Goal: Feedback & Contribution: Contribute content

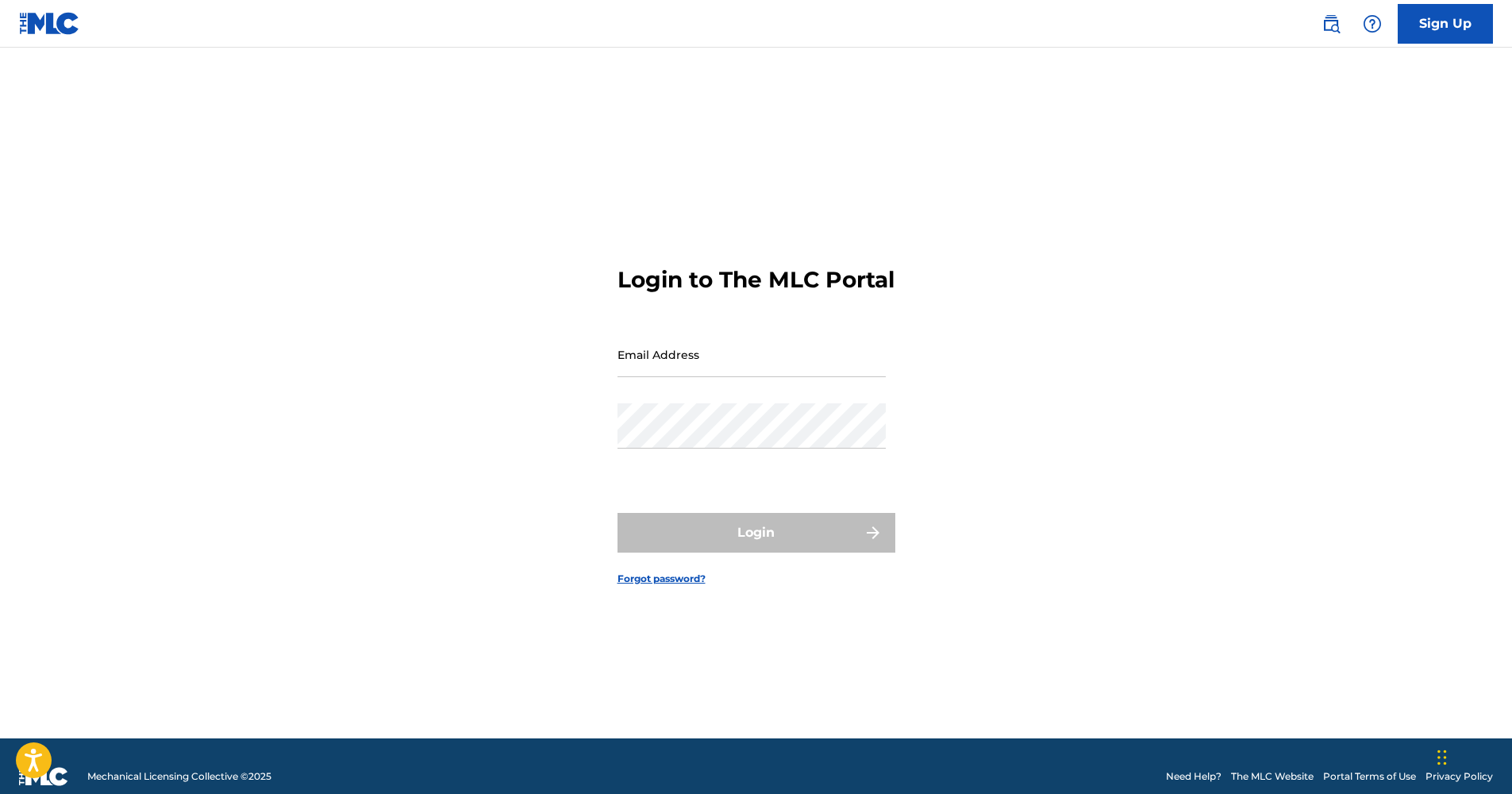
type input "[EMAIL_ADDRESS][DOMAIN_NAME]"
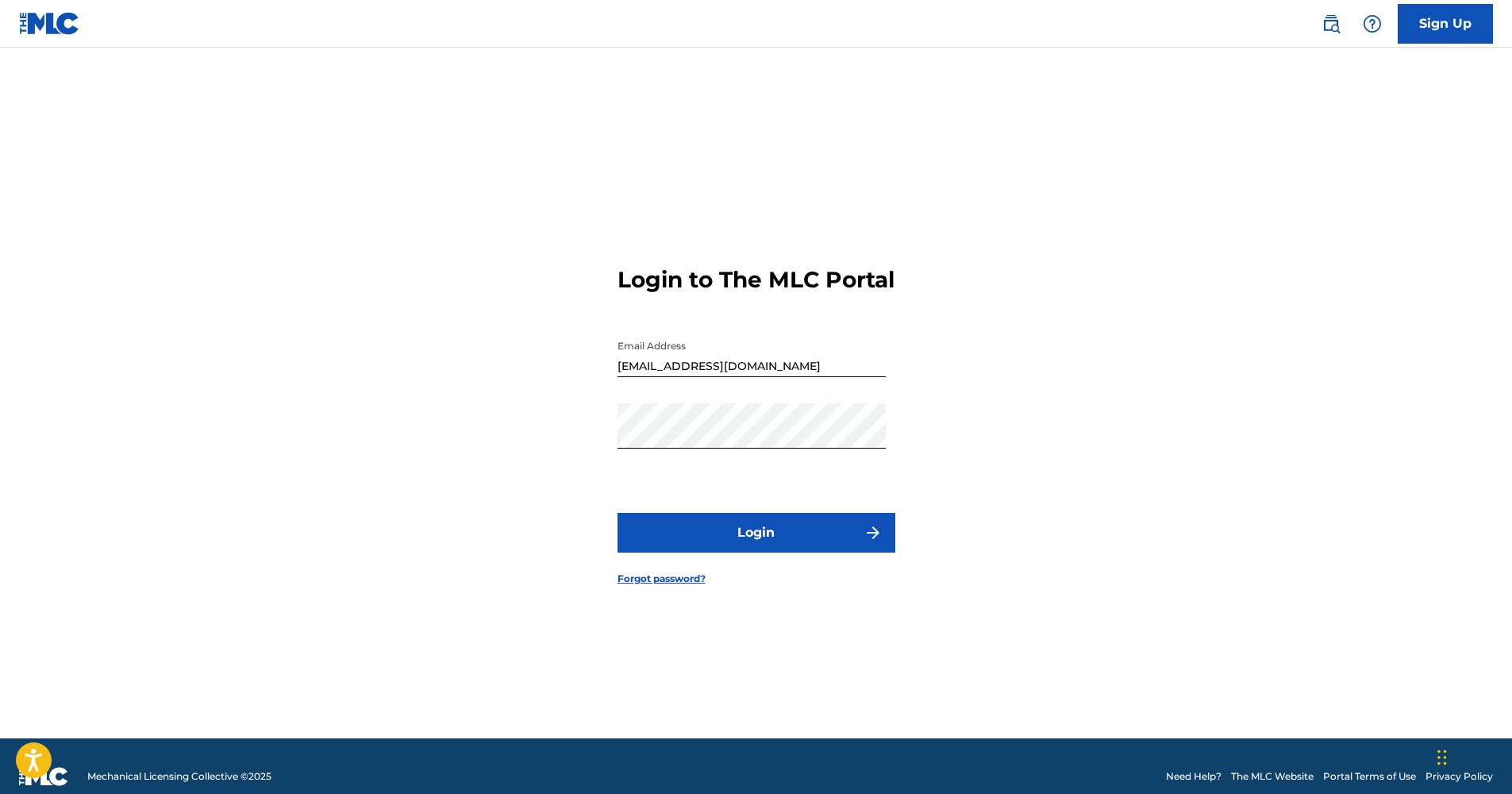
click at [758, 545] on div "Login" at bounding box center [756, 532] width 277 height 40
click at [758, 545] on button "Login" at bounding box center [756, 532] width 277 height 40
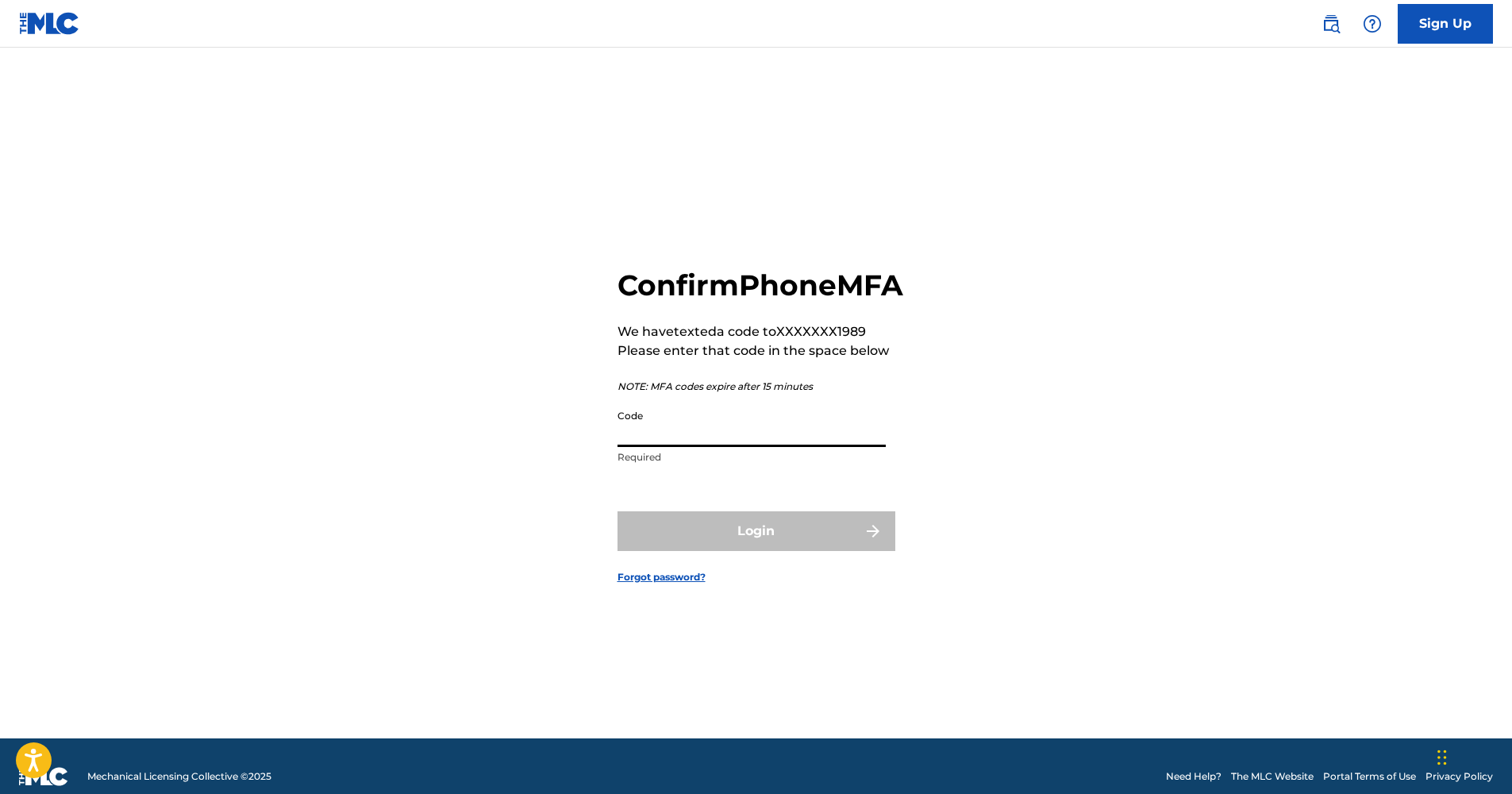
click at [760, 438] on input "Code" at bounding box center [752, 424] width 268 height 46
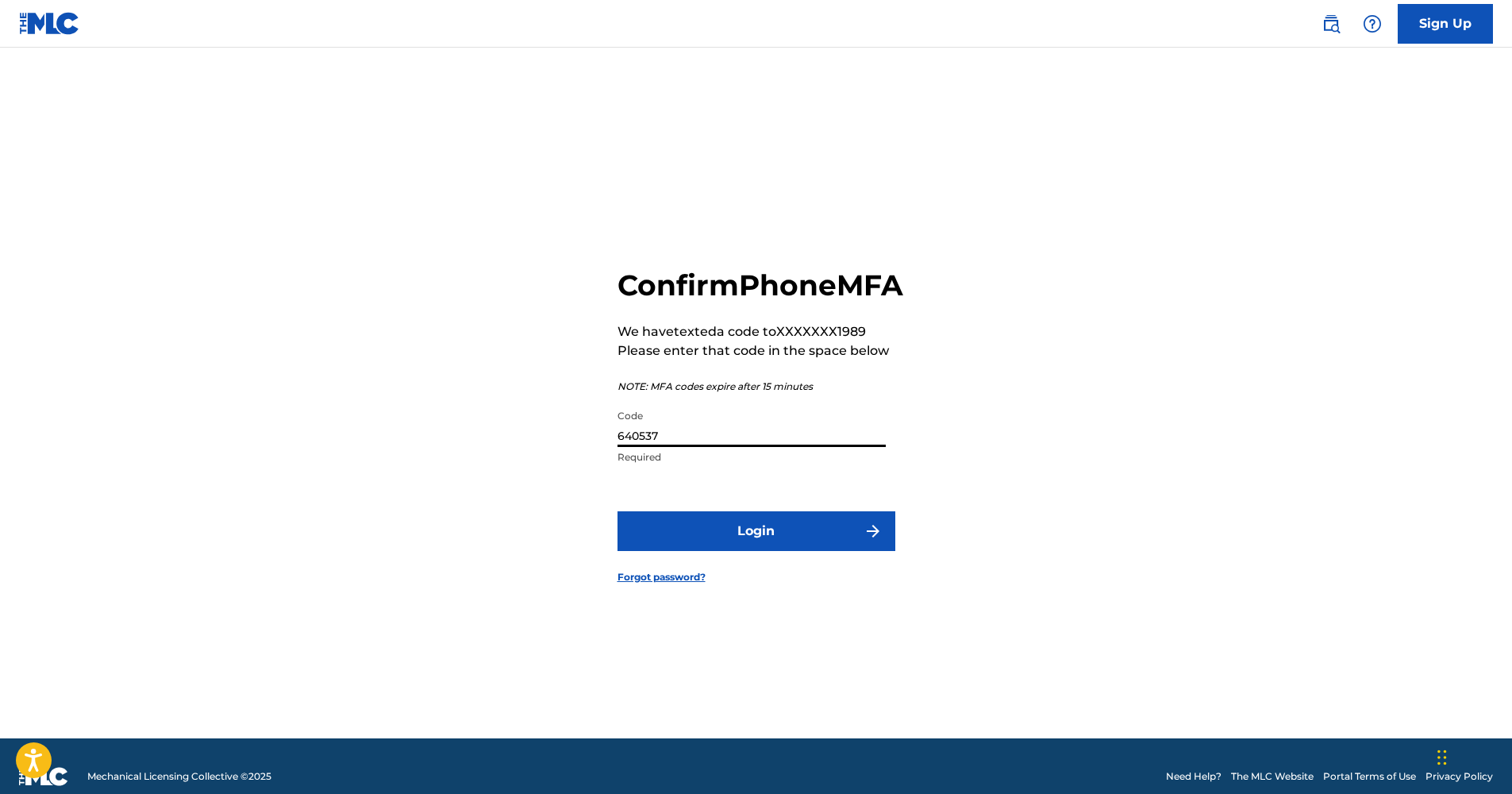
type input "640537"
click at [659, 551] on button "Login" at bounding box center [756, 531] width 277 height 40
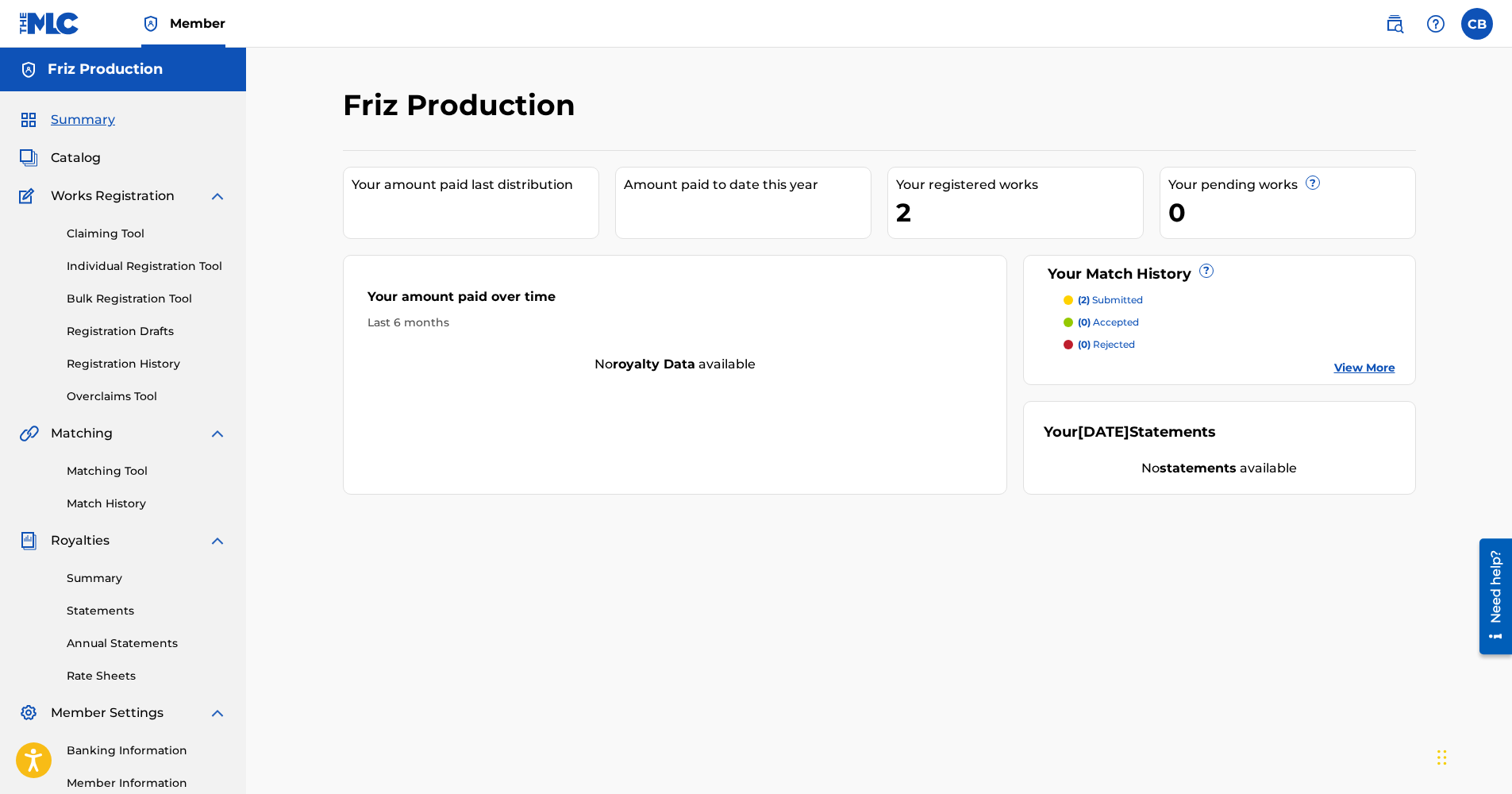
click at [590, 227] on div "Your amount paid last distribution" at bounding box center [471, 202] width 257 height 72
click at [512, 221] on div "Your amount paid last distribution" at bounding box center [471, 202] width 257 height 72
click at [96, 137] on div "Summary Catalog Works Registration Claiming Tool Individual Registration Tool B…" at bounding box center [123, 499] width 246 height 816
click at [76, 170] on div "Summary Catalog Works Registration Claiming Tool Individual Registration Tool B…" at bounding box center [123, 499] width 246 height 816
click at [84, 162] on span "Catalog" at bounding box center [75, 157] width 50 height 19
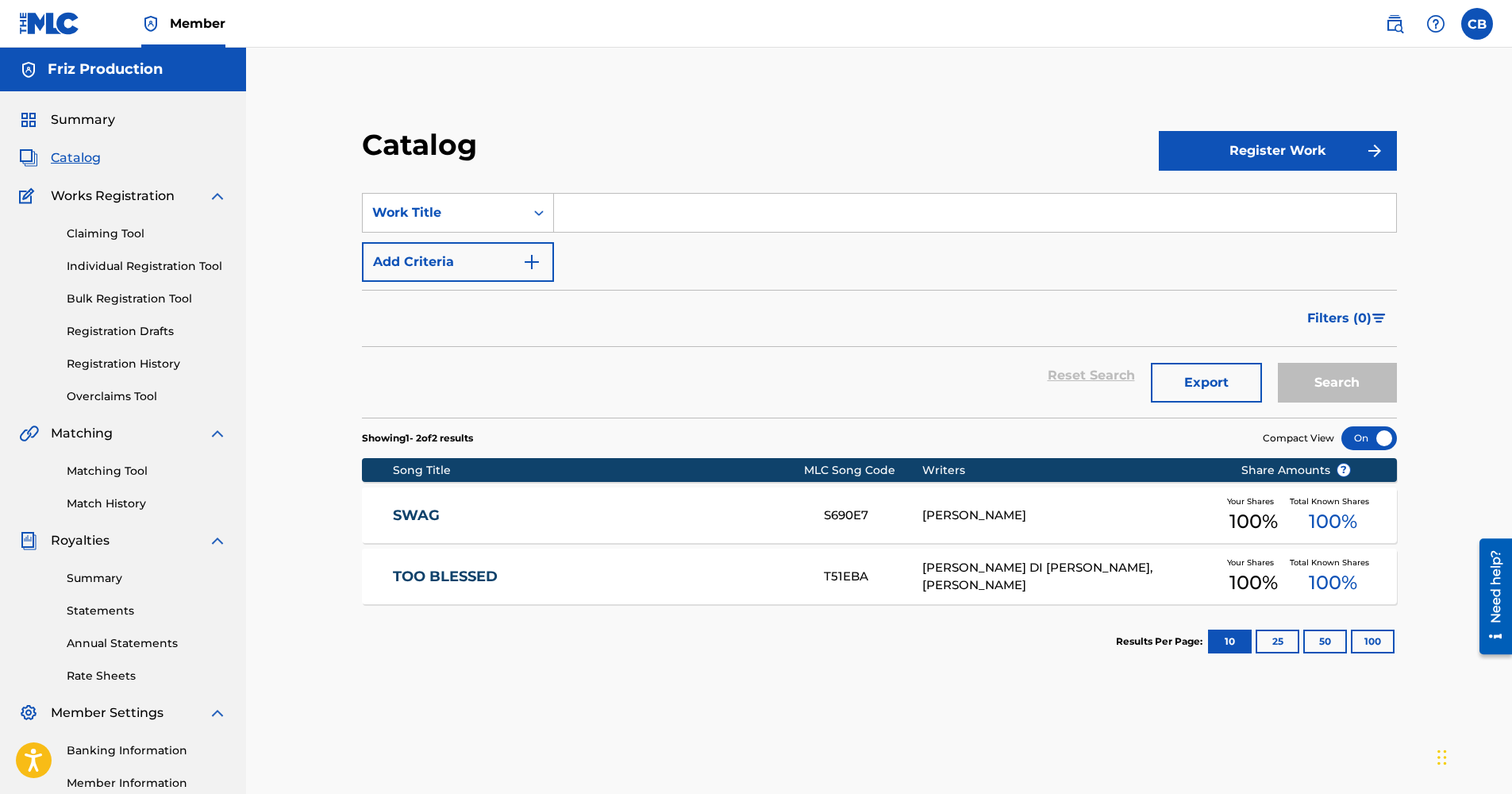
click at [96, 118] on span "Summary" at bounding box center [83, 119] width 65 height 19
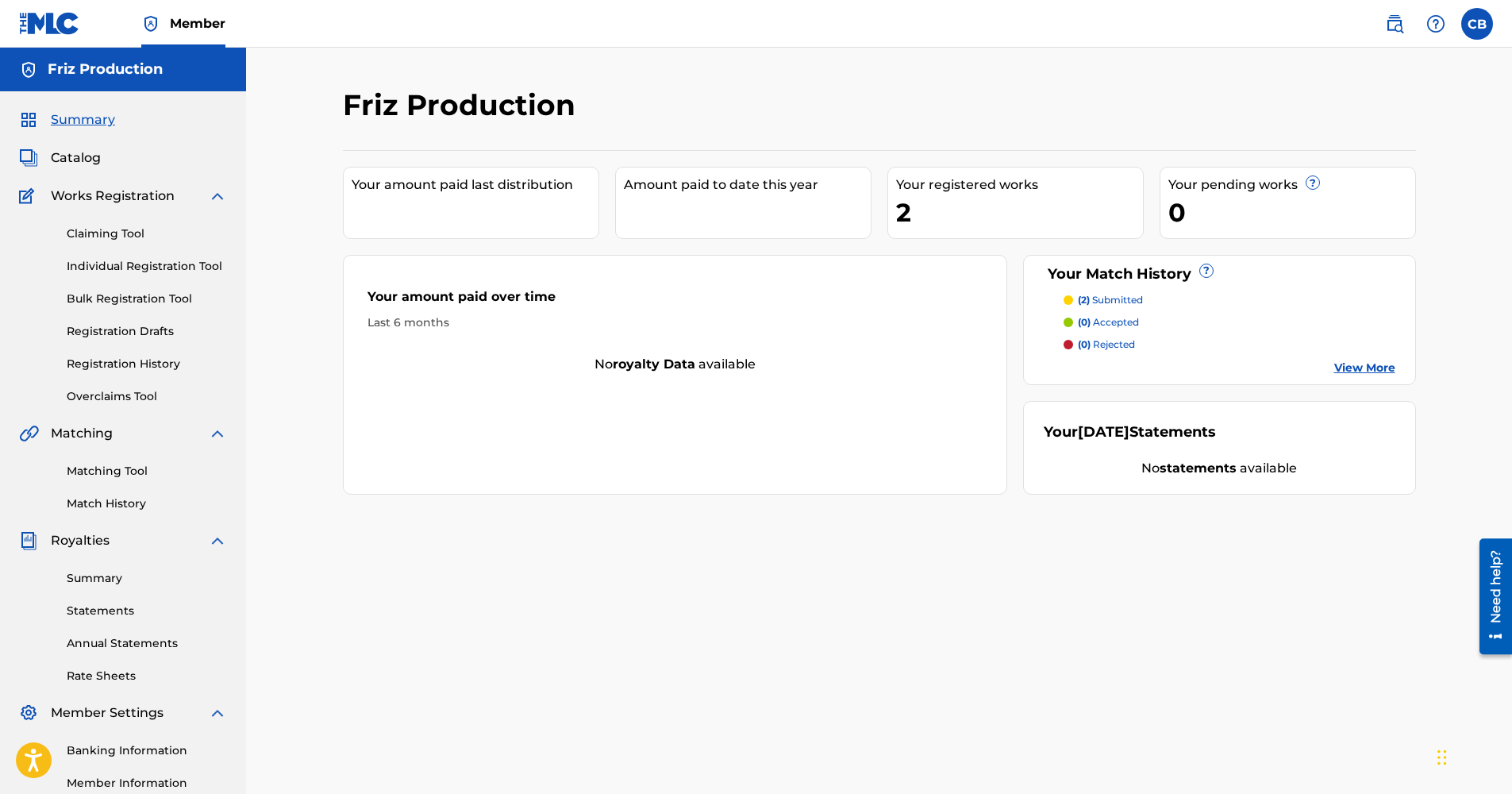
click at [392, 215] on div "Your amount paid last distribution" at bounding box center [471, 202] width 257 height 72
click at [375, 212] on div "$0" at bounding box center [475, 212] width 247 height 36
click at [114, 576] on link "Summary" at bounding box center [147, 578] width 161 height 17
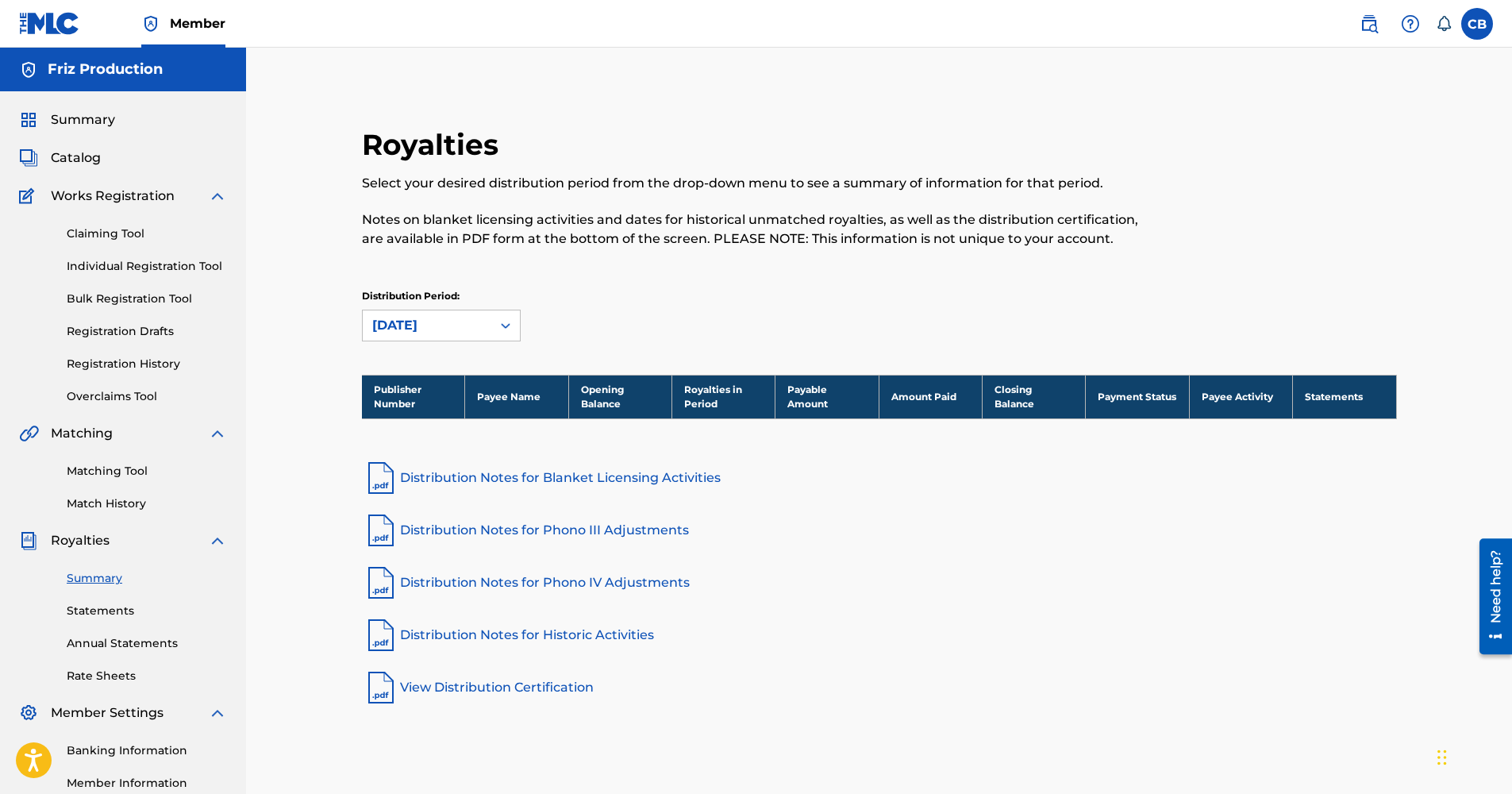
click at [540, 433] on div "Royalties Select your desired distribution period from the drop-down menu to se…" at bounding box center [879, 416] width 1073 height 580
click at [246, 666] on div "Royalties Select your desired distribution period from the drop-down menu to se…" at bounding box center [879, 478] width 1266 height 860
click at [128, 754] on link "Banking Information" at bounding box center [147, 750] width 161 height 17
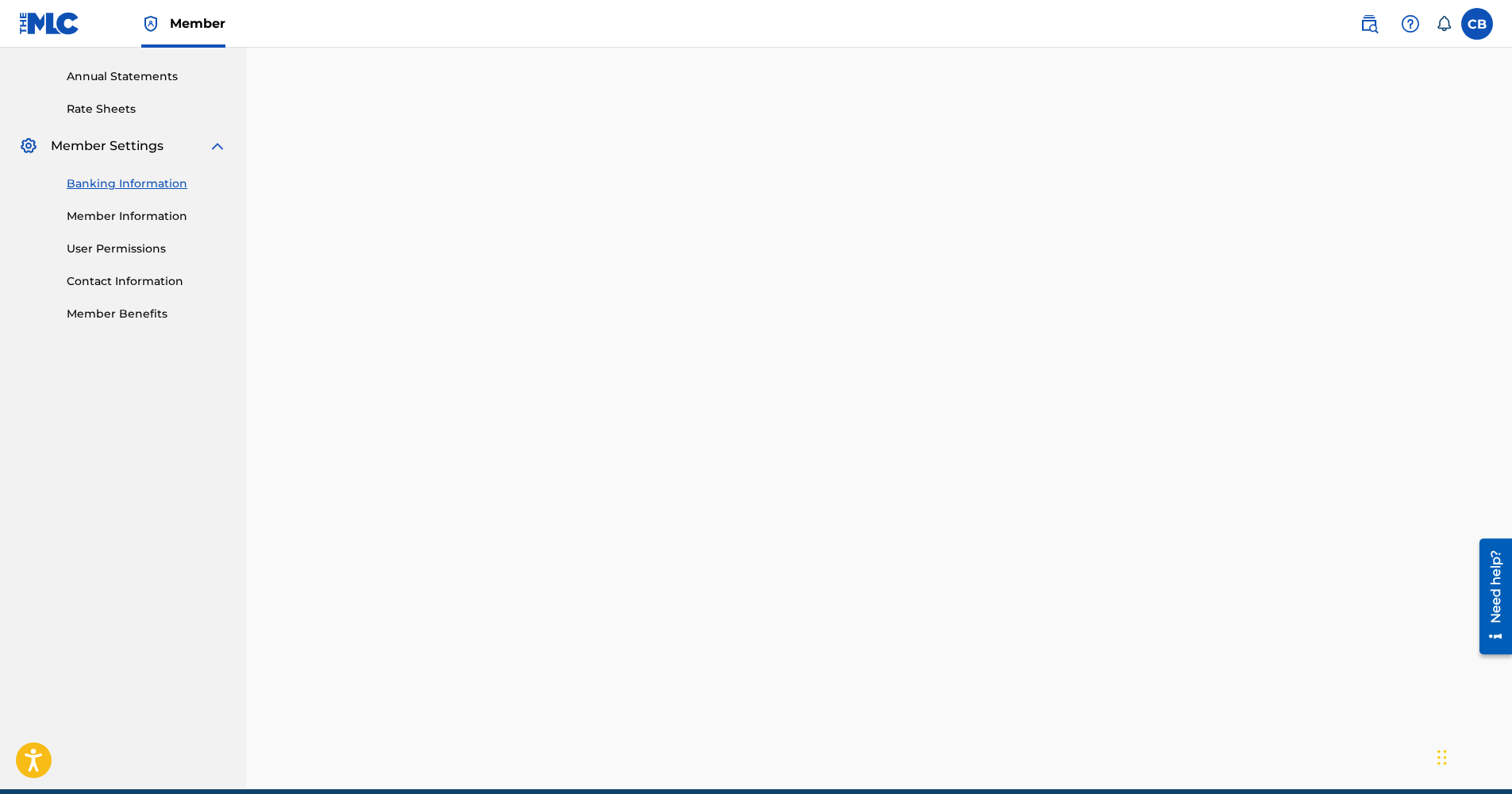
scroll to position [190, 0]
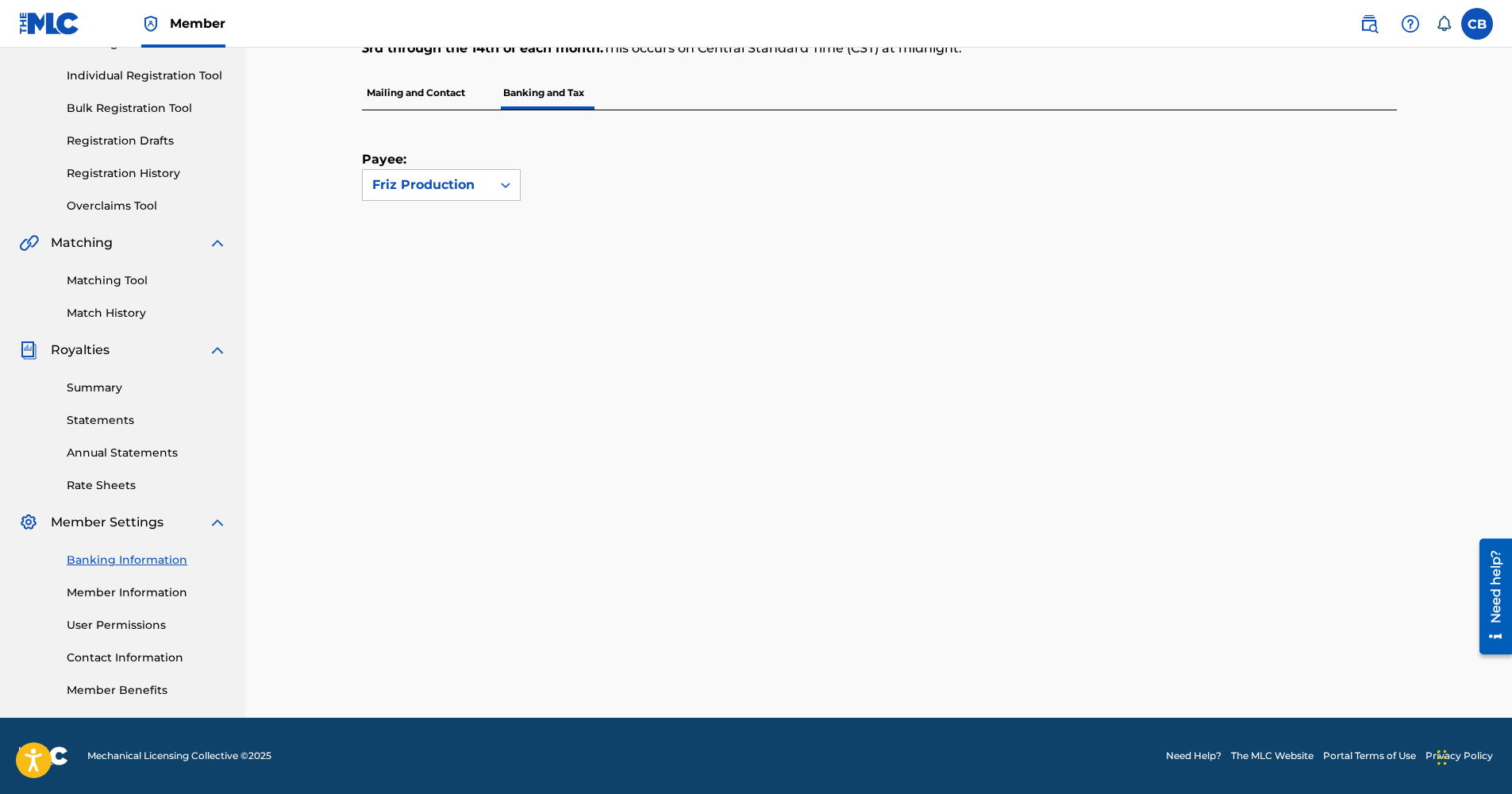
click at [161, 588] on link "Member Information" at bounding box center [147, 592] width 161 height 17
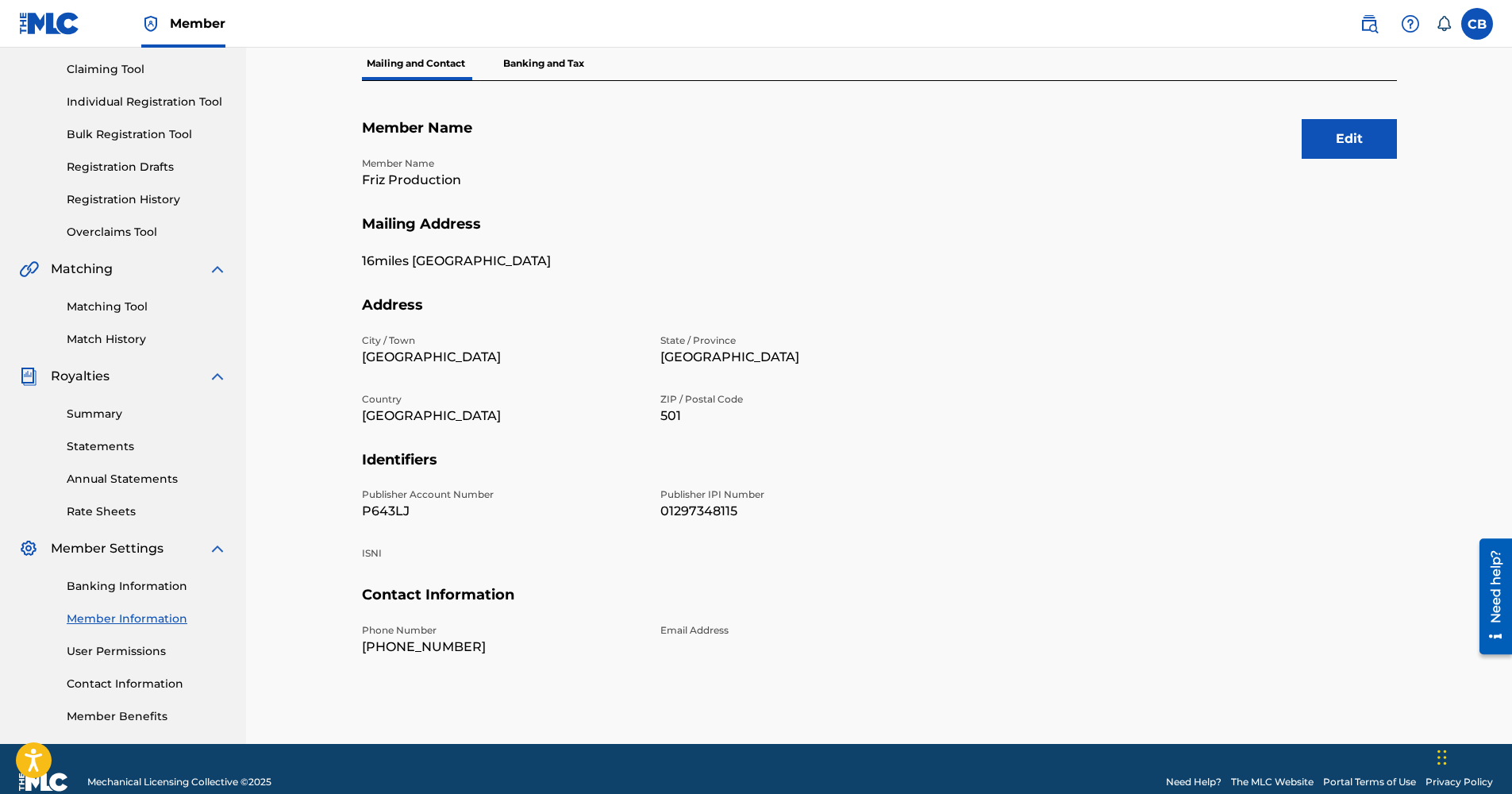
scroll to position [190, 0]
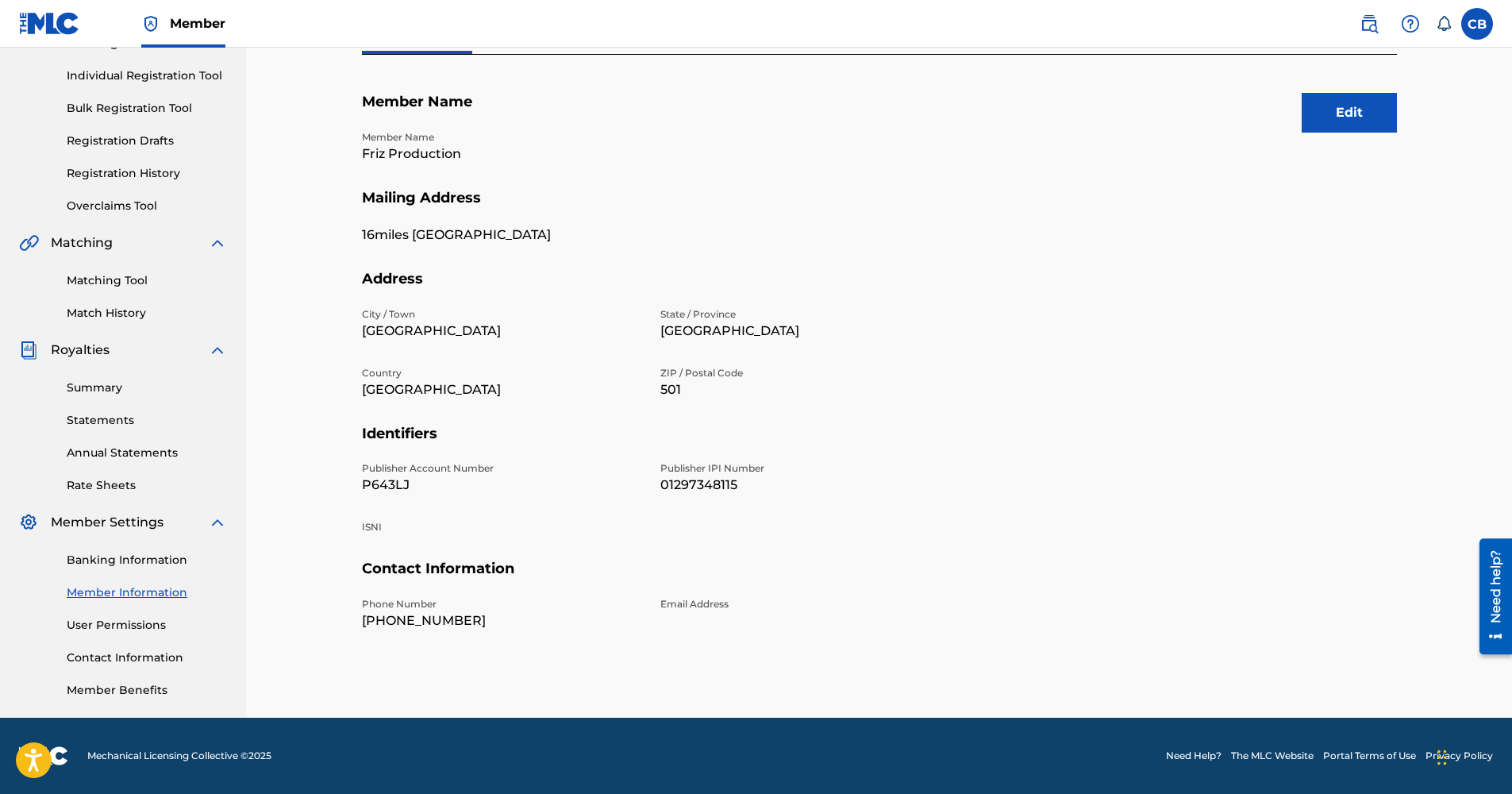
click at [126, 487] on link "Rate Sheets" at bounding box center [147, 485] width 161 height 17
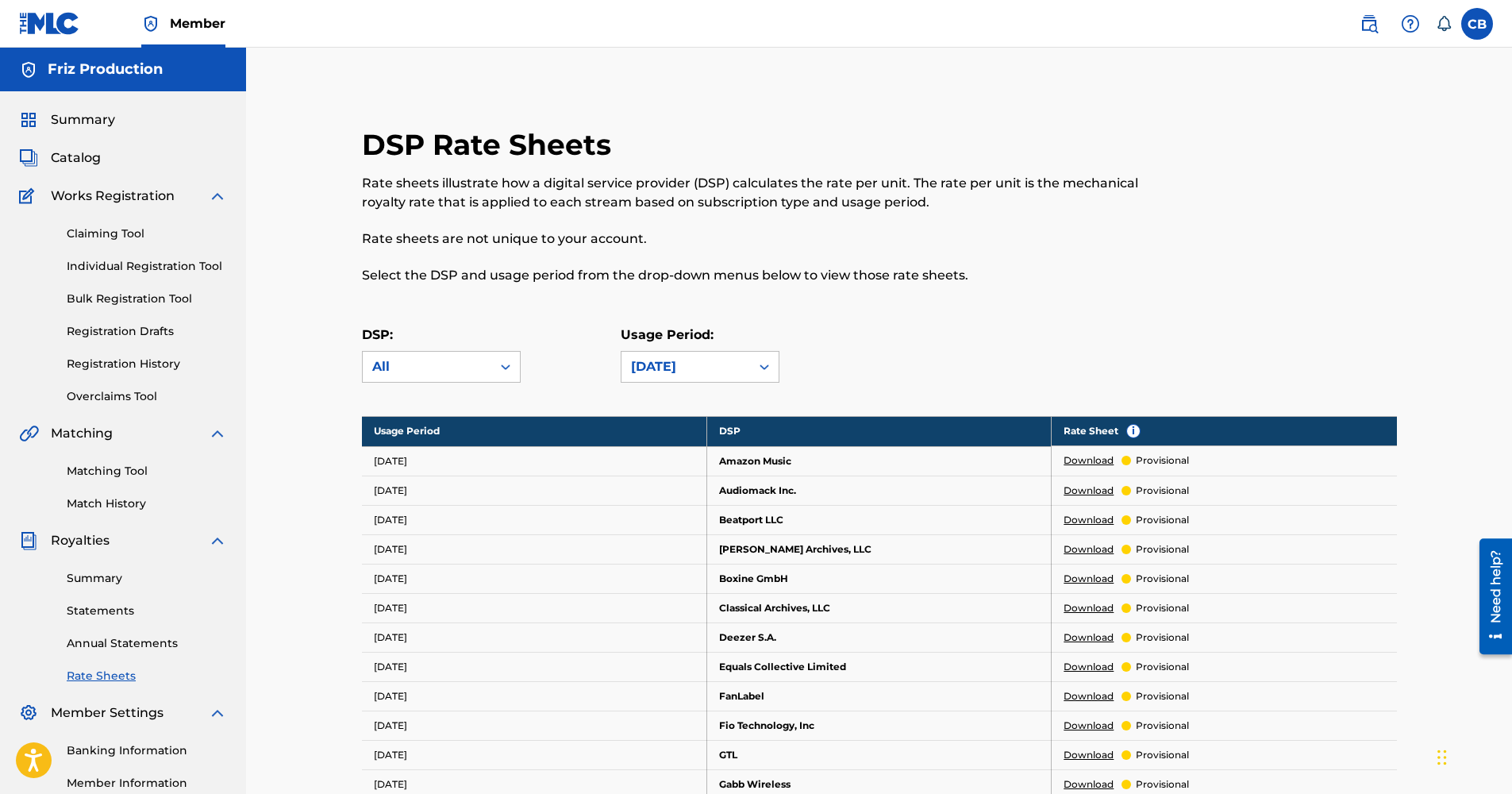
click at [84, 127] on span "Summary" at bounding box center [83, 119] width 65 height 19
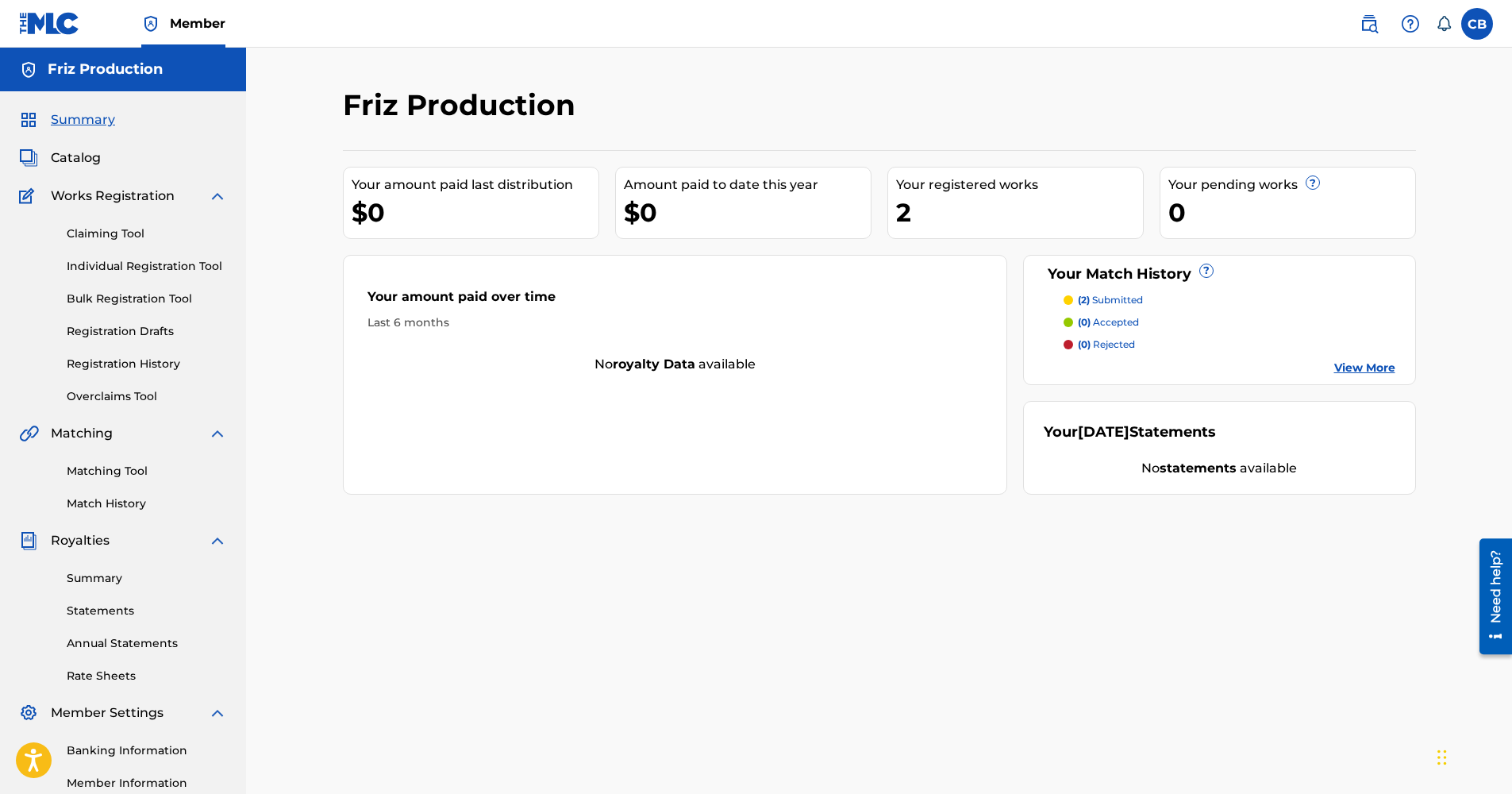
click at [91, 230] on link "Claiming Tool" at bounding box center [147, 233] width 161 height 17
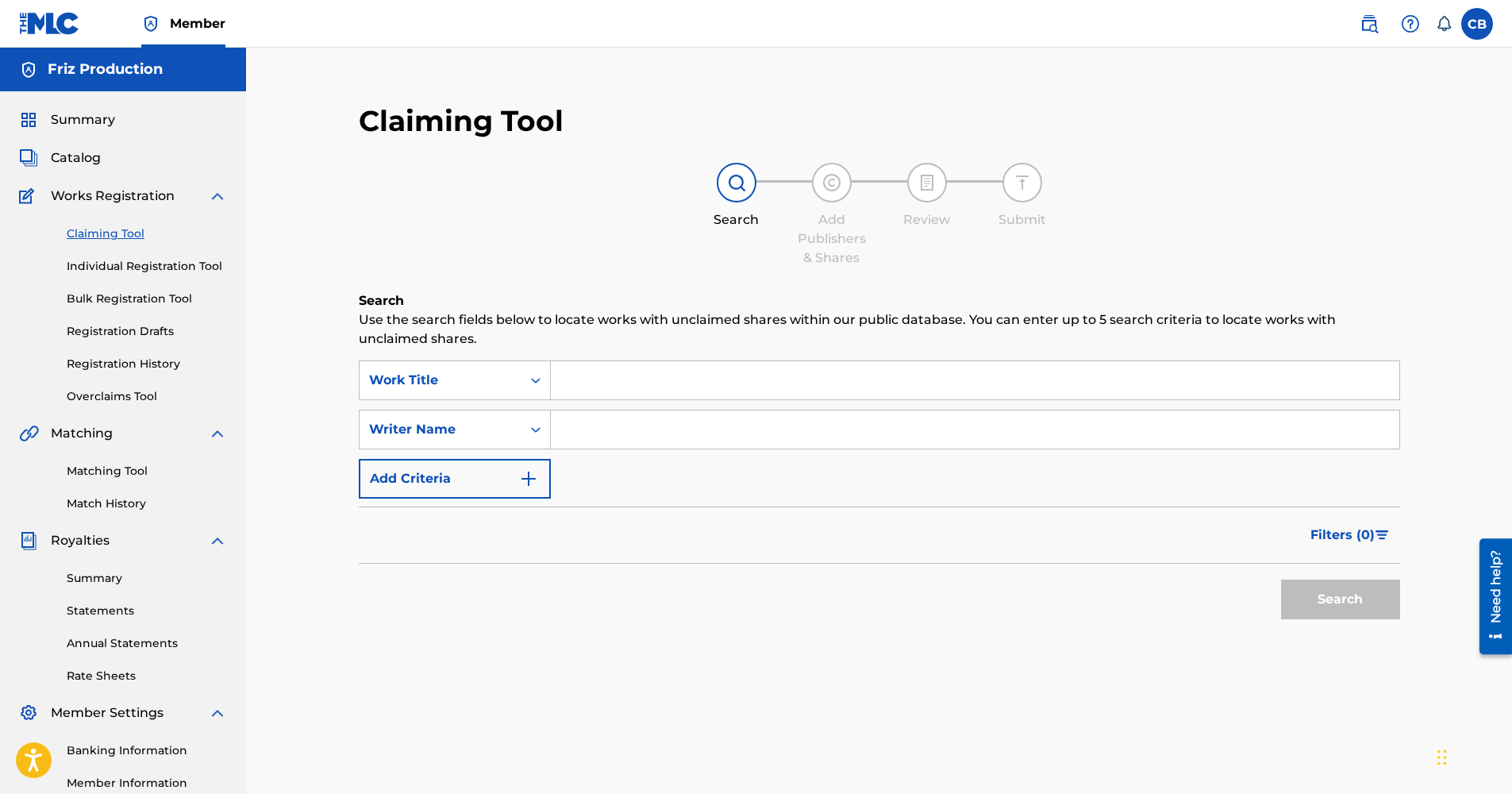
click at [94, 194] on span "Works Registration" at bounding box center [113, 195] width 124 height 19
click at [84, 163] on span "Catalog" at bounding box center [75, 157] width 50 height 19
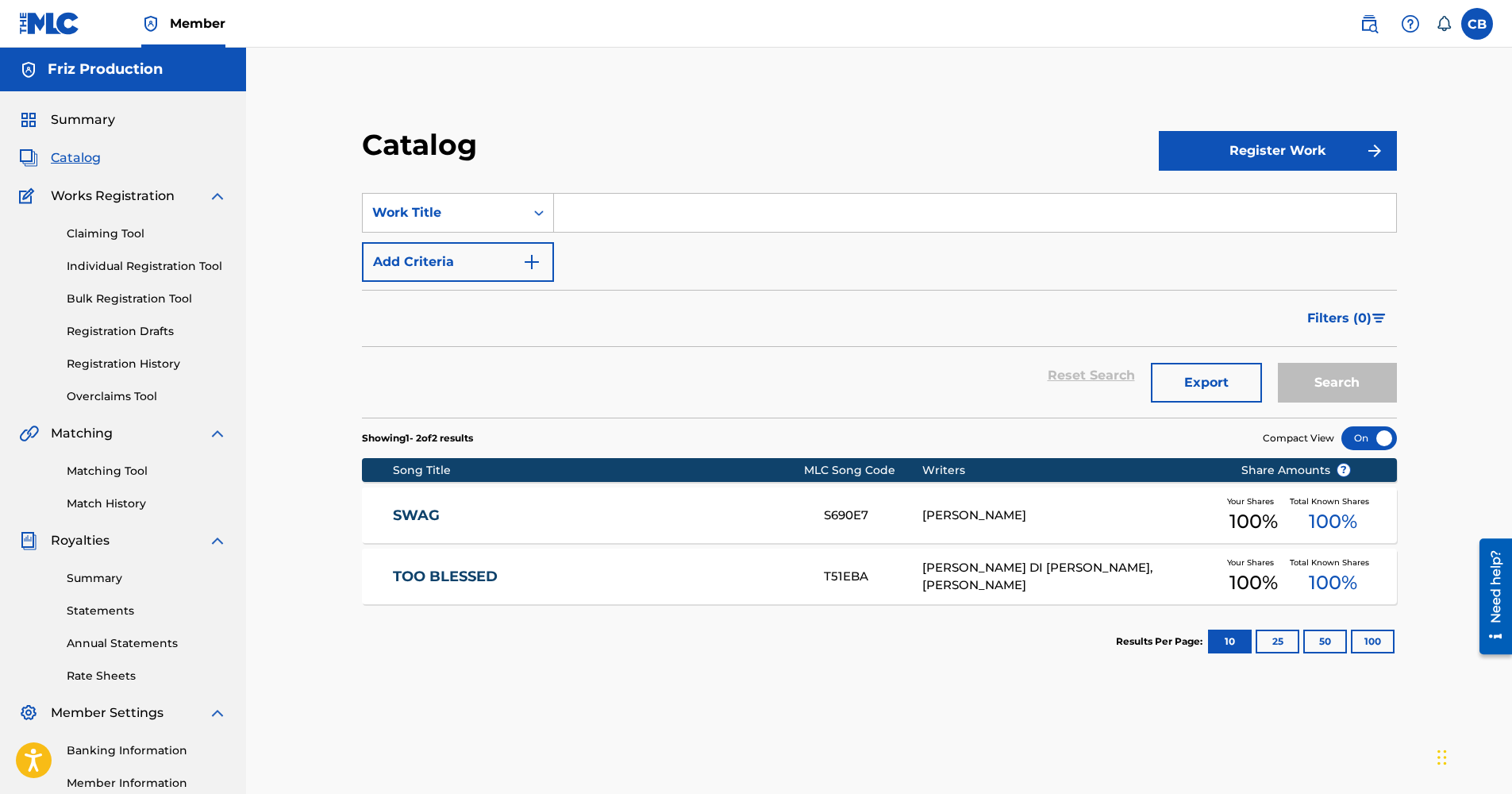
click at [1291, 156] on button "Register Work" at bounding box center [1278, 151] width 238 height 40
click at [1242, 206] on link "Individual" at bounding box center [1278, 202] width 238 height 38
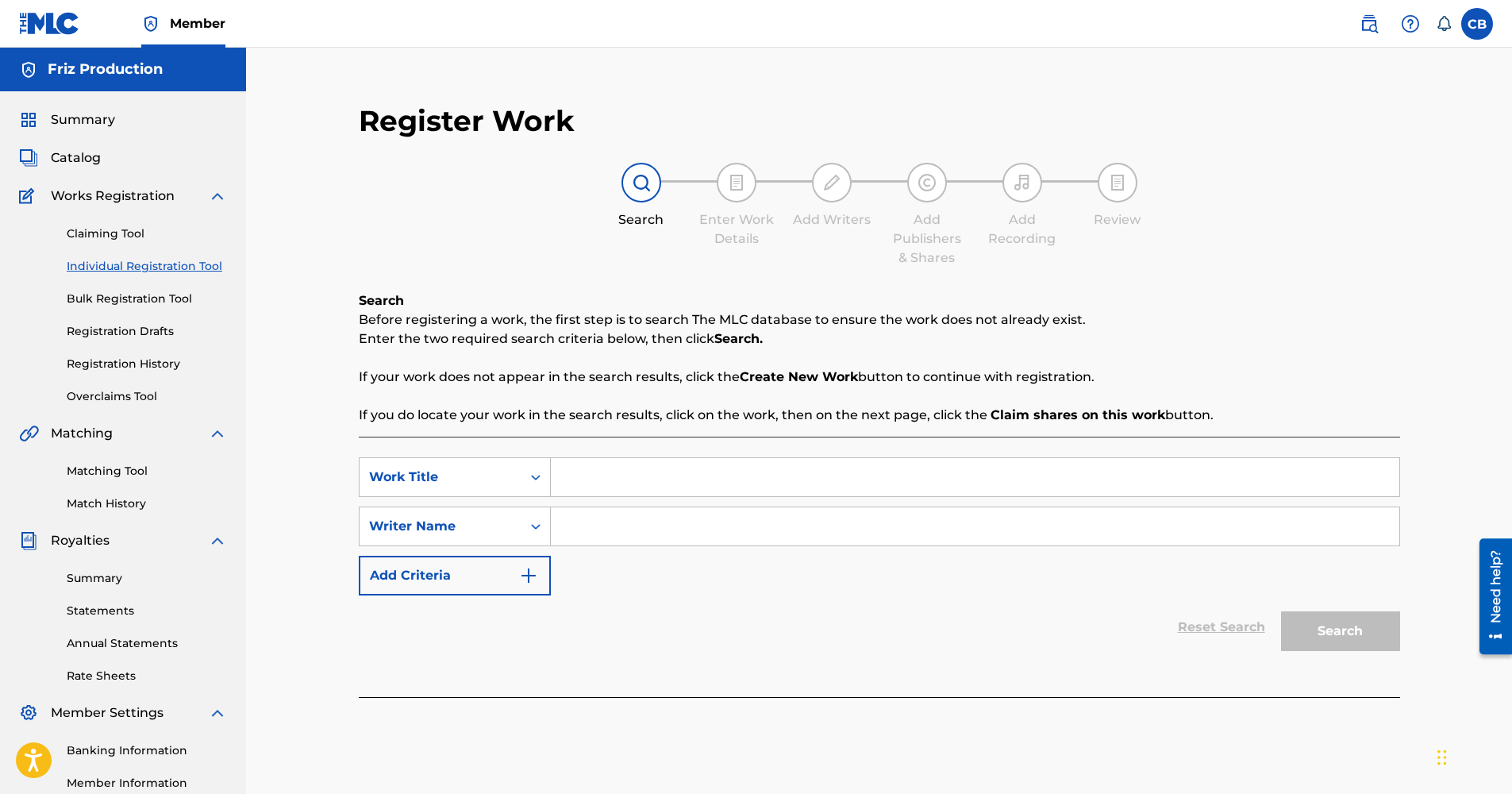
click at [700, 485] on input "Search Form" at bounding box center [975, 477] width 849 height 38
type input "B"
type input "WARZONE"
click at [660, 523] on input "Search Form" at bounding box center [975, 526] width 849 height 38
type input "Camron Brooks"
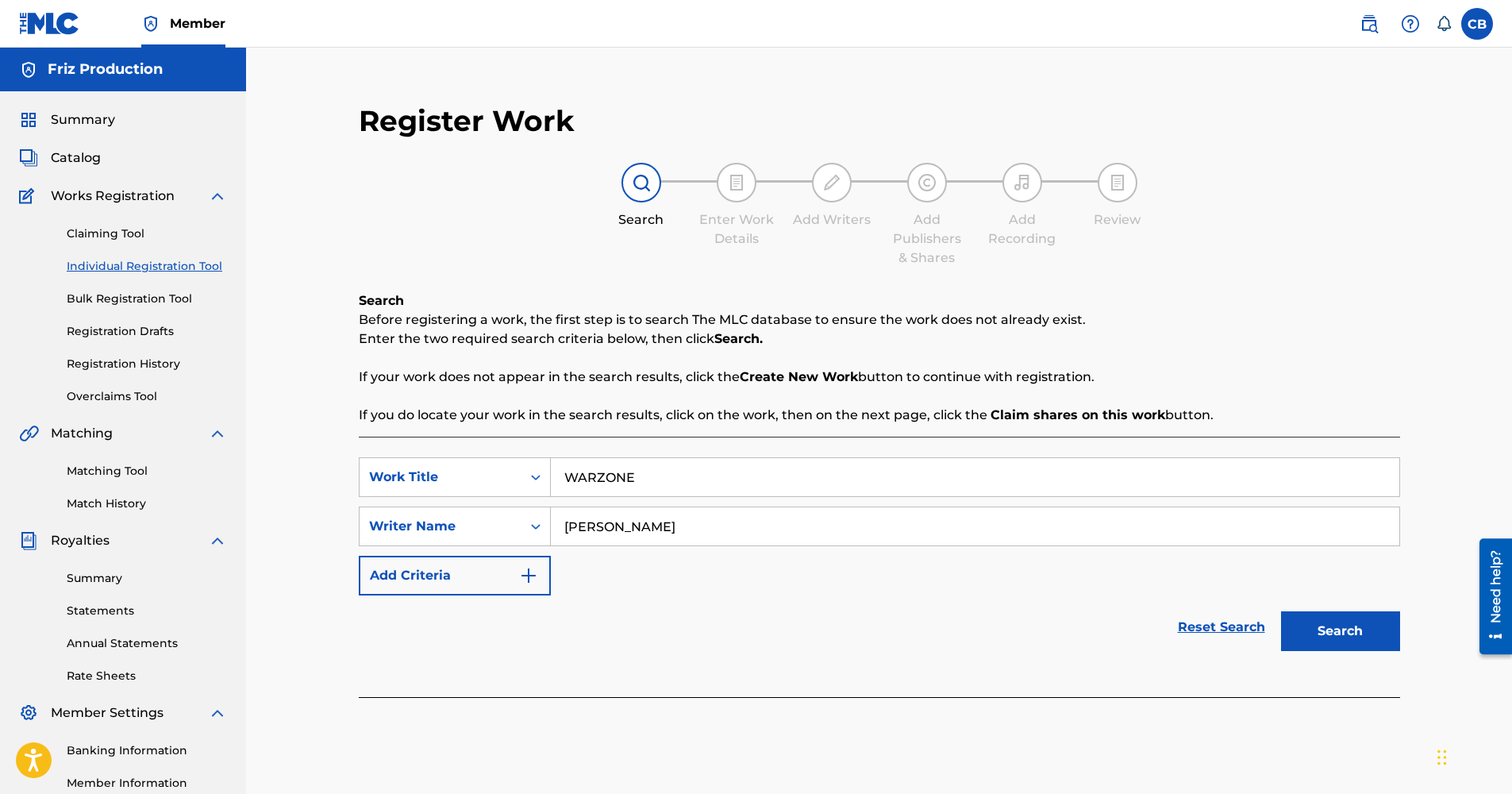
click at [1281, 611] on button "Search" at bounding box center [1341, 631] width 119 height 40
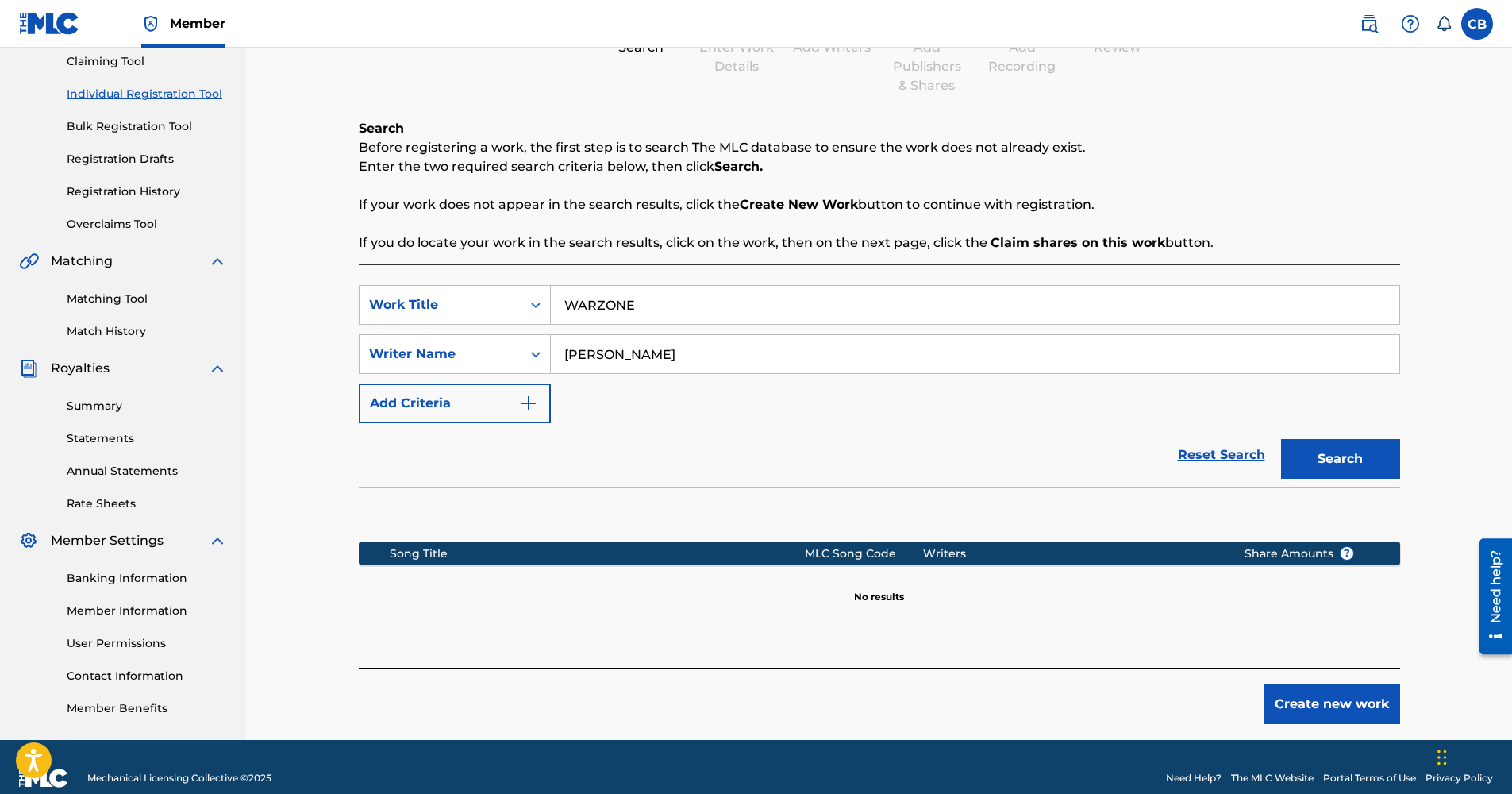
scroll to position [195, 0]
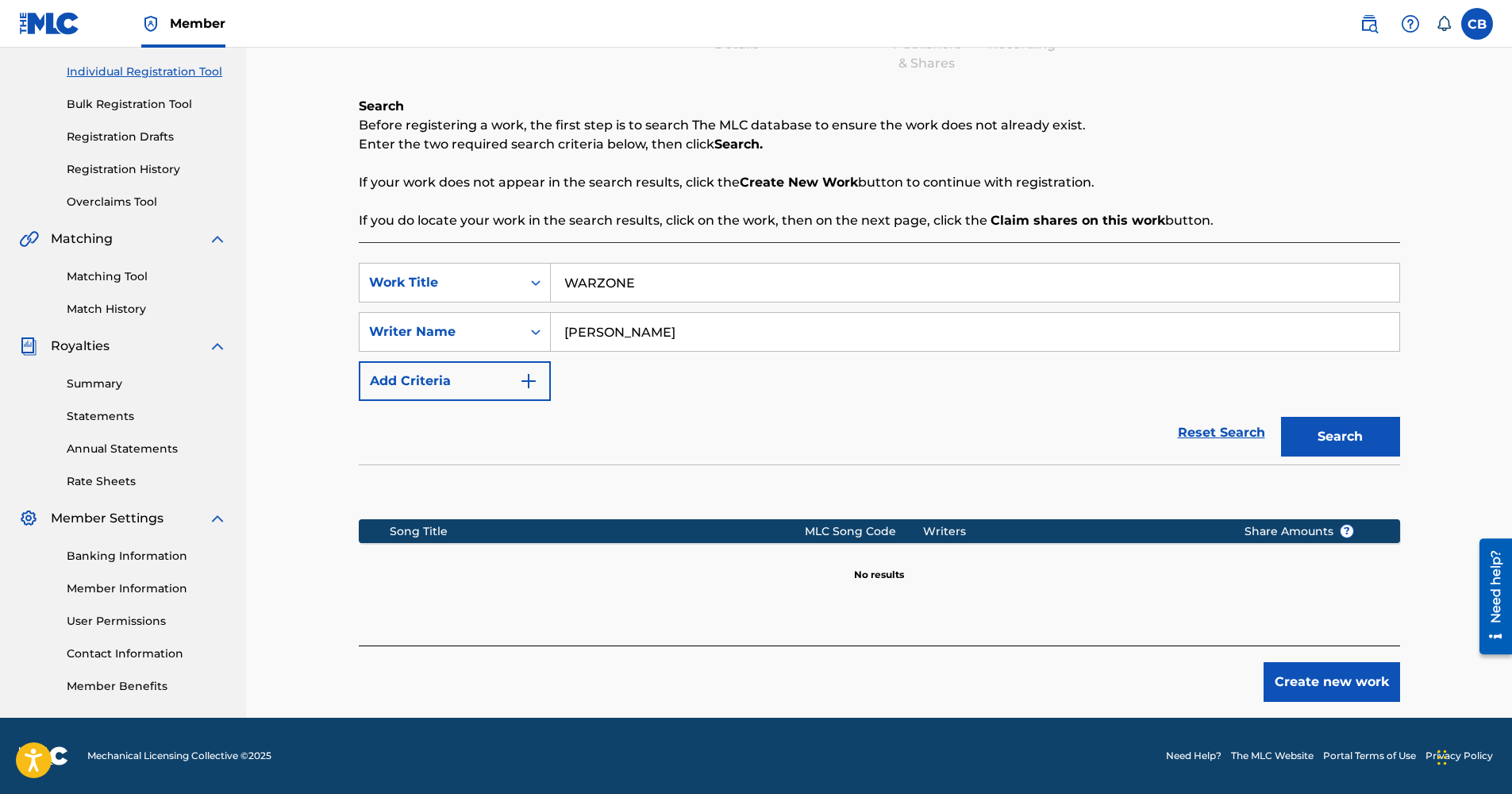
click at [1337, 687] on button "Create new work" at bounding box center [1331, 681] width 137 height 40
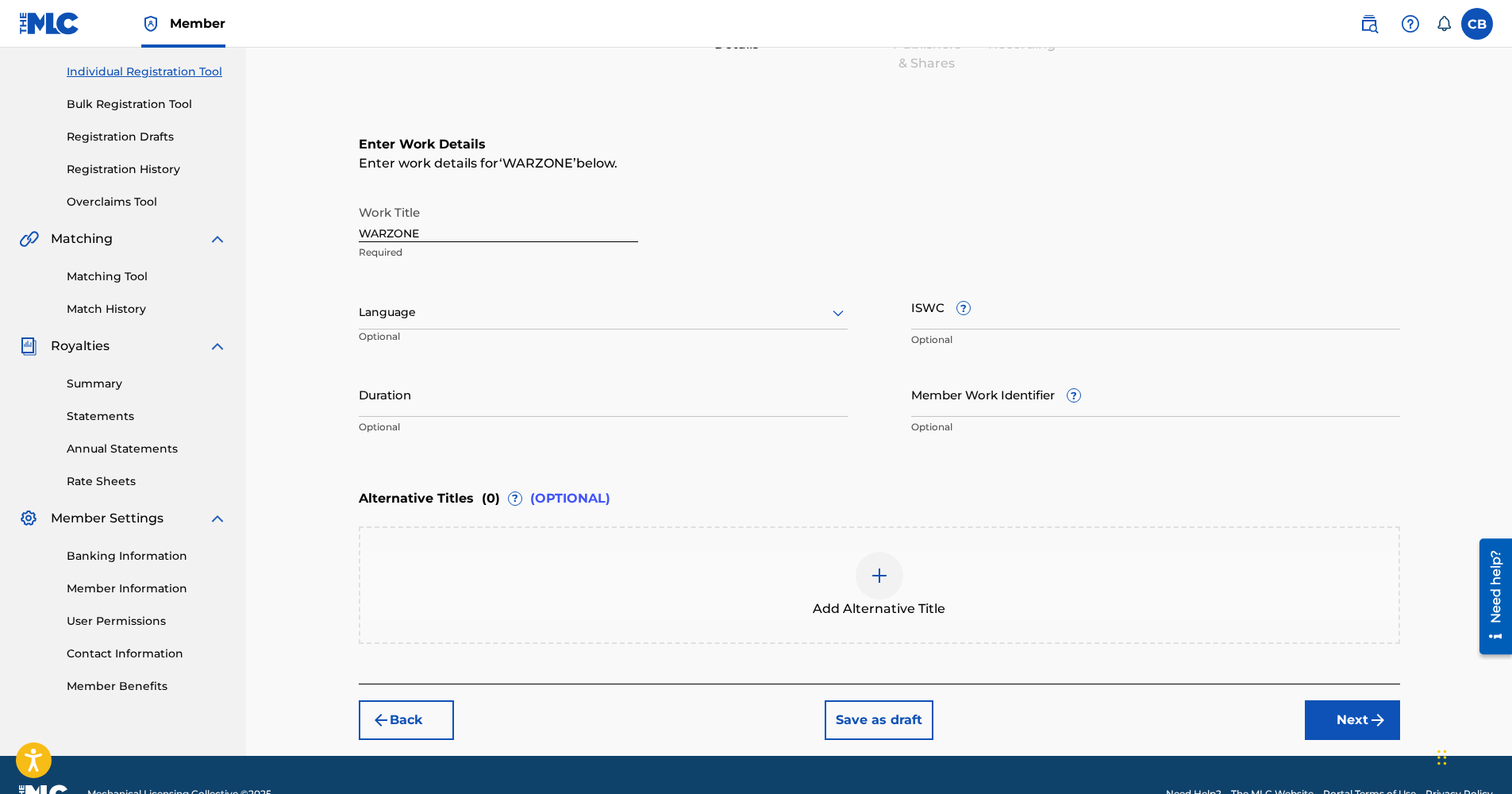
click at [450, 233] on input "WARZONE" at bounding box center [498, 219] width 279 height 46
type input "W"
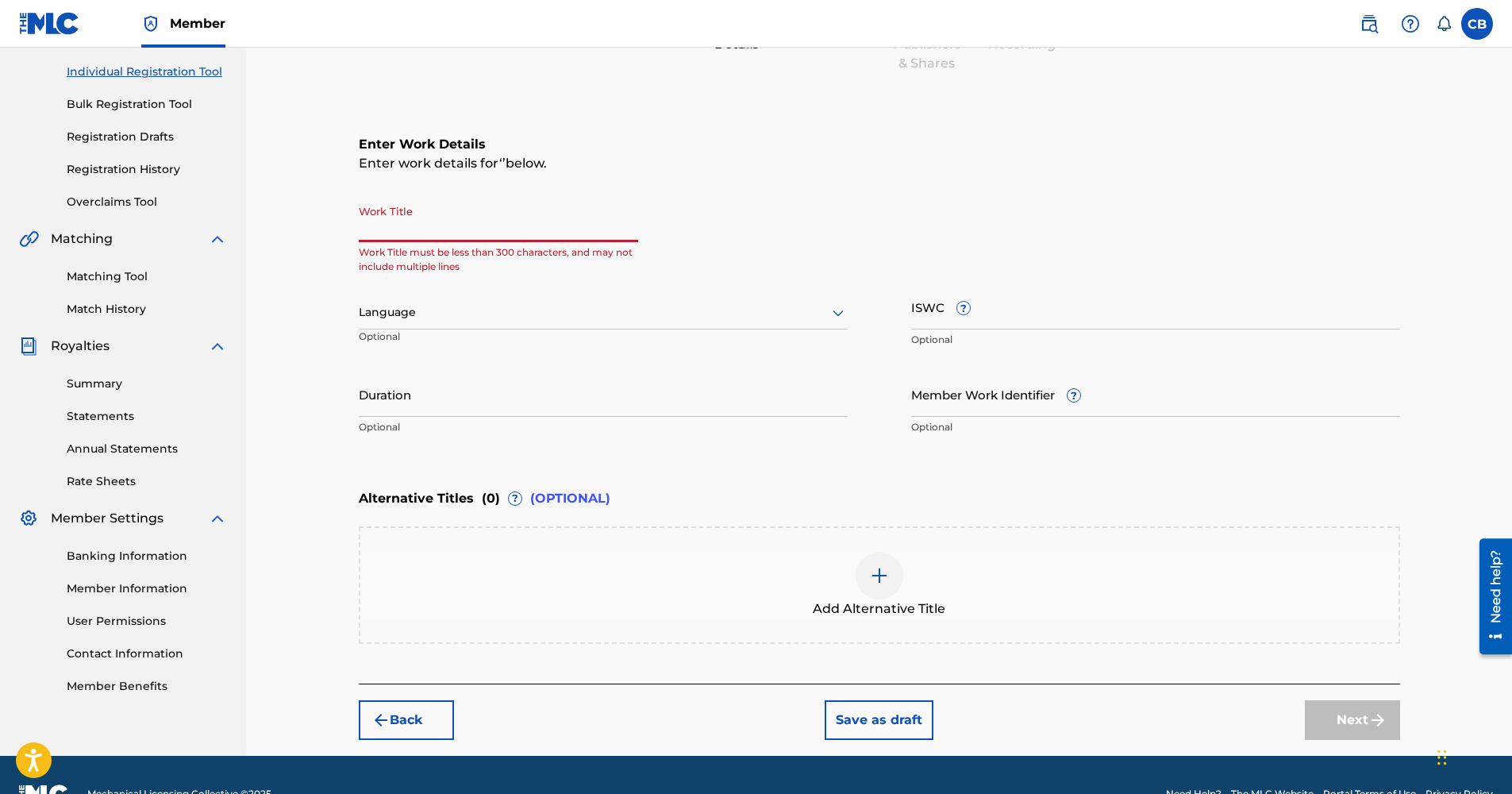
paste input "Warzone Riddim"
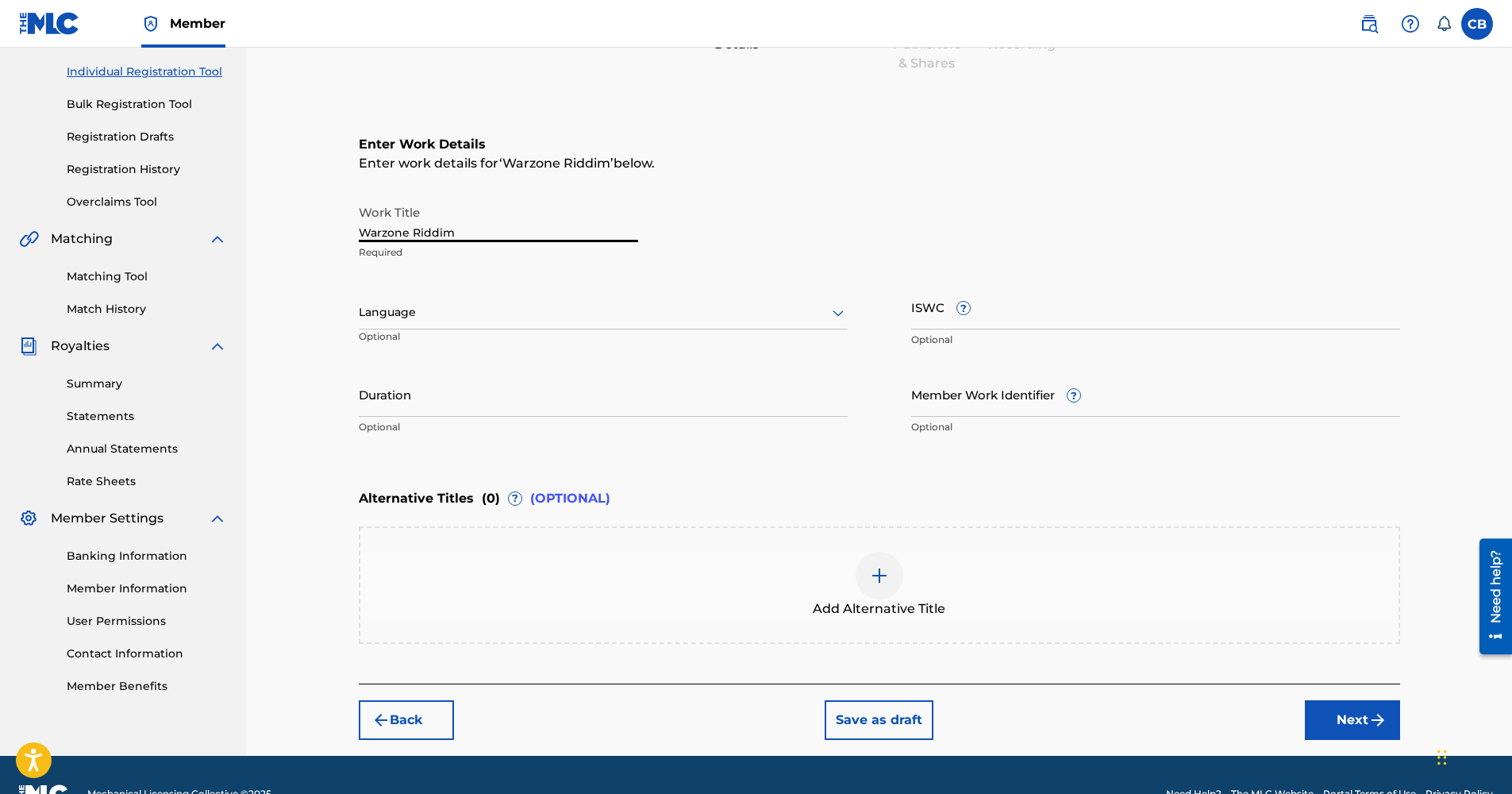
type input "Warzone Riddim"
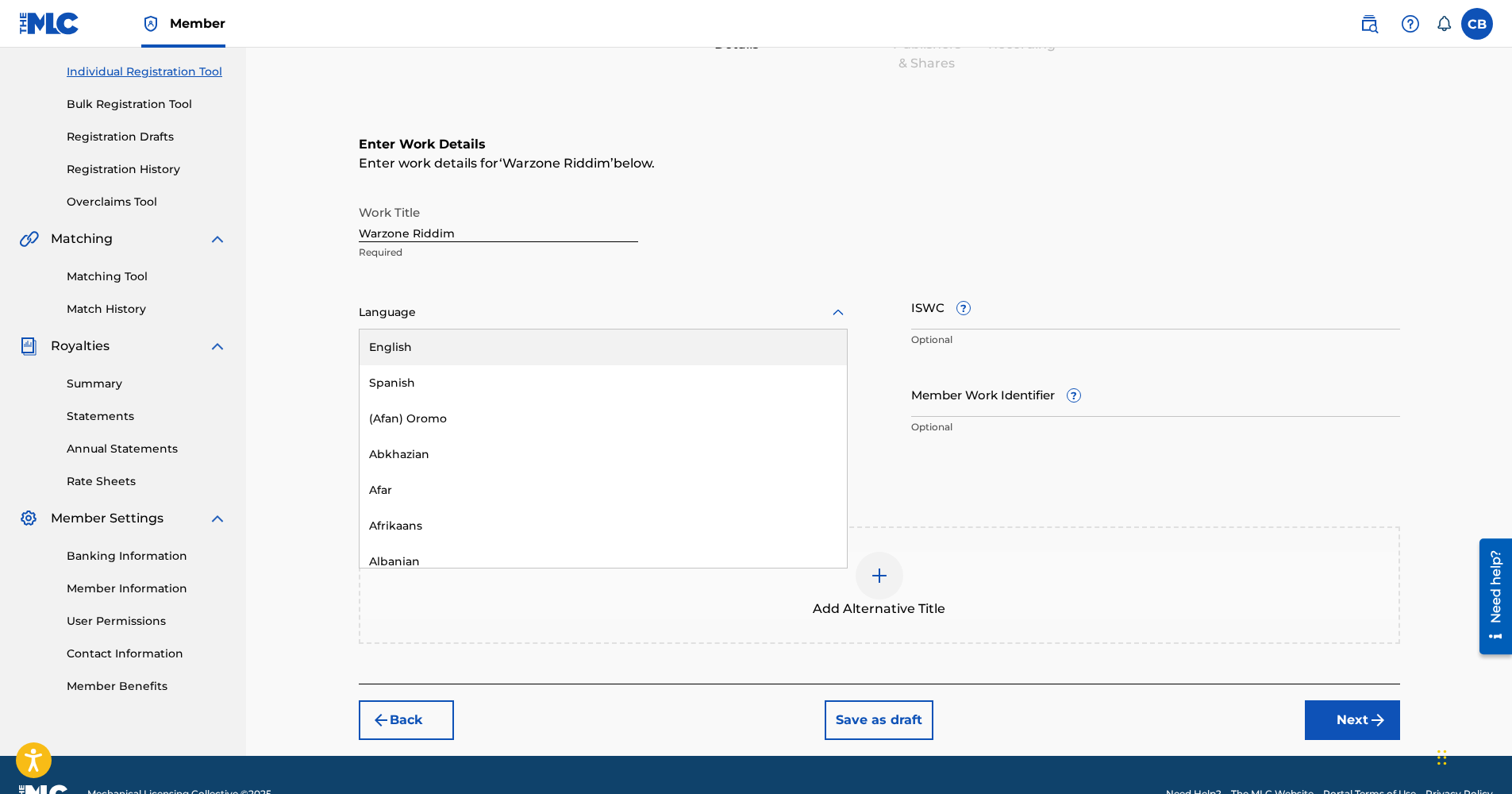
click at [621, 329] on div "Language" at bounding box center [603, 313] width 489 height 33
click at [620, 339] on div "English" at bounding box center [603, 347] width 488 height 36
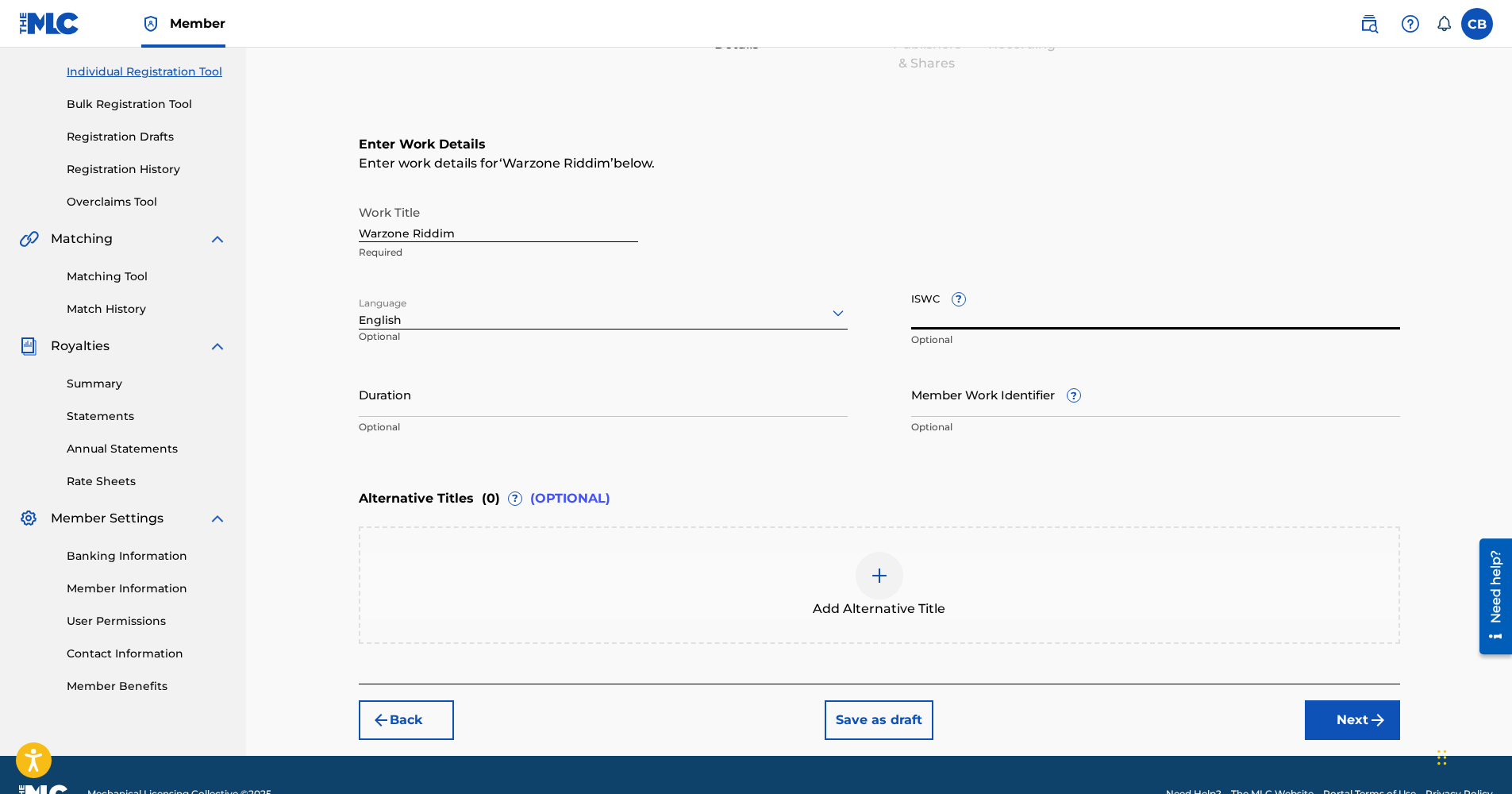
click at [941, 321] on input "ISWC ?" at bounding box center [1155, 306] width 489 height 46
click at [1336, 716] on button "Next" at bounding box center [1352, 719] width 95 height 40
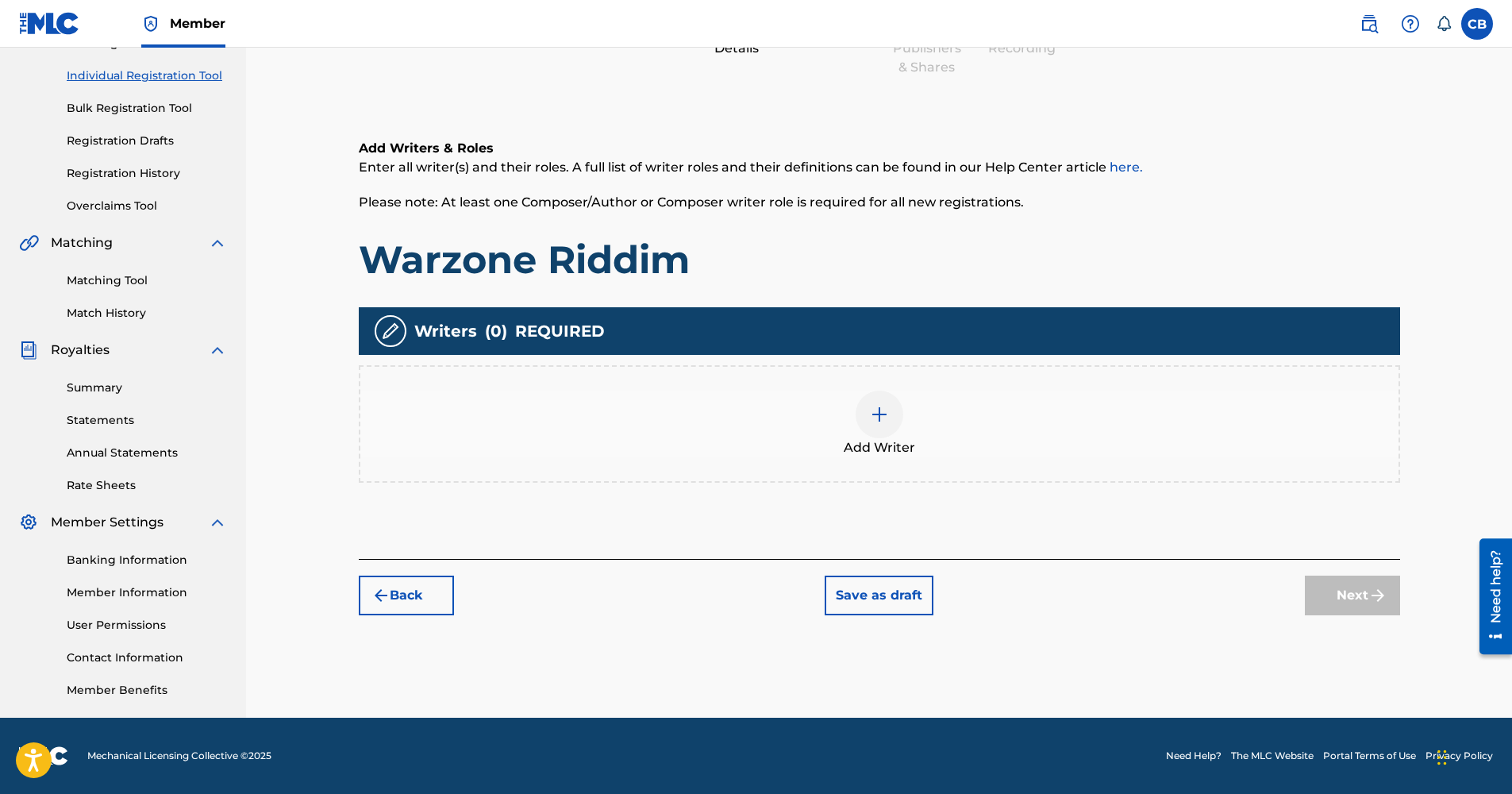
scroll to position [71, 0]
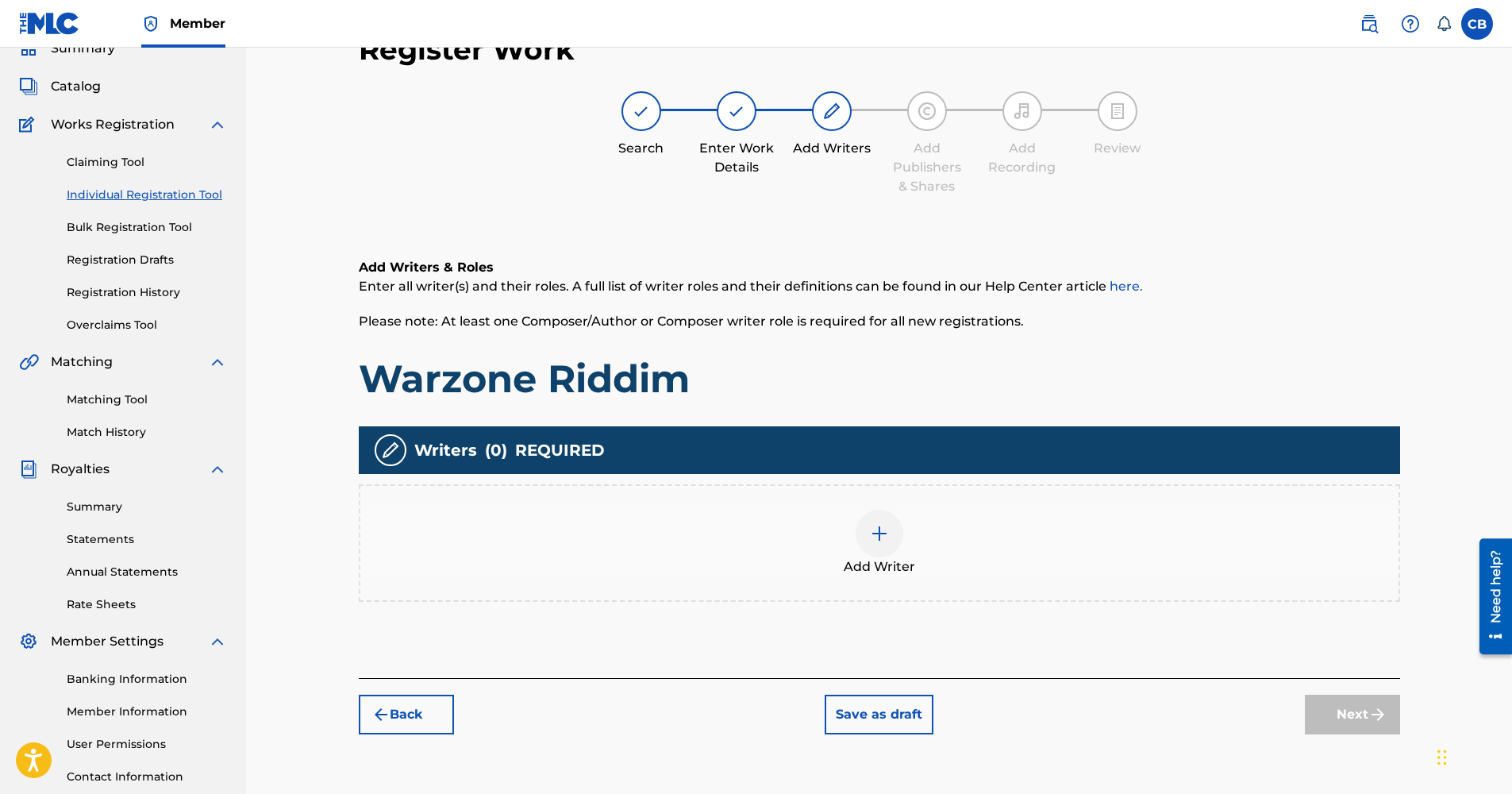
click at [863, 539] on div at bounding box center [879, 533] width 48 height 48
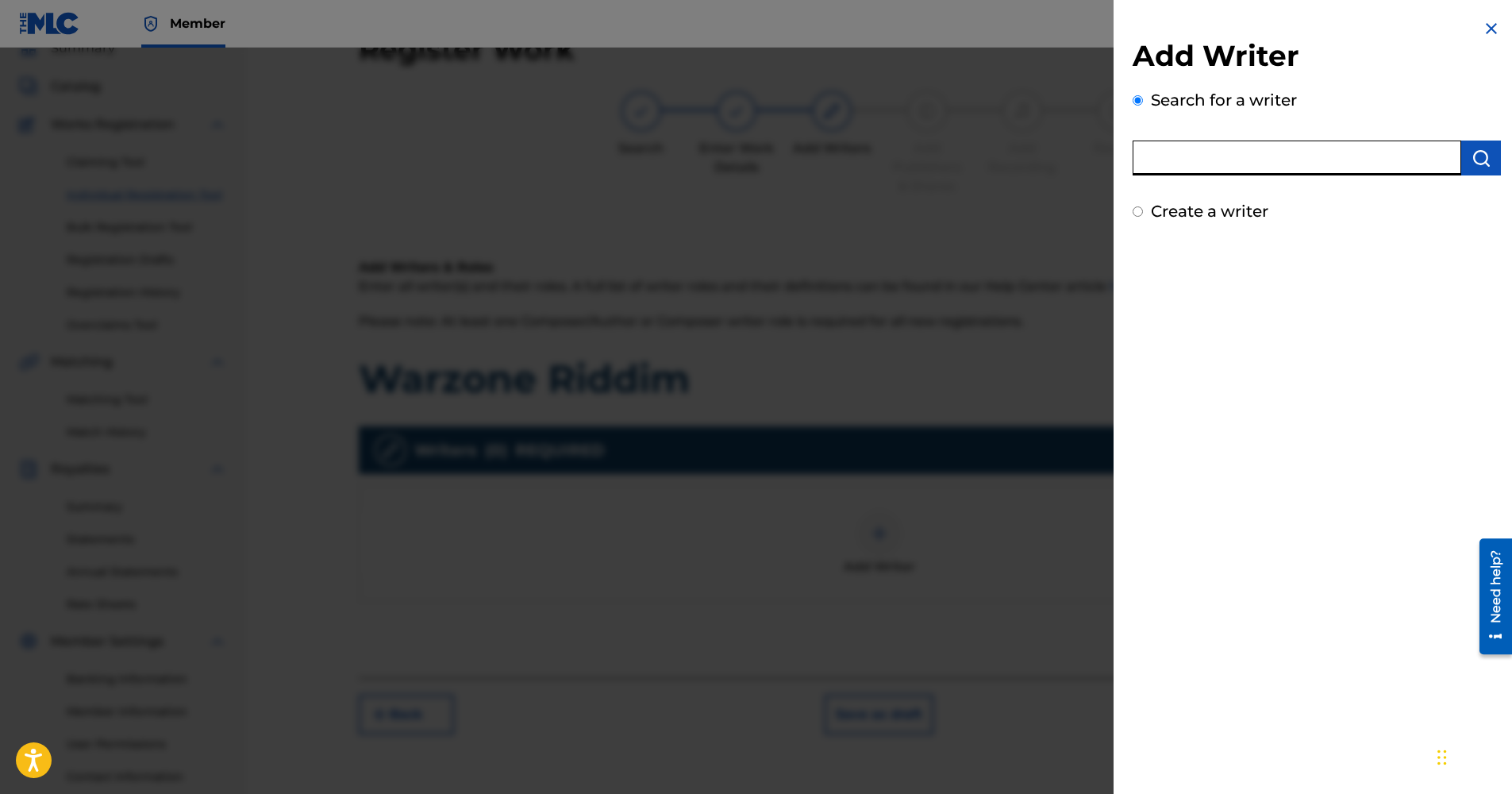
click at [1230, 169] on input "text" at bounding box center [1297, 158] width 329 height 35
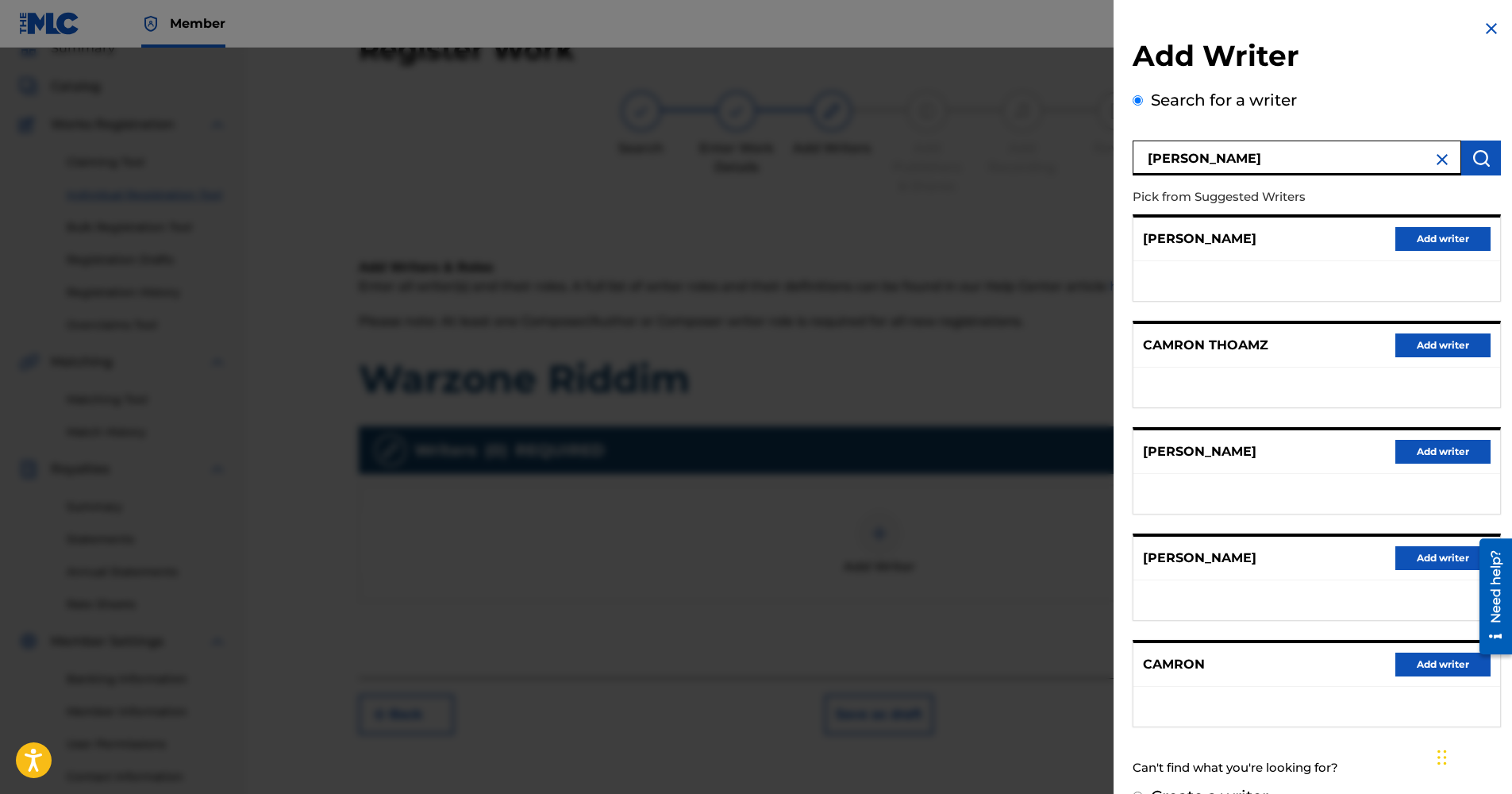
type input "Camron Brooks"
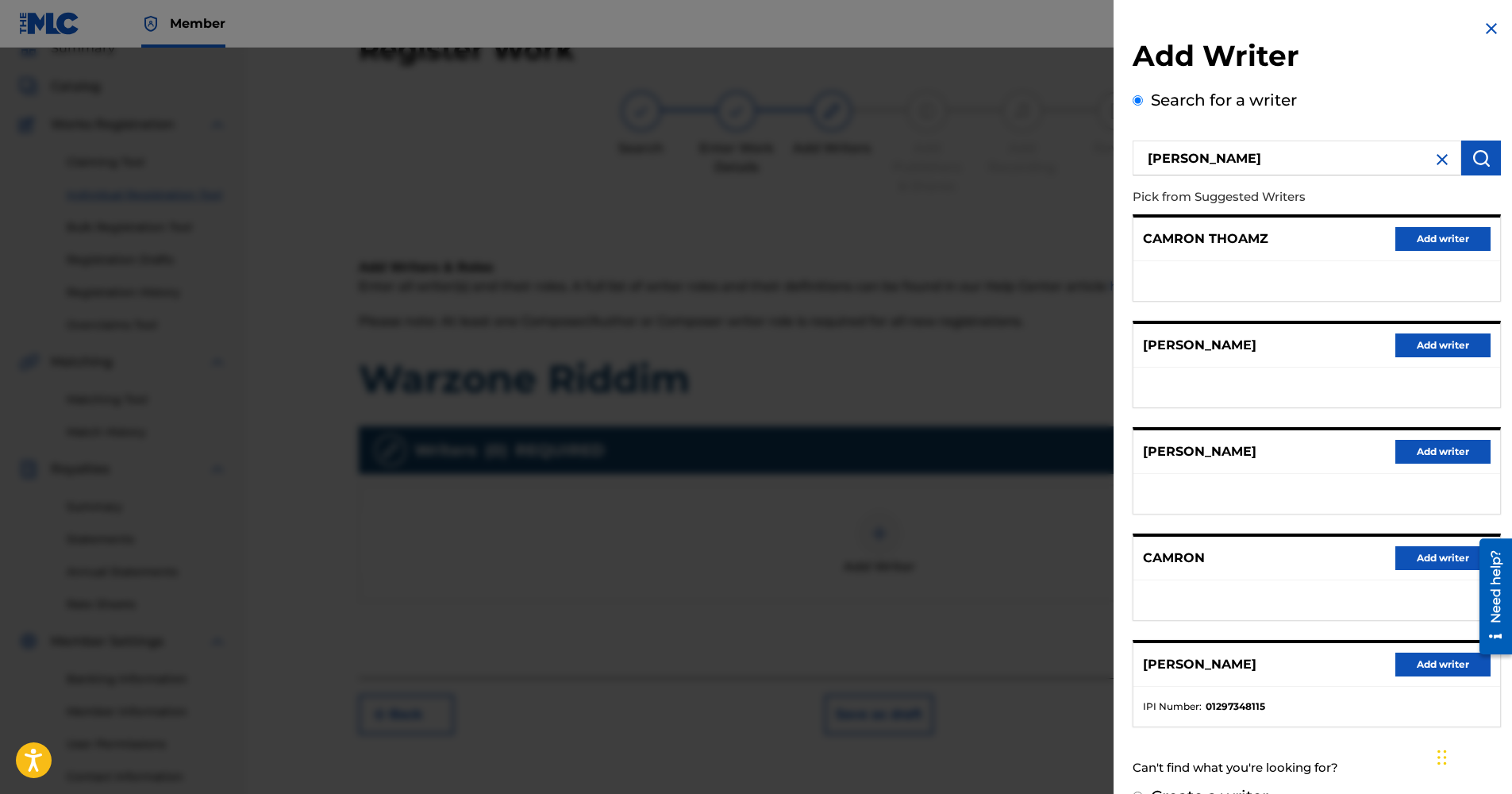
click at [1218, 670] on p "[PERSON_NAME]" at bounding box center [1199, 664] width 113 height 19
click at [1166, 704] on span "IPI Number :" at bounding box center [1172, 705] width 59 height 14
click at [1399, 666] on button "Add writer" at bounding box center [1442, 664] width 95 height 24
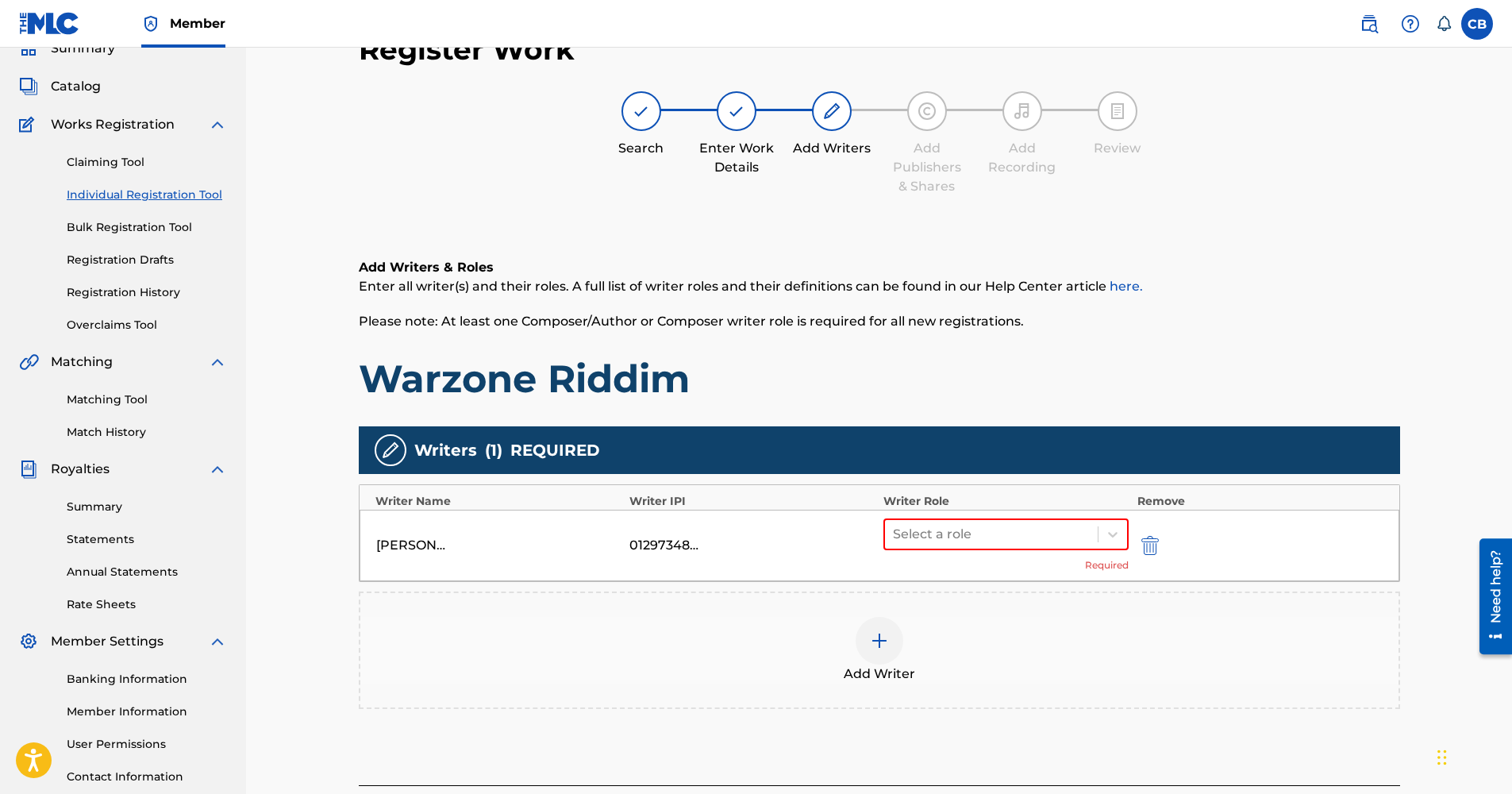
click at [674, 546] on div "01297348115" at bounding box center [665, 545] width 71 height 19
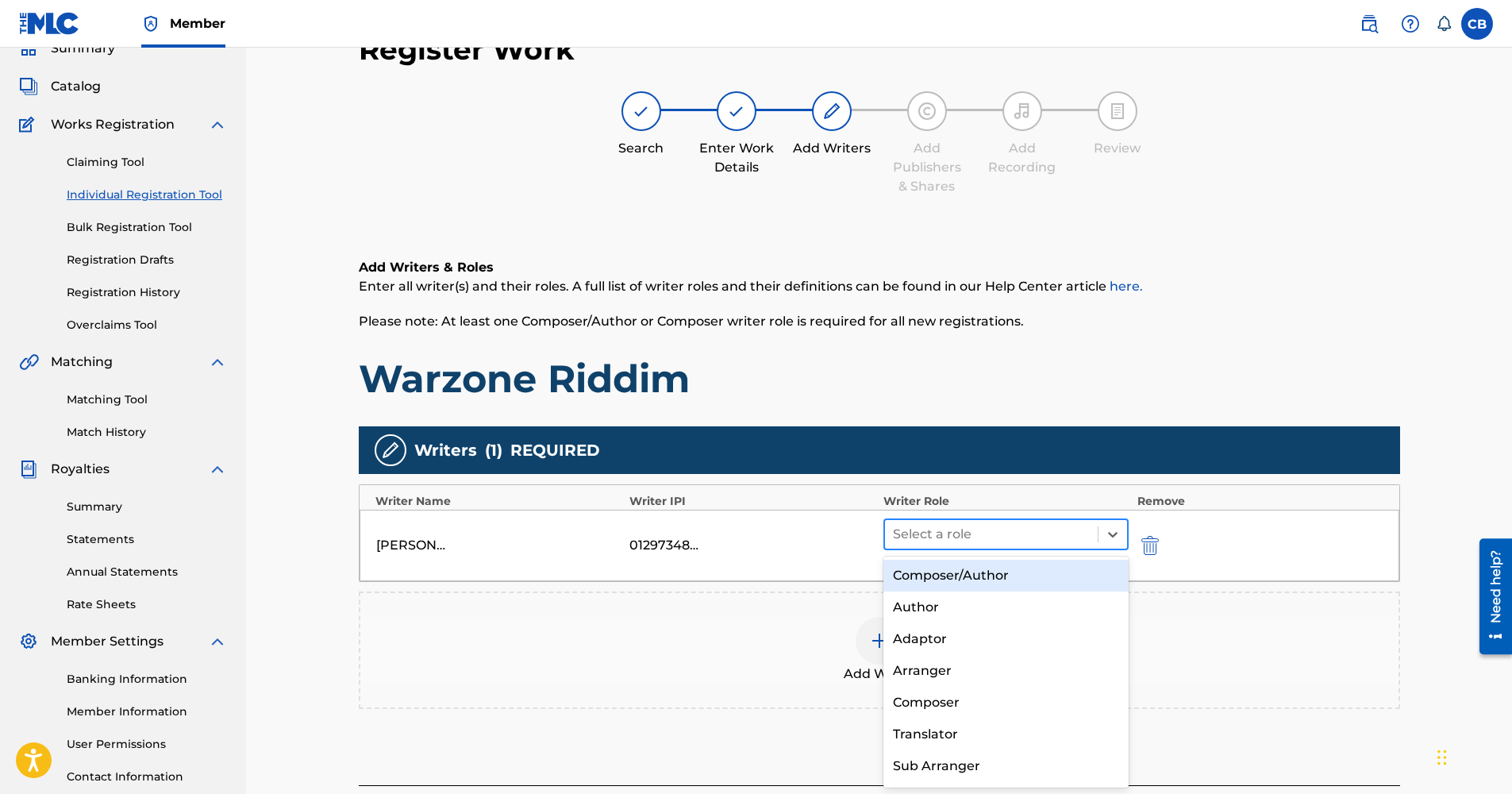
click at [946, 537] on div at bounding box center [991, 534] width 198 height 22
click at [979, 579] on div "Composer/Author" at bounding box center [1006, 575] width 246 height 31
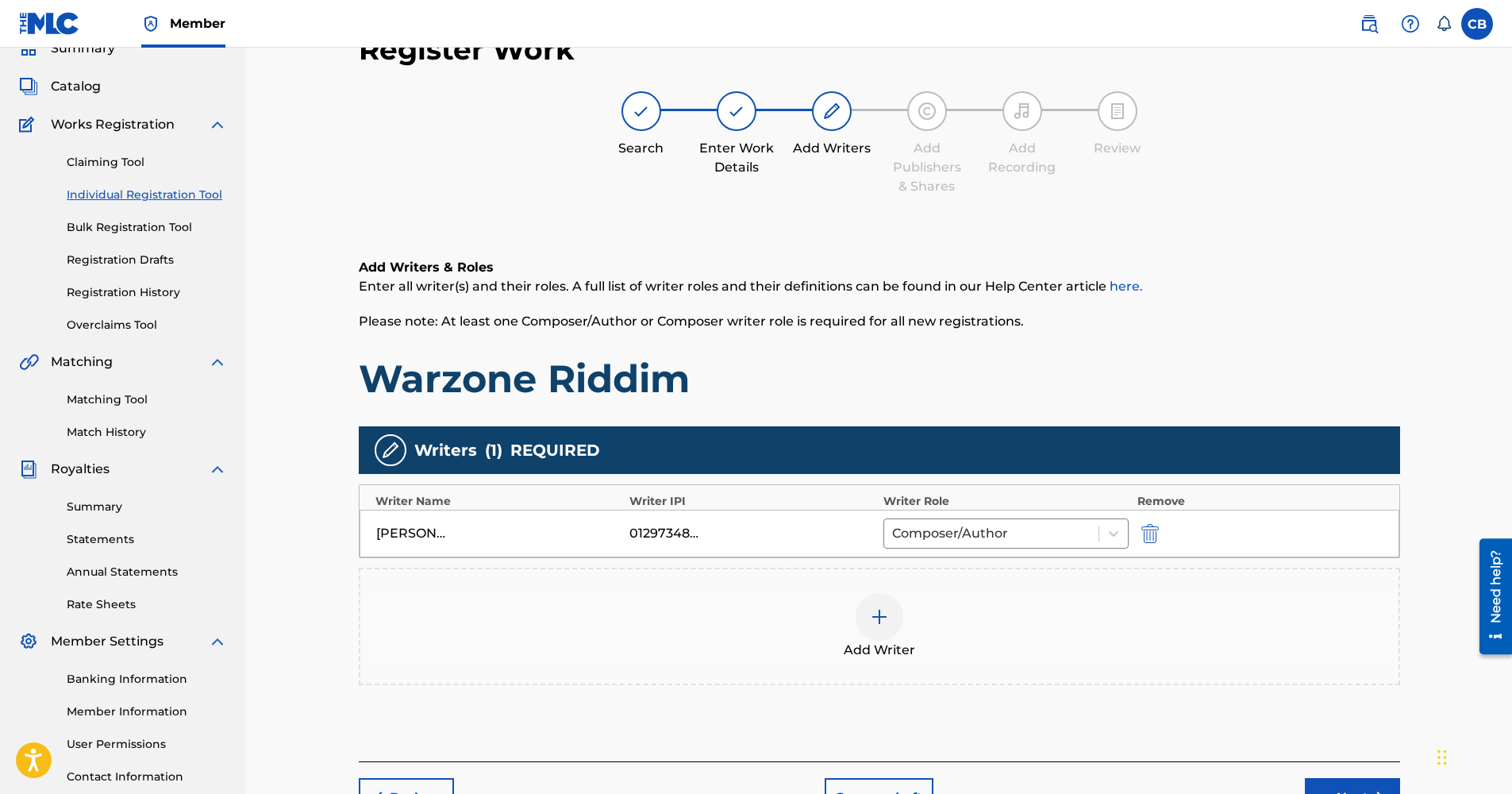
click at [1347, 779] on button "Next" at bounding box center [1352, 797] width 95 height 40
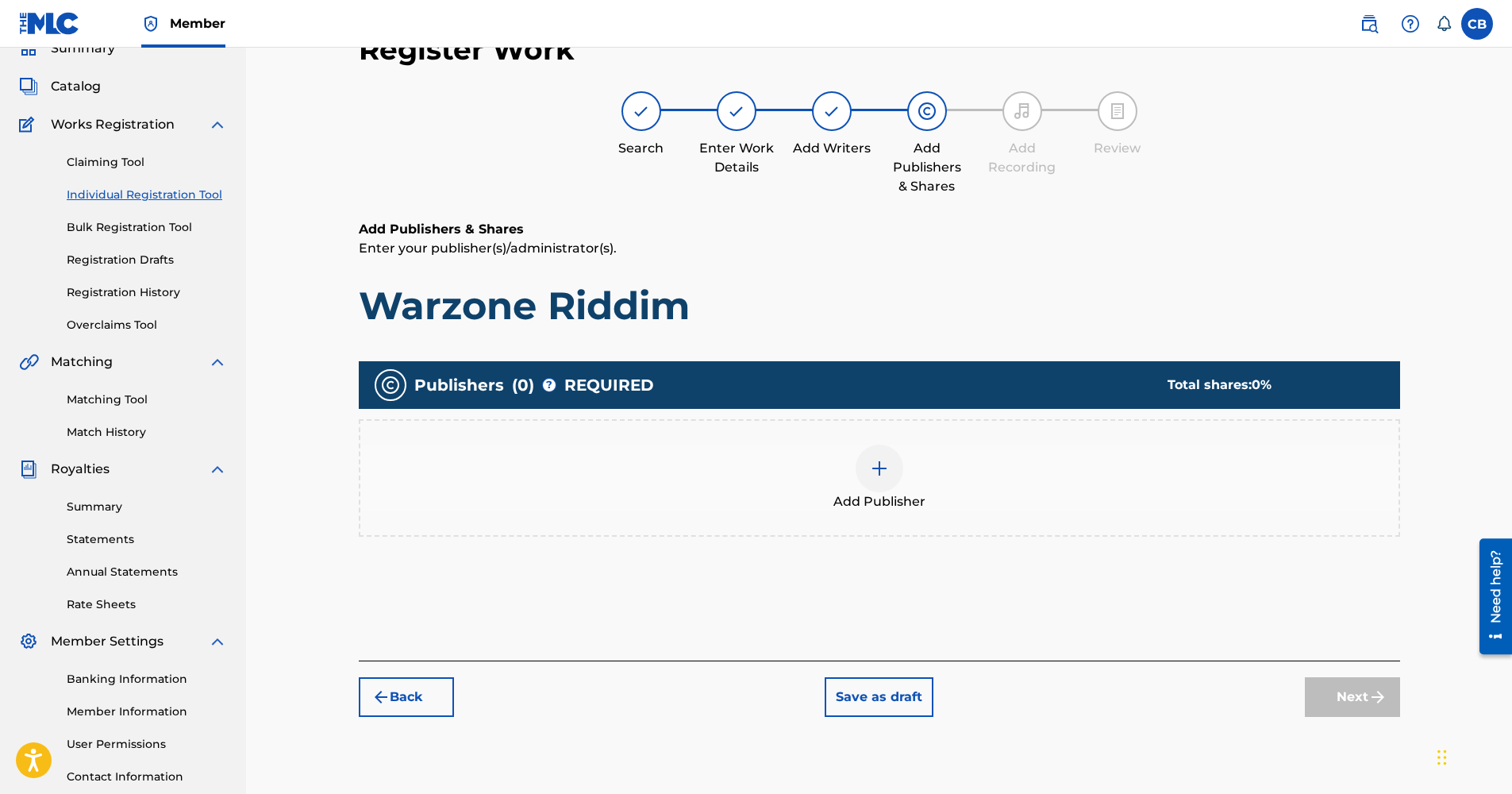
click at [898, 482] on div at bounding box center [879, 469] width 48 height 48
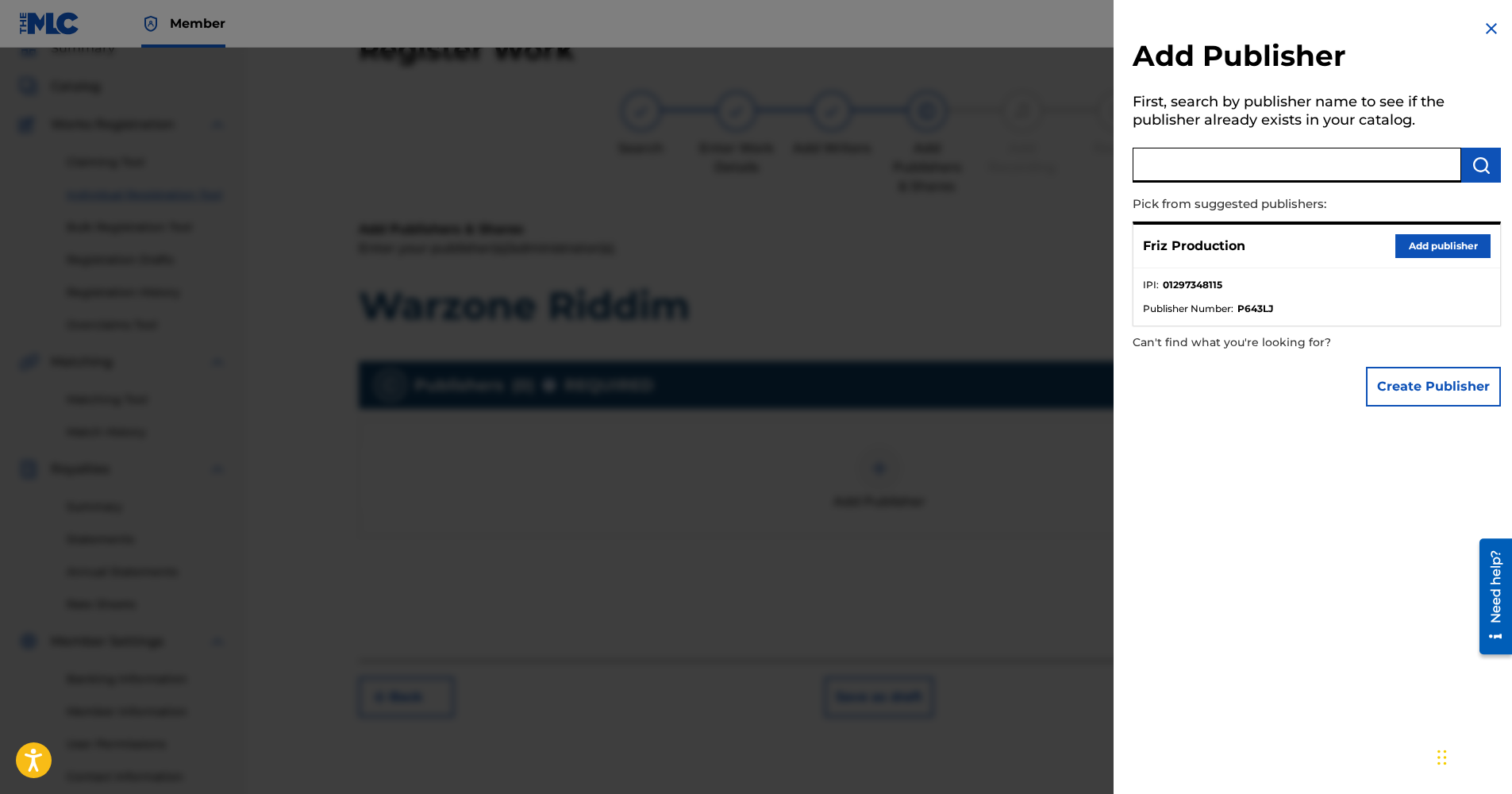
click at [1254, 171] on input "text" at bounding box center [1297, 165] width 329 height 35
click at [1406, 247] on button "Add publisher" at bounding box center [1442, 246] width 95 height 24
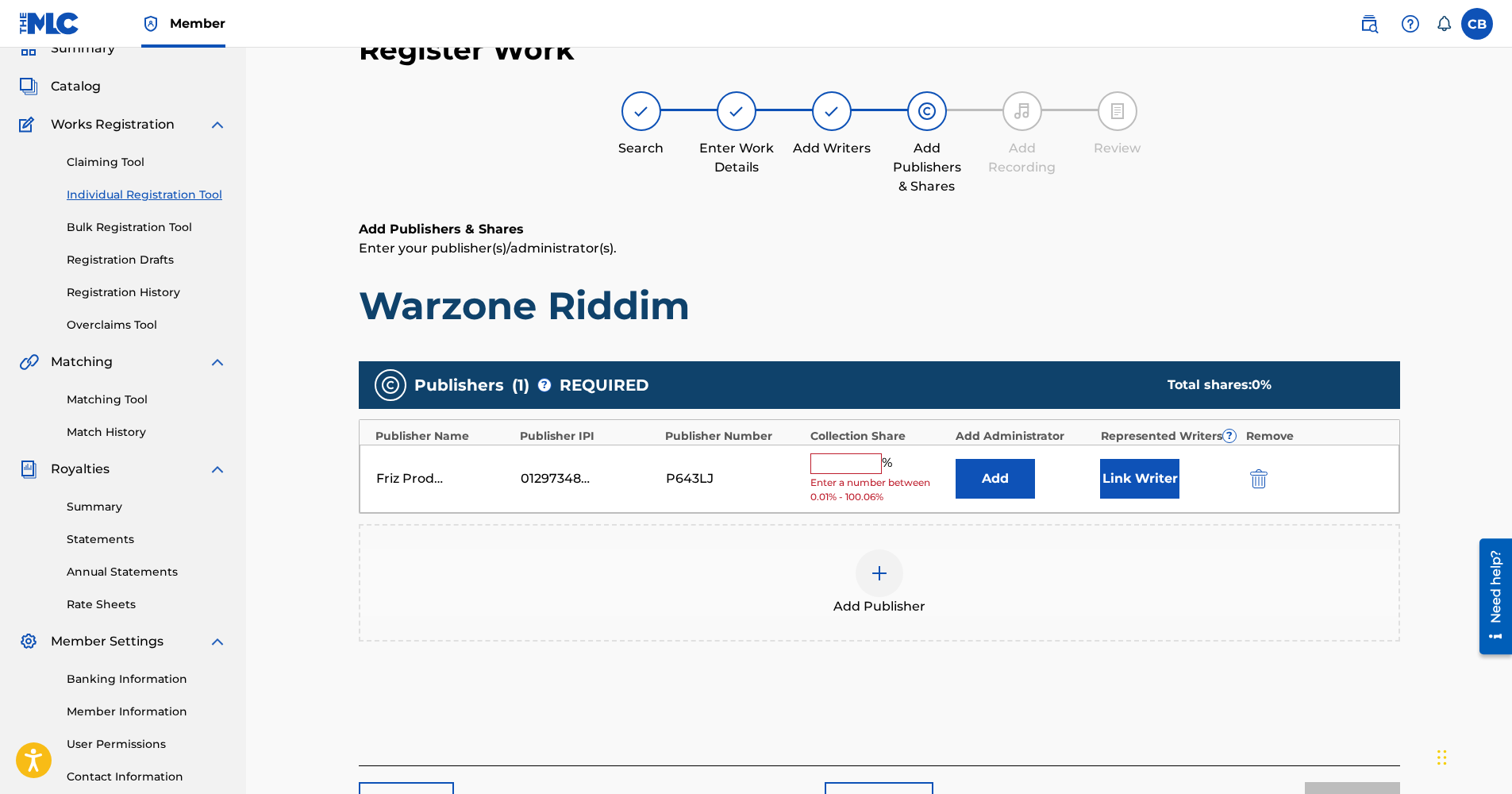
click at [861, 461] on input "text" at bounding box center [846, 463] width 71 height 21
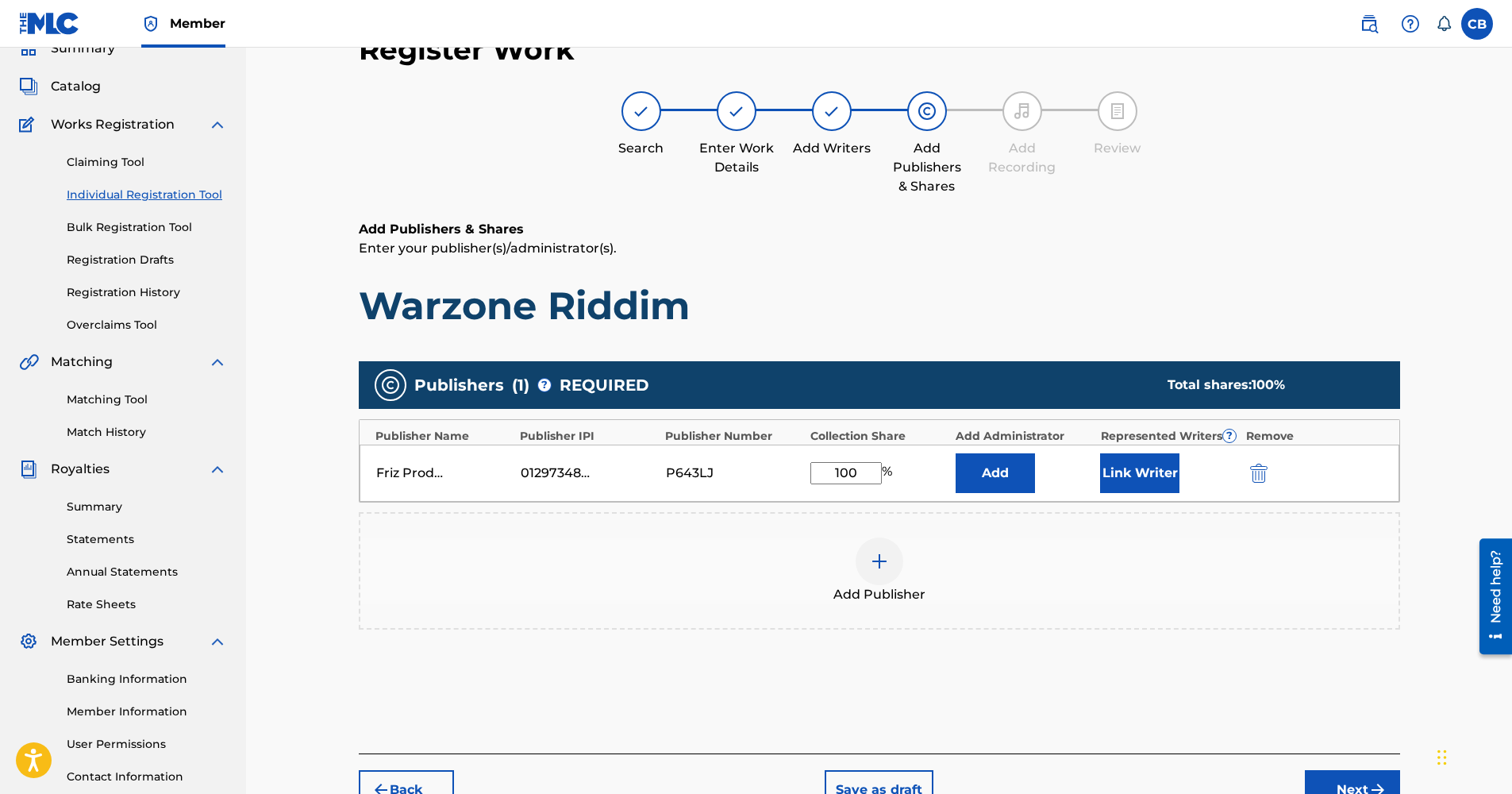
type input "100"
click at [1019, 466] on button "Add" at bounding box center [995, 473] width 79 height 40
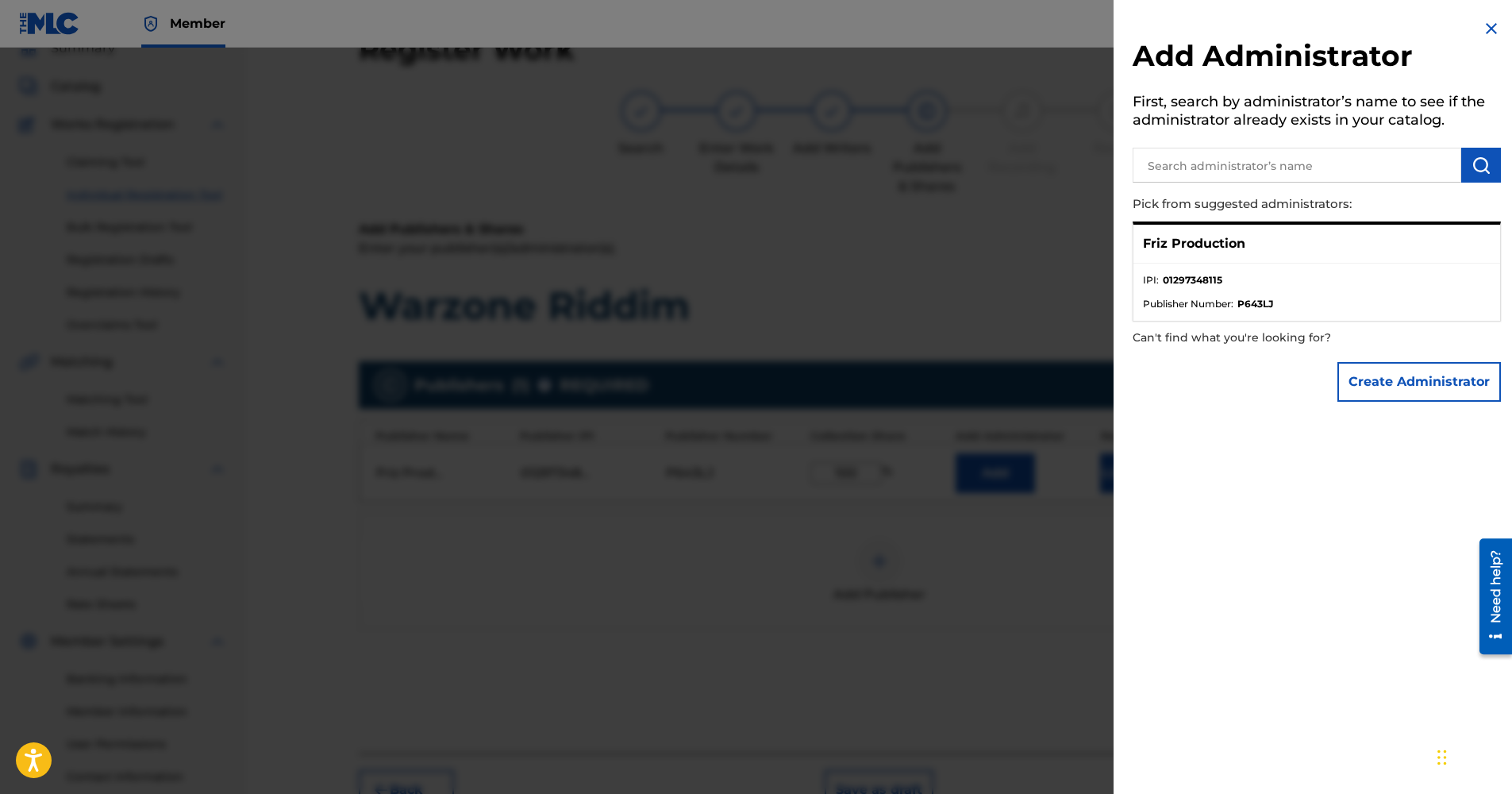
click at [1388, 289] on li "IPI : 01297348115" at bounding box center [1317, 285] width 348 height 24
click at [1482, 24] on img at bounding box center [1491, 28] width 19 height 19
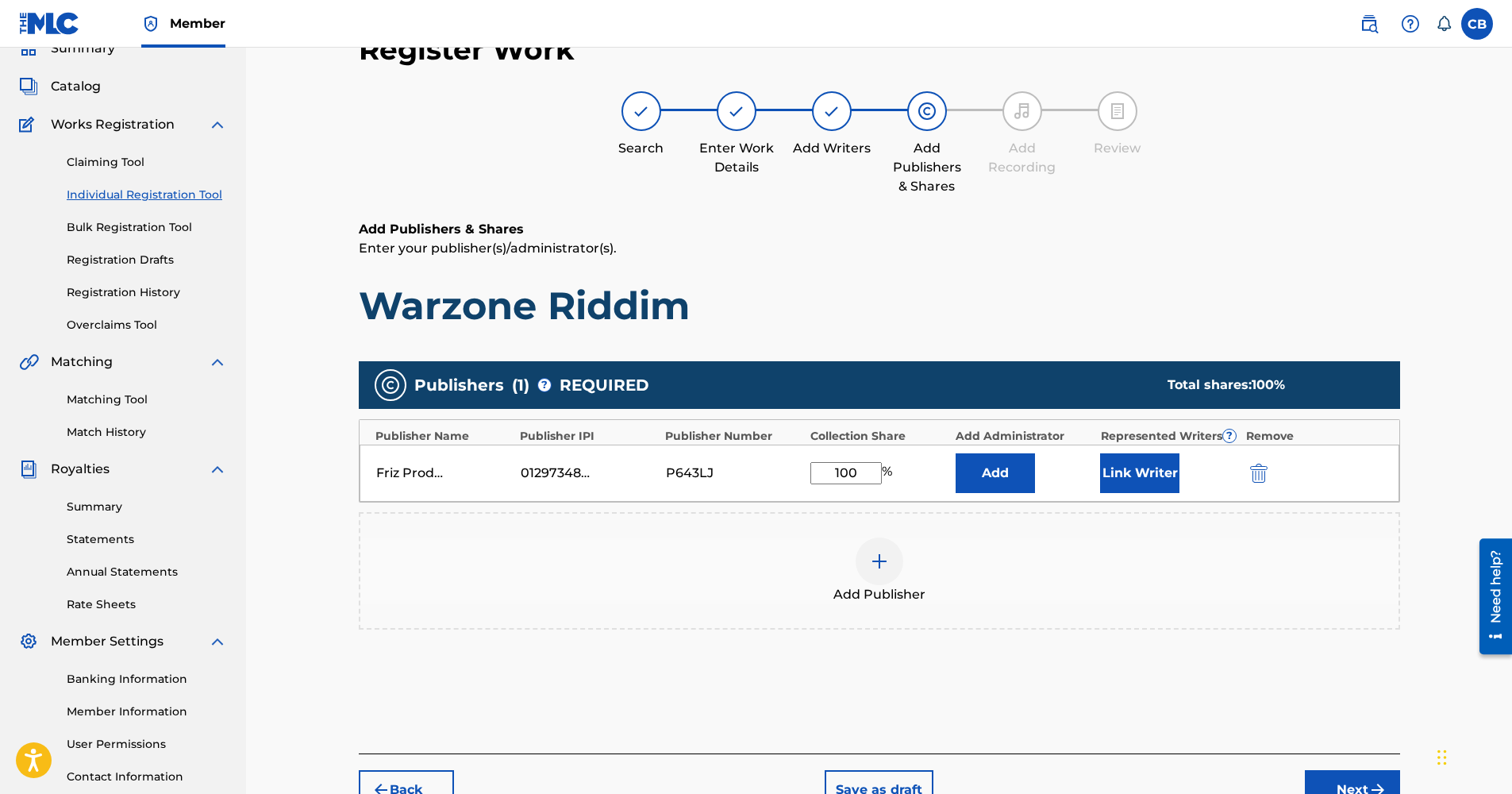
click at [1156, 484] on button "Link Writer" at bounding box center [1139, 473] width 79 height 40
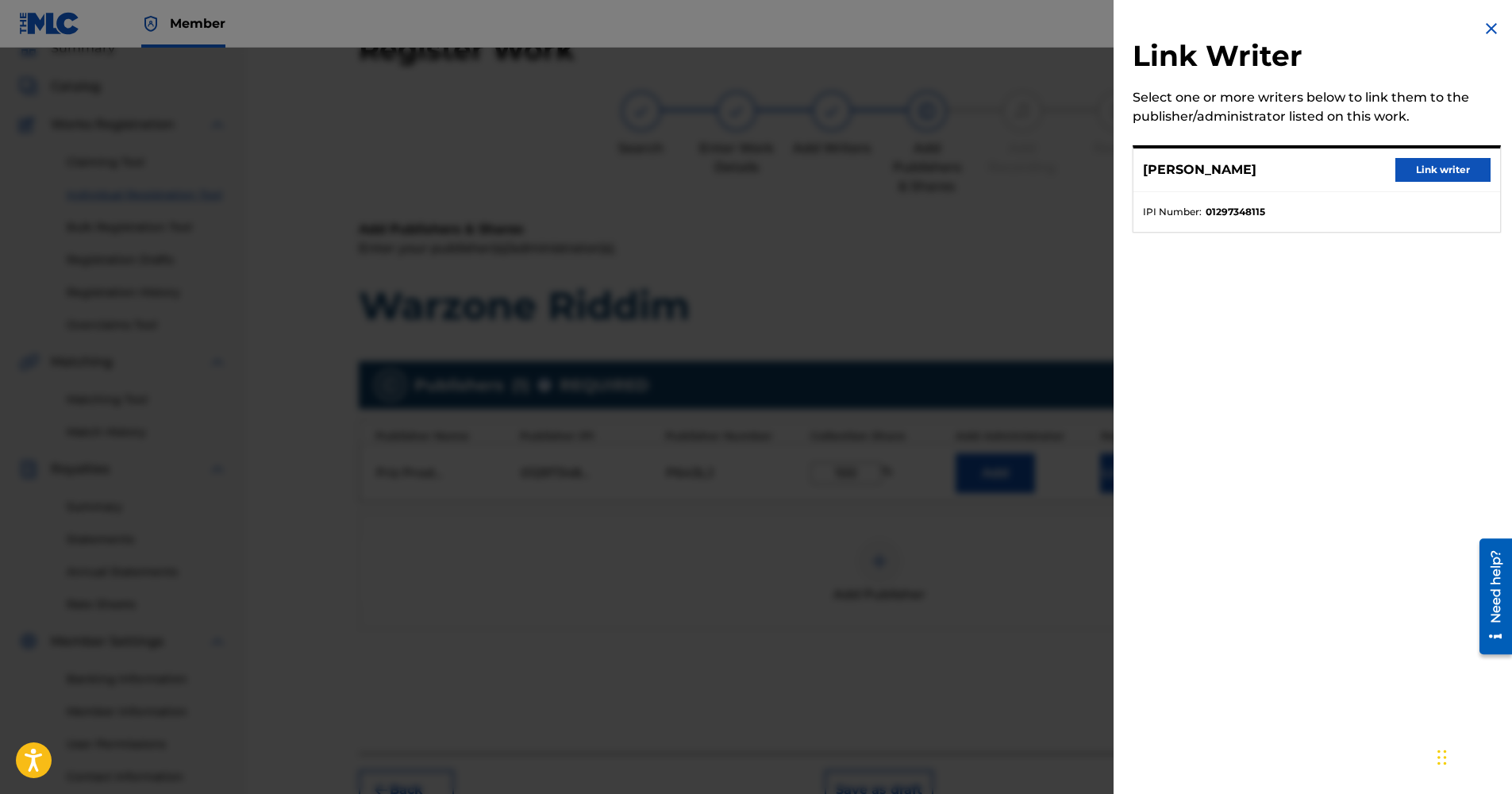
click at [1452, 176] on button "Link writer" at bounding box center [1442, 170] width 95 height 24
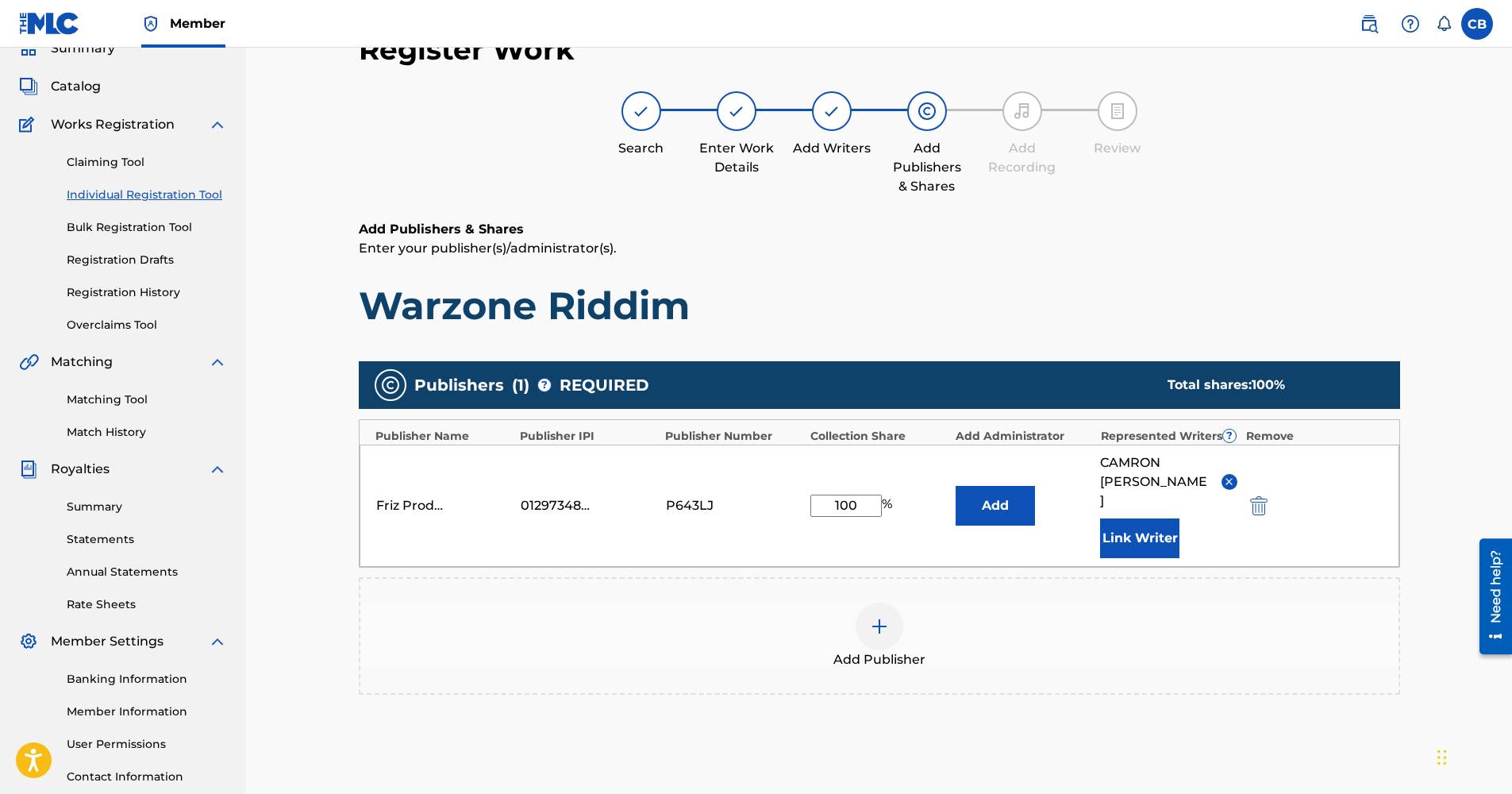
scroll to position [225, 0]
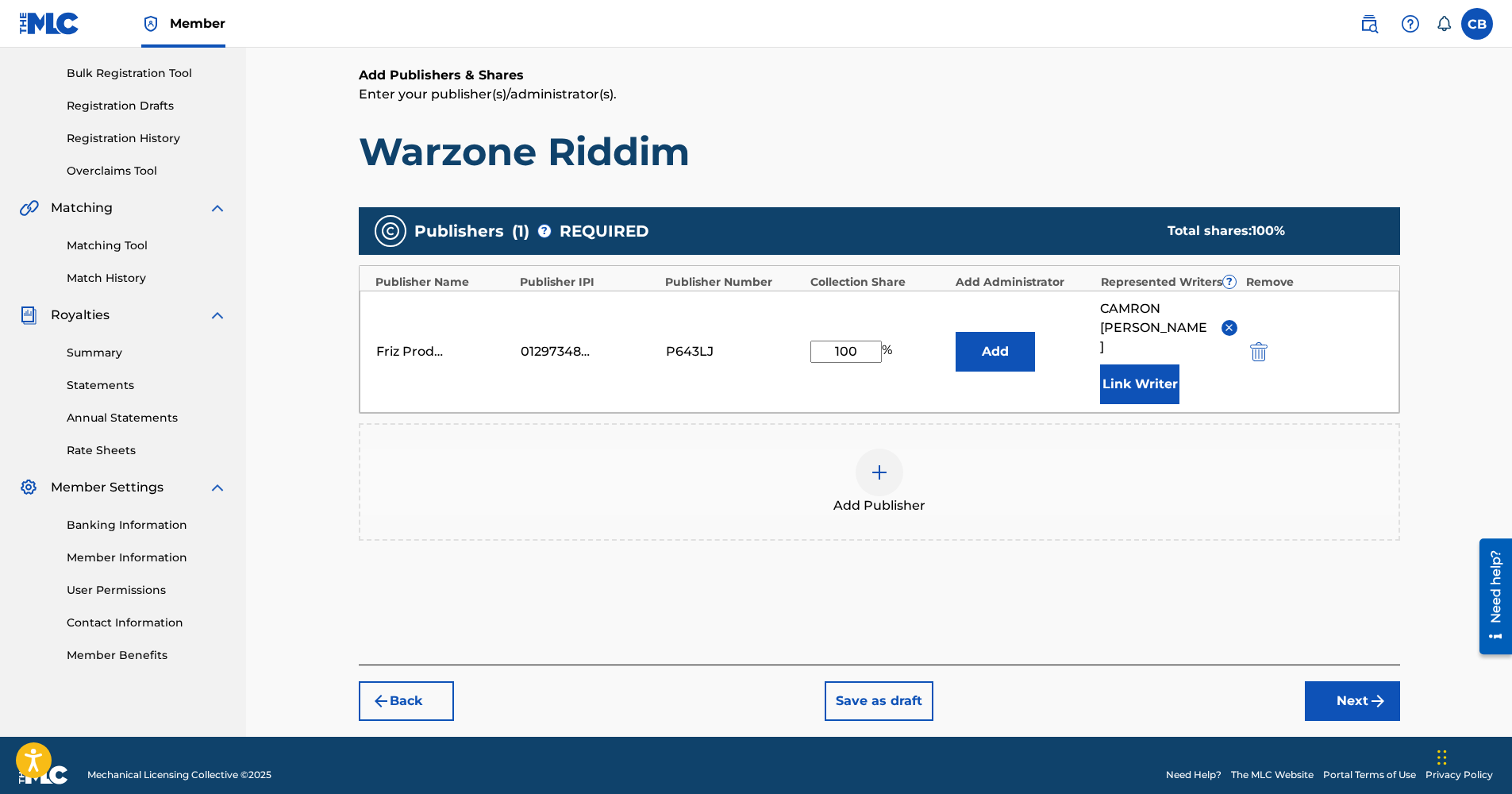
click at [1357, 686] on button "Next" at bounding box center [1352, 700] width 95 height 40
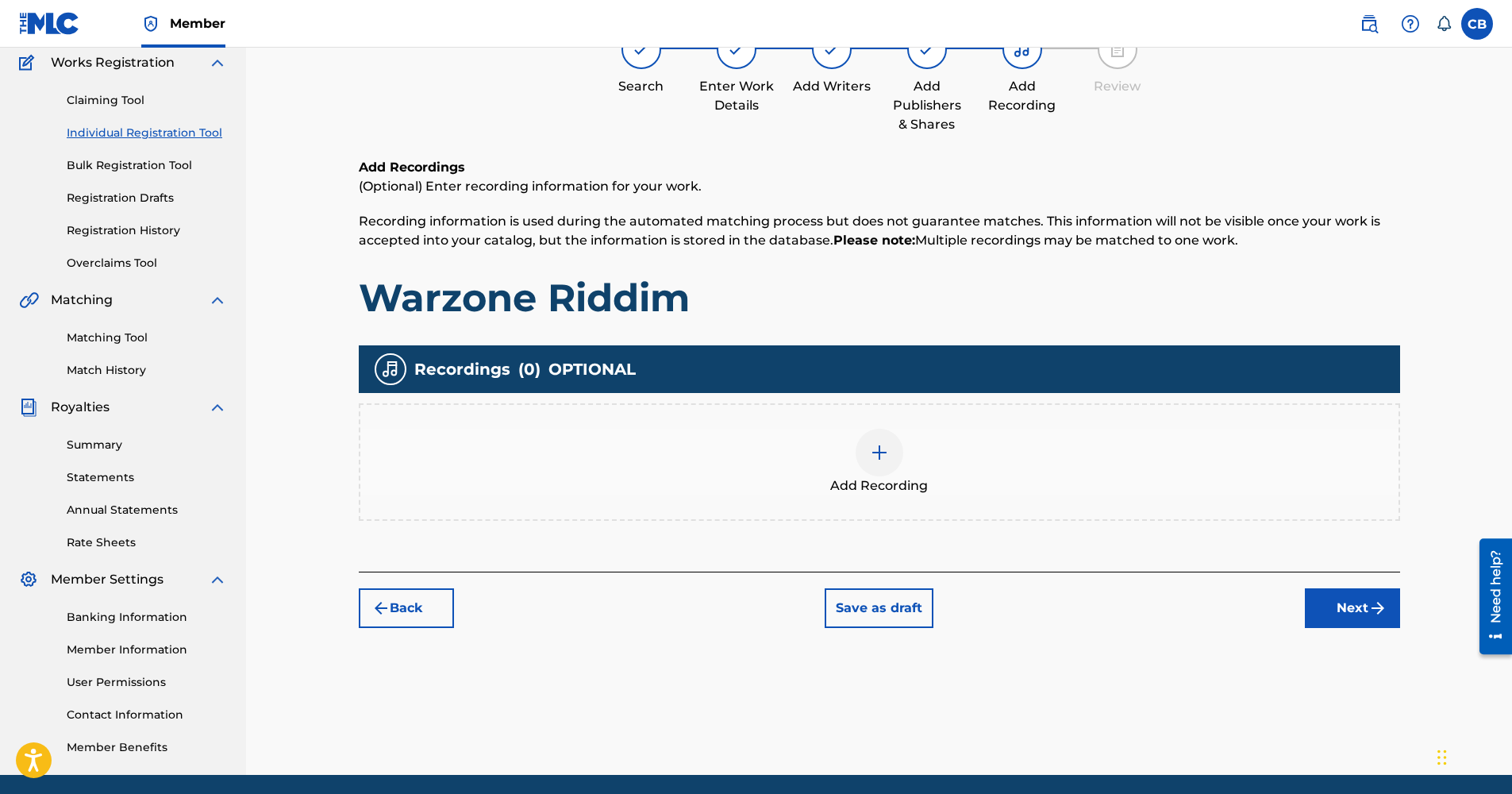
scroll to position [71, 0]
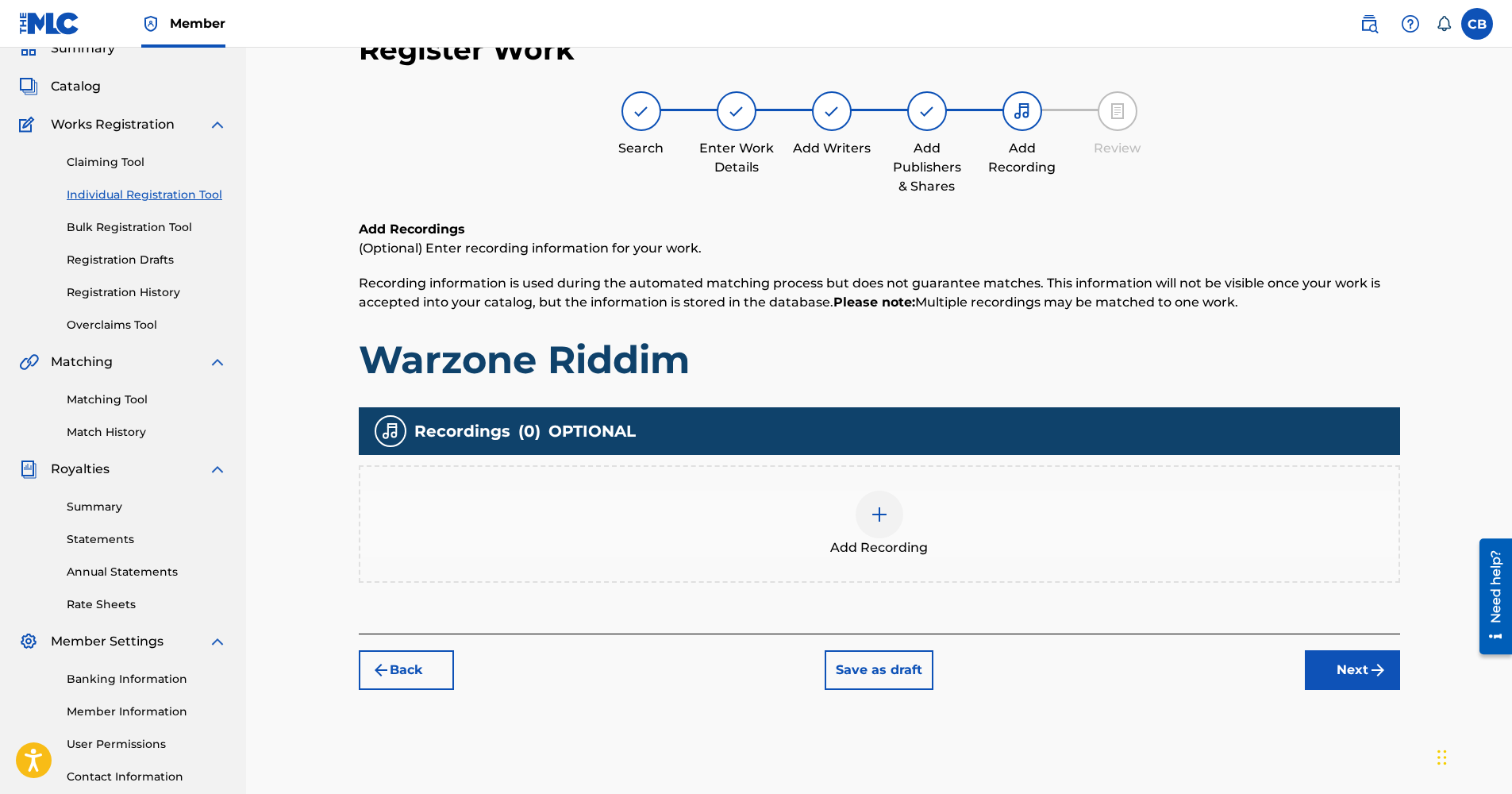
click at [883, 514] on img at bounding box center [879, 514] width 19 height 19
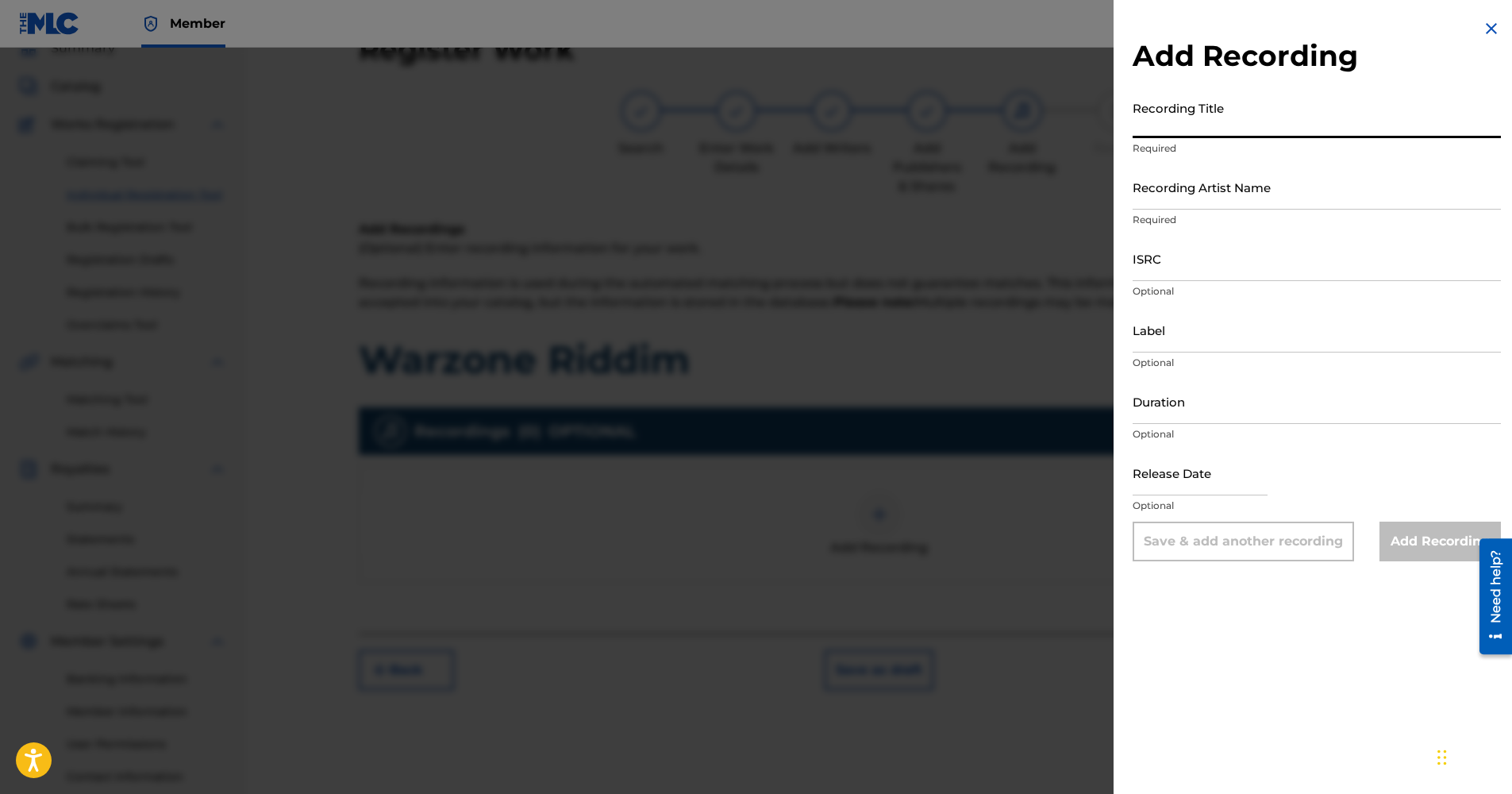
click at [1240, 117] on input "Recording Title" at bounding box center [1317, 115] width 368 height 46
paste input "Warzone Riddim"
type input "Warzone Riddim"
click at [1234, 206] on input "Recording Artist Name" at bounding box center [1317, 186] width 368 height 46
type input "Camron Wilfred Brooks"
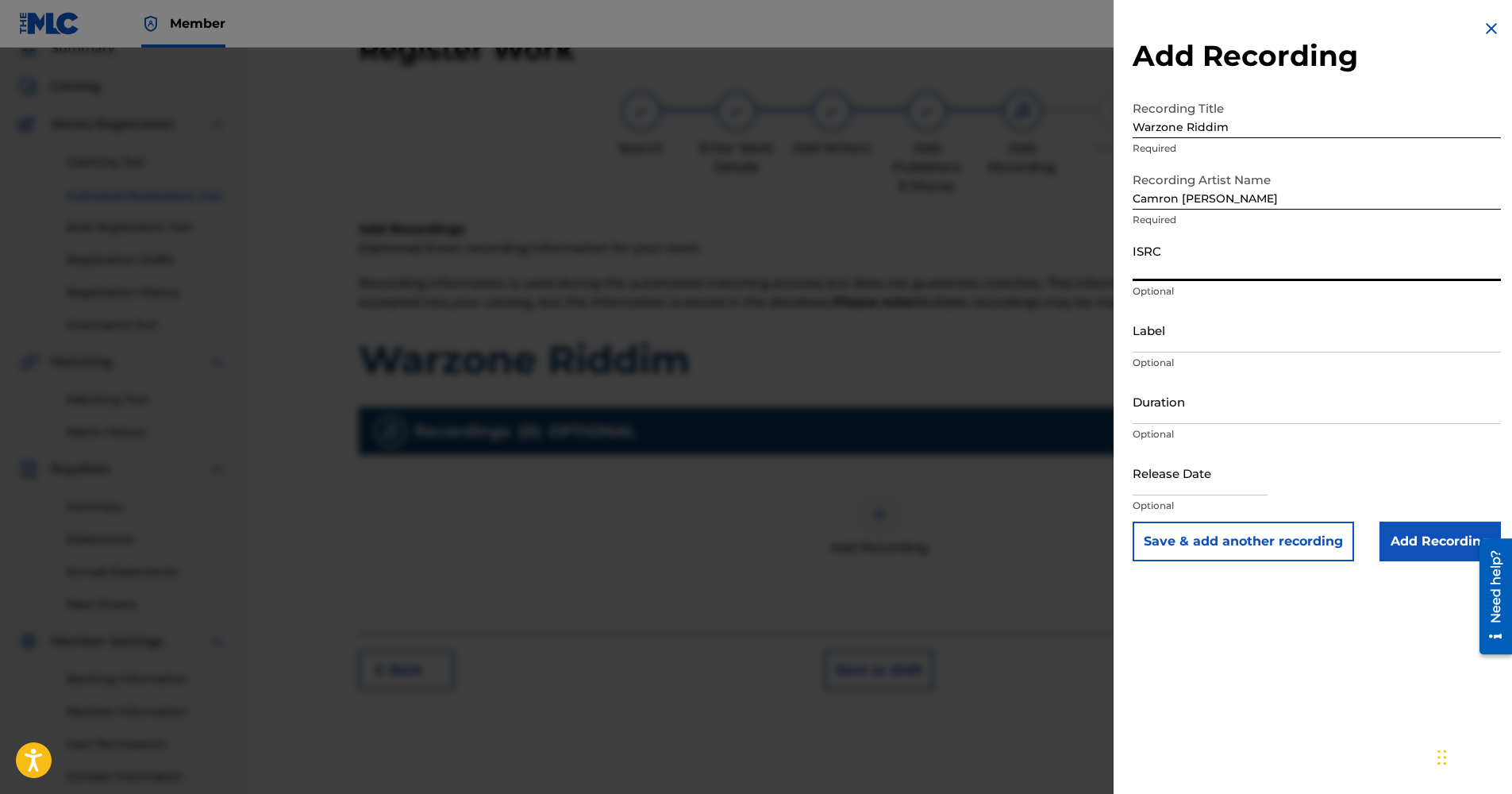
click at [1219, 265] on input "ISRC" at bounding box center [1317, 258] width 368 height 46
drag, startPoint x: 1280, startPoint y: 200, endPoint x: 1088, endPoint y: 210, distance: 192.3
click at [1088, 210] on div "Add Recording Recording Title Warzone Riddim Required Recording Artist Name Cam…" at bounding box center [756, 421] width 1512 height 746
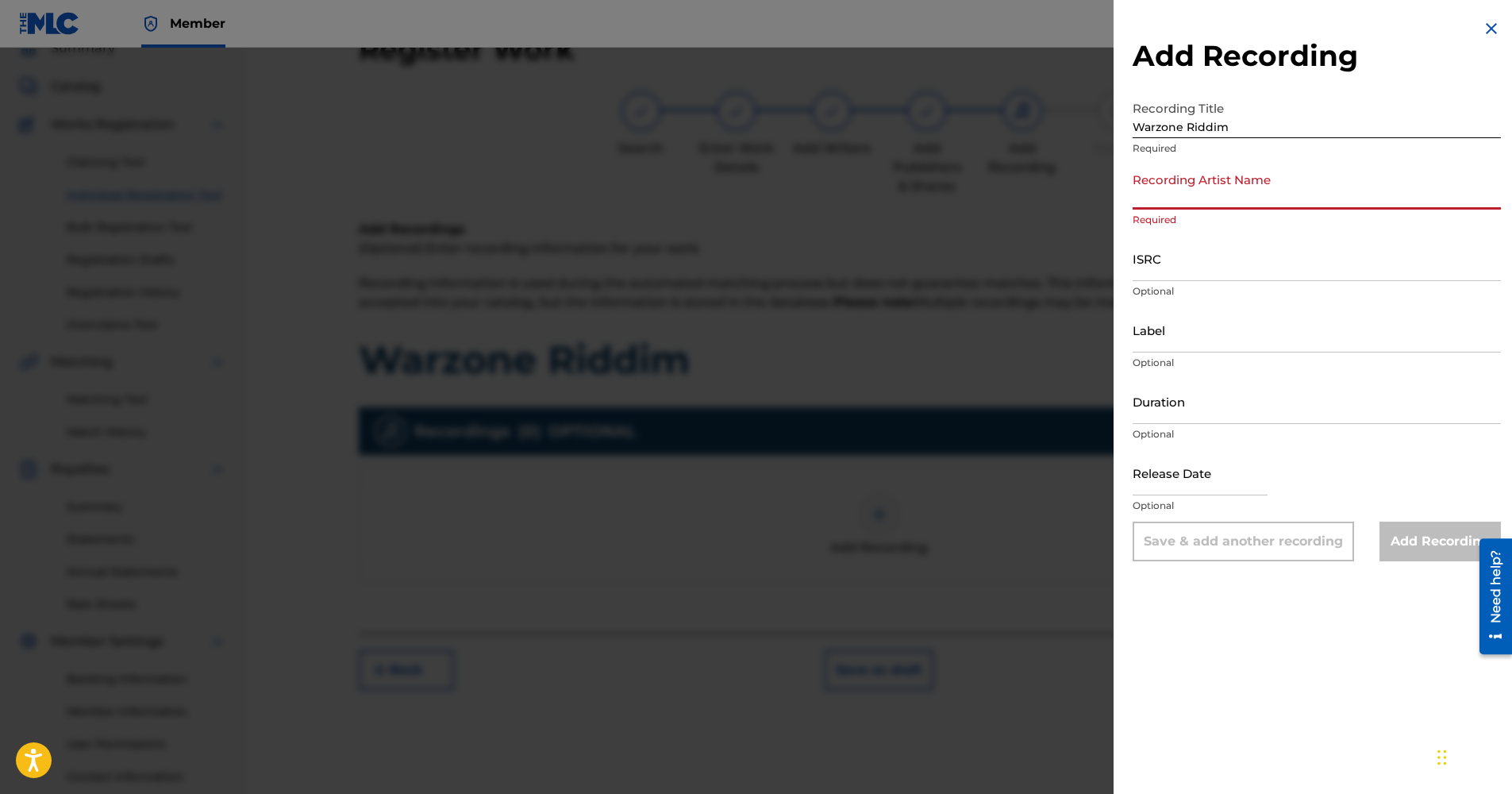
paste input "Kdan , Kdawg, Baby Blue"
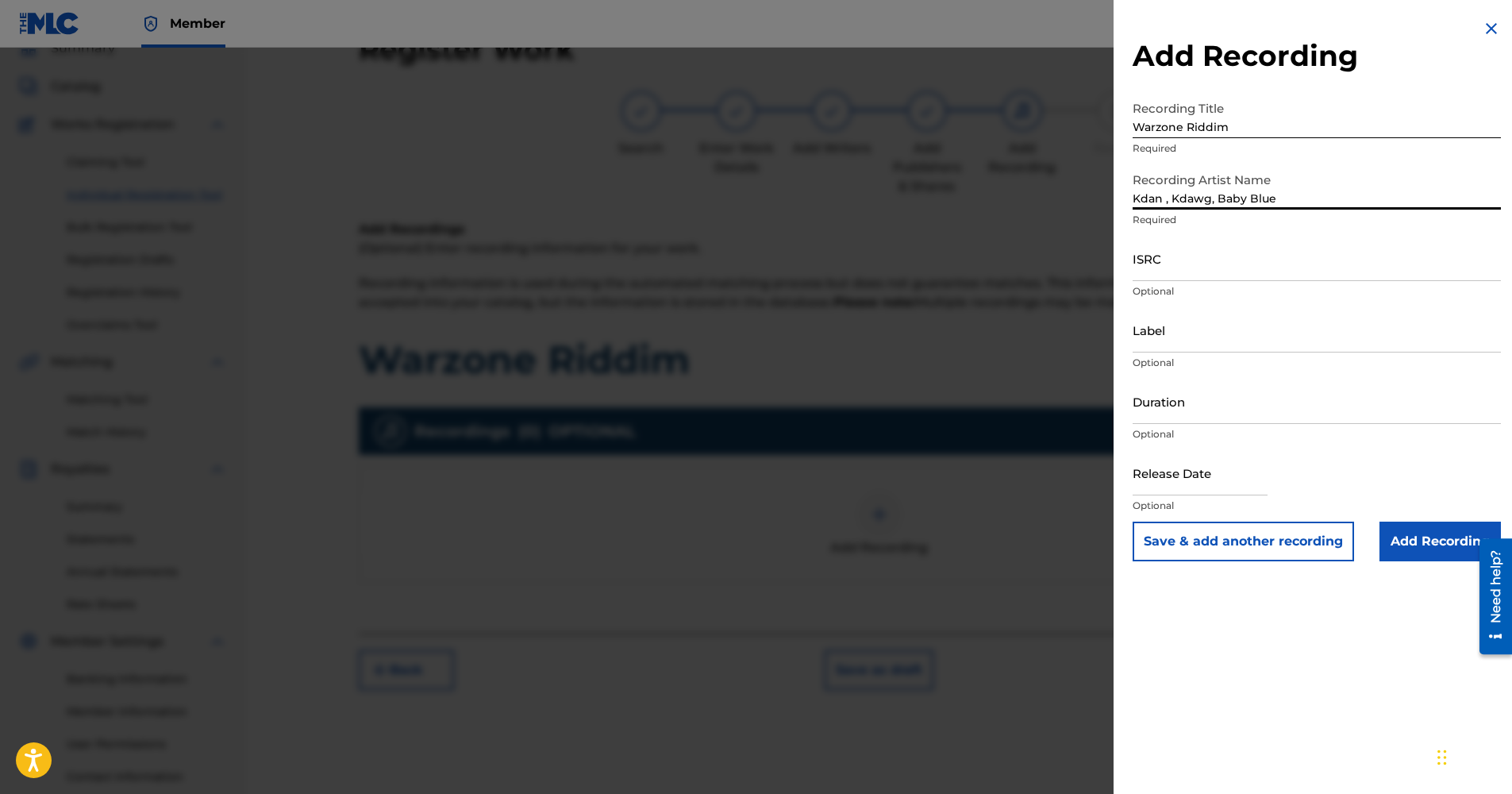
click at [1295, 200] on input "Kdan , Kdawg, Baby Blue" at bounding box center [1317, 186] width 368 height 46
type input "K"
type input "Camron Wilfred Brooks"
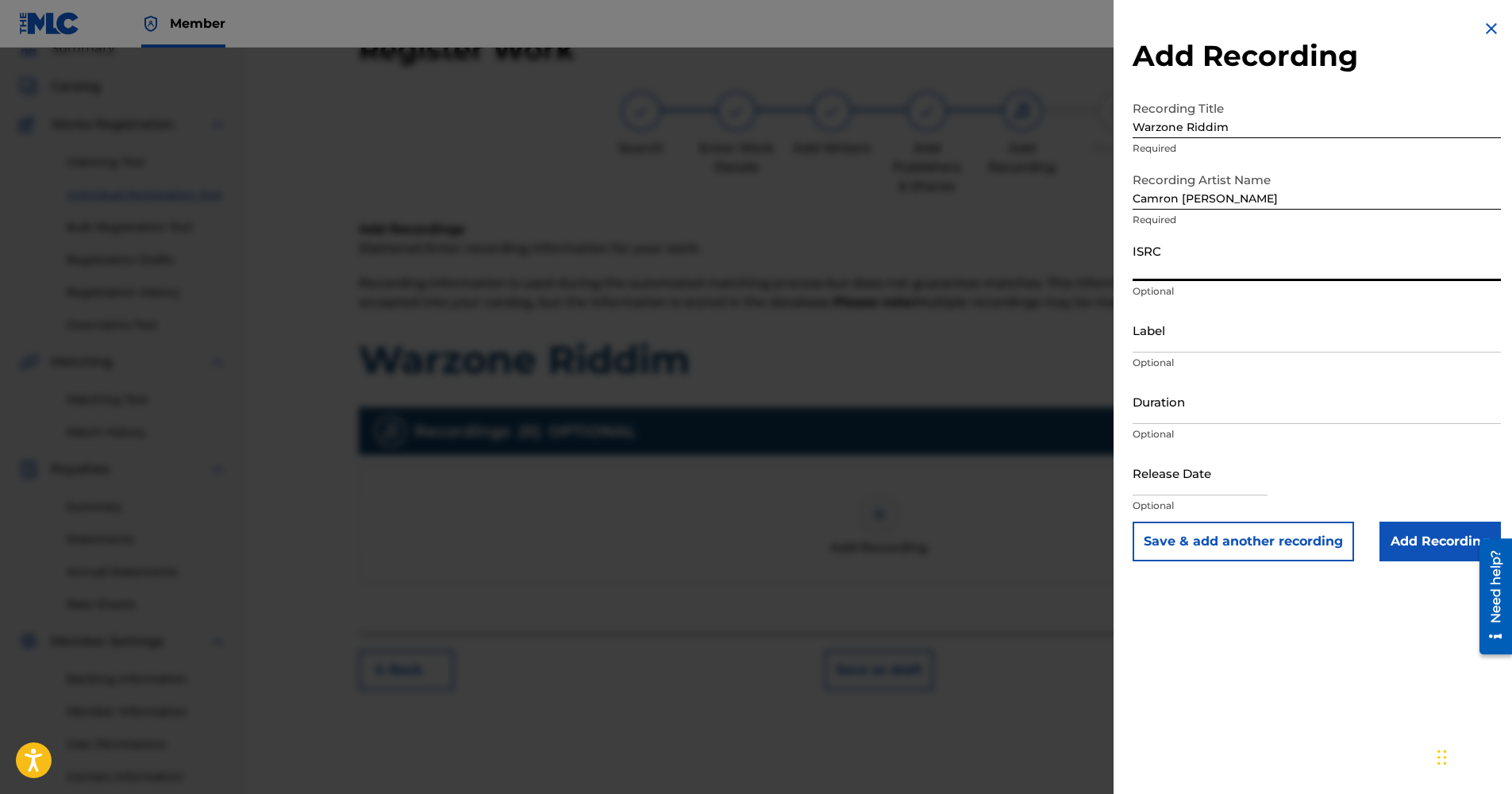
click at [1222, 263] on input "ISRC" at bounding box center [1317, 258] width 368 height 46
paste input "QZMWW2469367"
type input "QZMWW2469367"
click at [1238, 345] on input "Label" at bounding box center [1317, 330] width 368 height 46
type input "Friz Production"
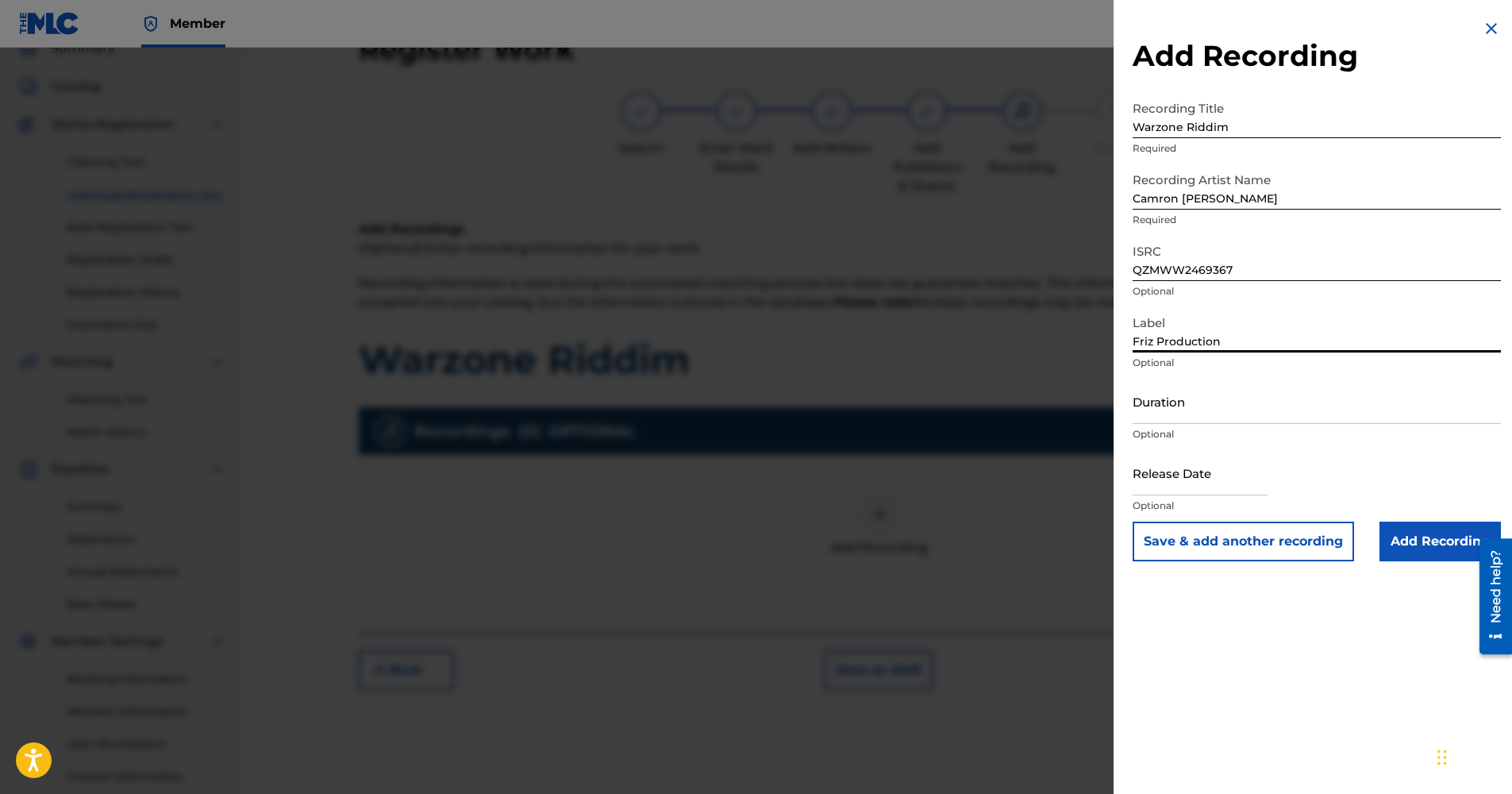
click at [1206, 488] on input "text" at bounding box center [1200, 472] width 135 height 46
select select "7"
select select "2025"
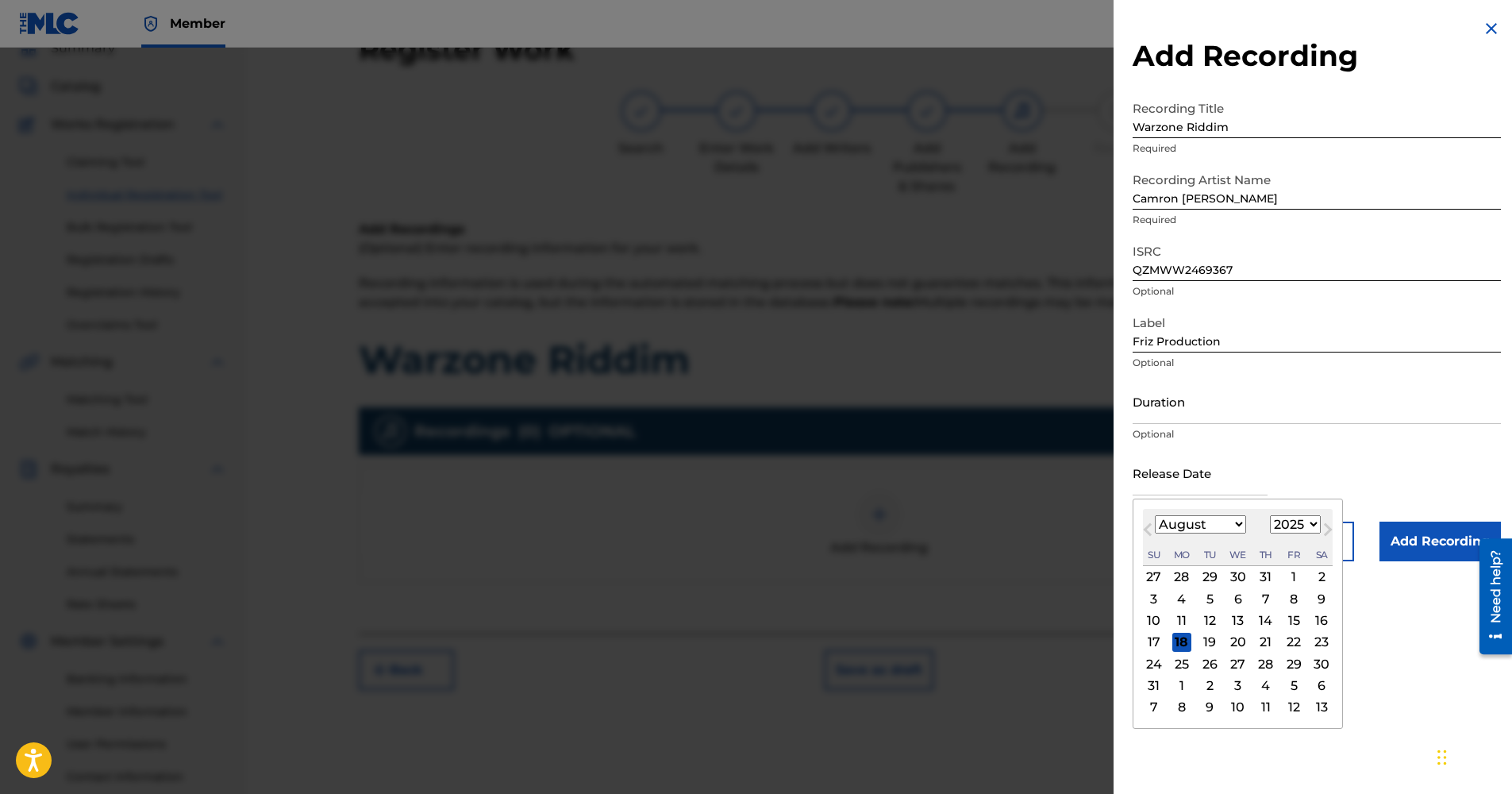
click at [1319, 582] on div "2" at bounding box center [1321, 576] width 19 height 19
type input "August 2 2025"
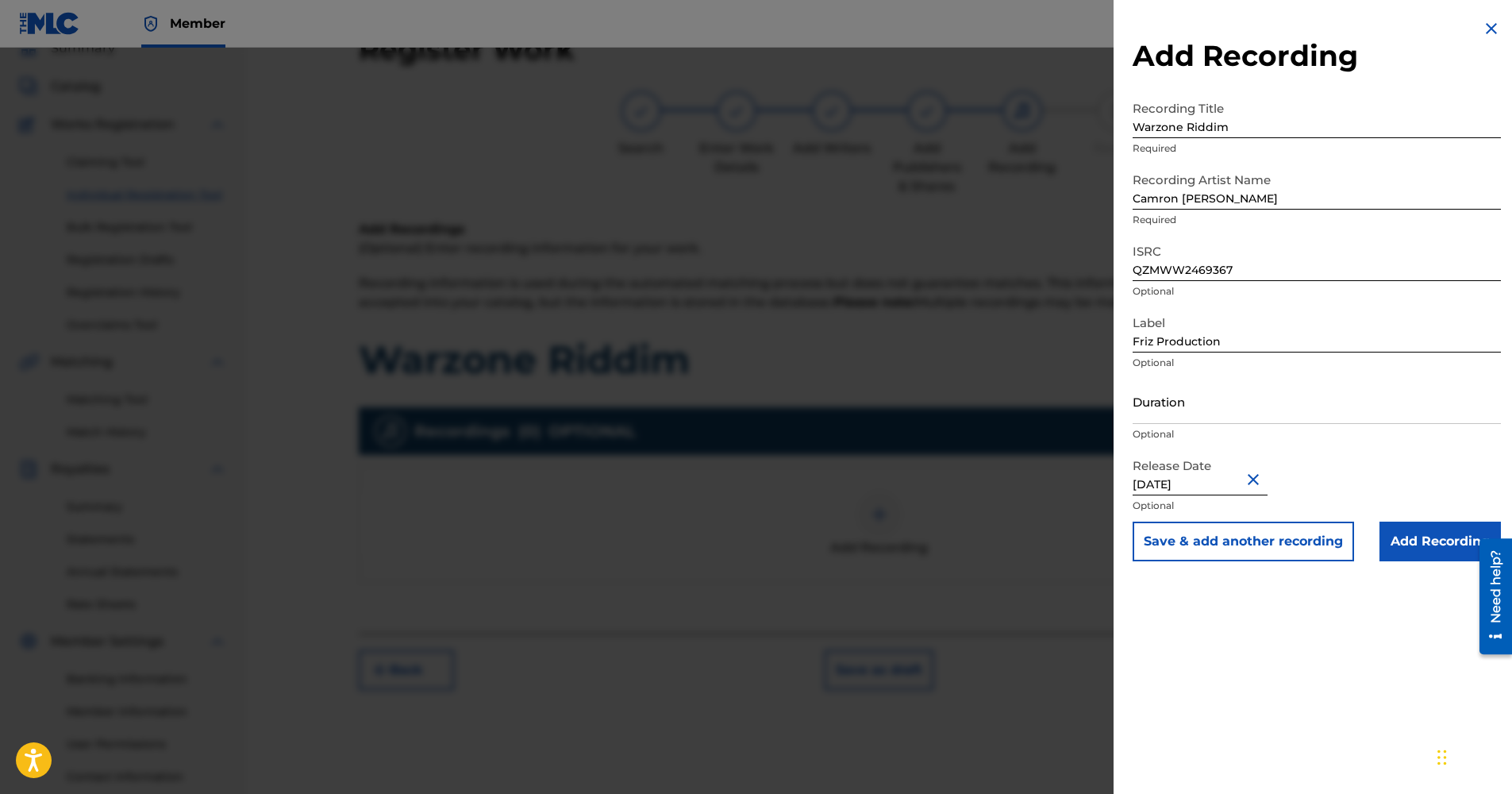
click at [1168, 485] on input "August 2 2025" at bounding box center [1200, 472] width 135 height 46
select select "7"
select select "2025"
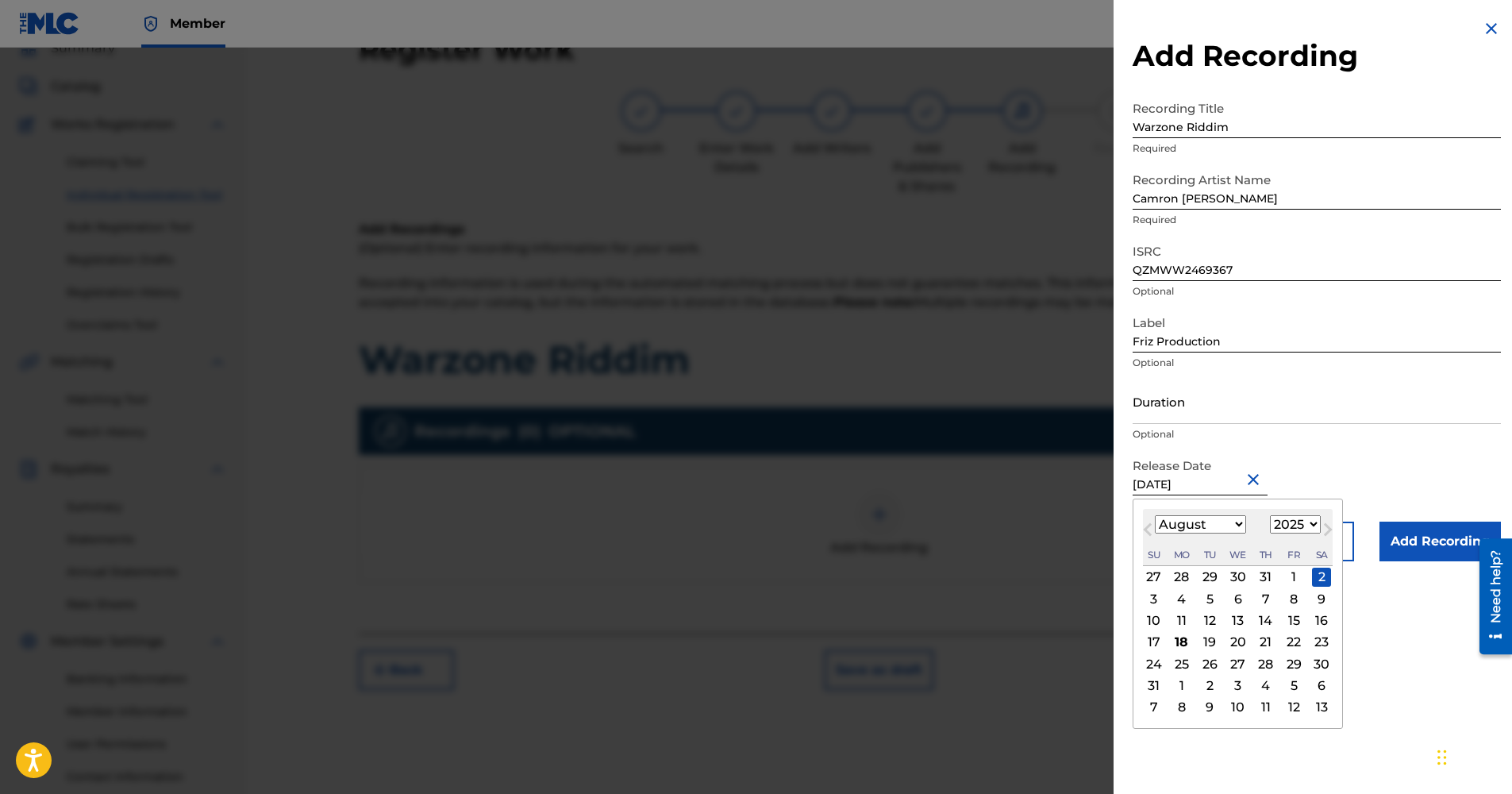
click at [1233, 523] on select "January February March April May June July August September October November De…" at bounding box center [1201, 524] width 91 height 18
select select "8"
click at [1155, 515] on select "January February March April May June July August September October November De…" at bounding box center [1201, 524] width 91 height 18
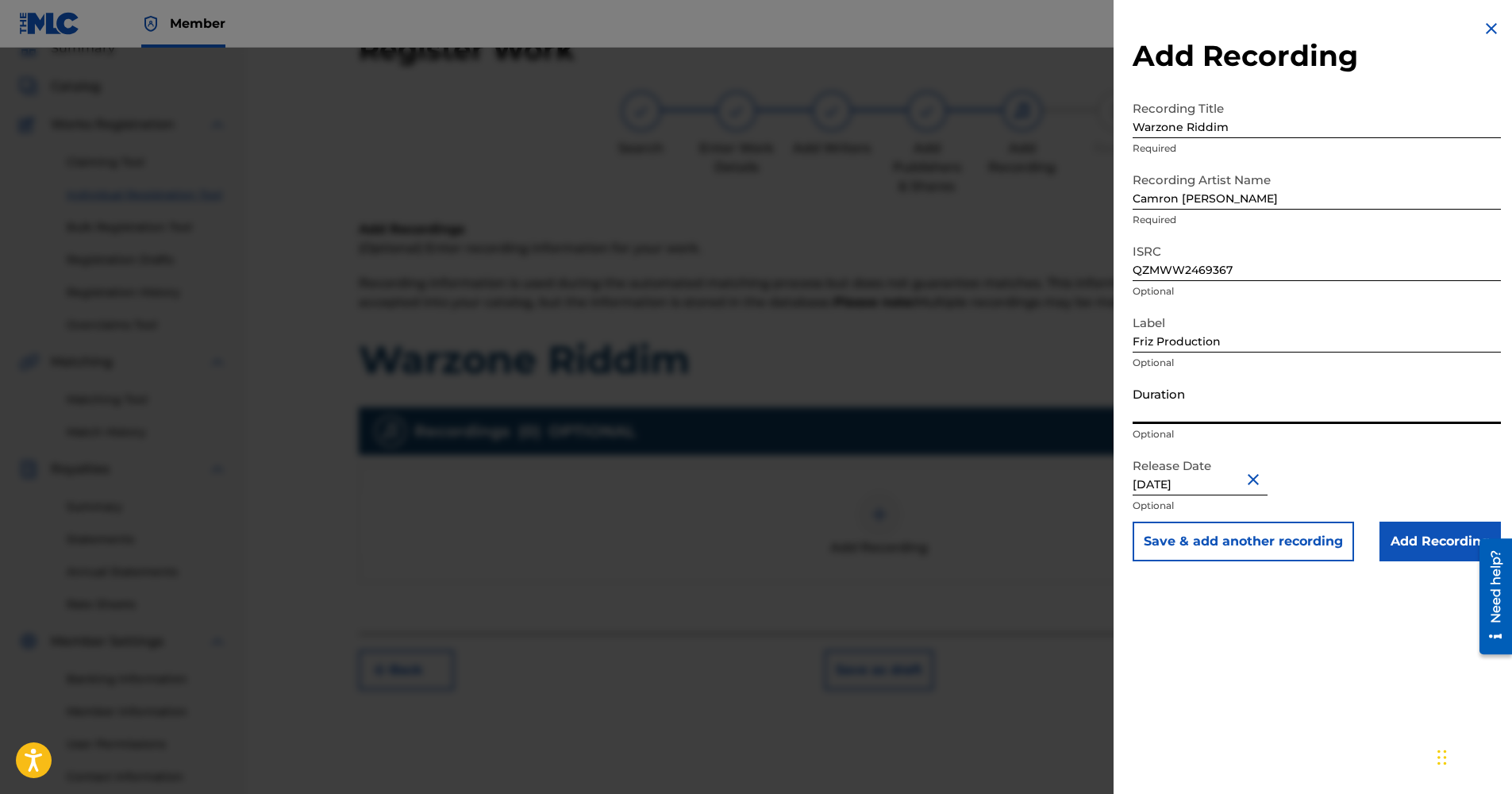
click at [1181, 416] on input "Duration" at bounding box center [1317, 401] width 368 height 46
click at [1400, 534] on input "Add Recording" at bounding box center [1440, 541] width 122 height 40
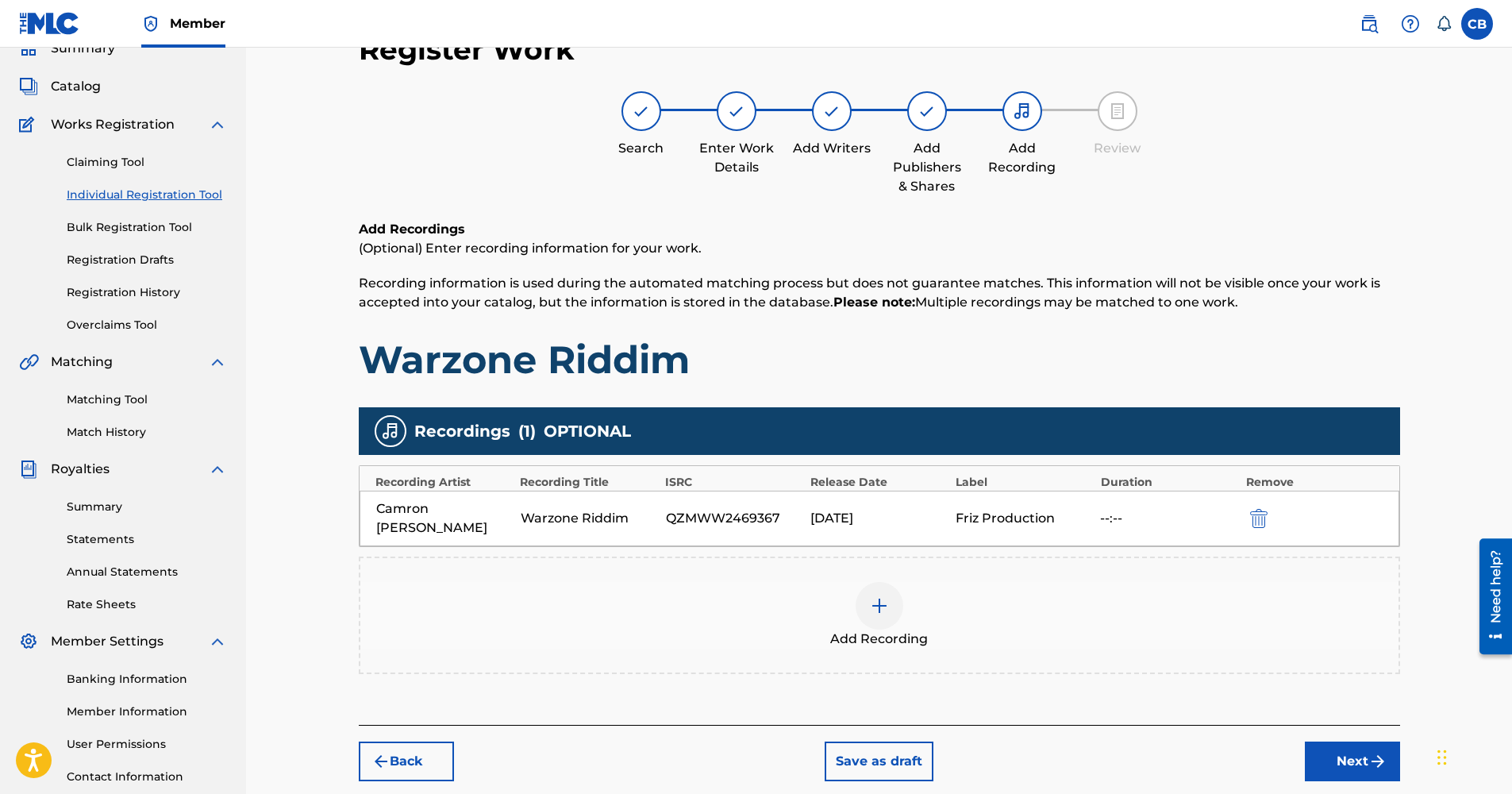
click at [883, 603] on img at bounding box center [879, 605] width 19 height 19
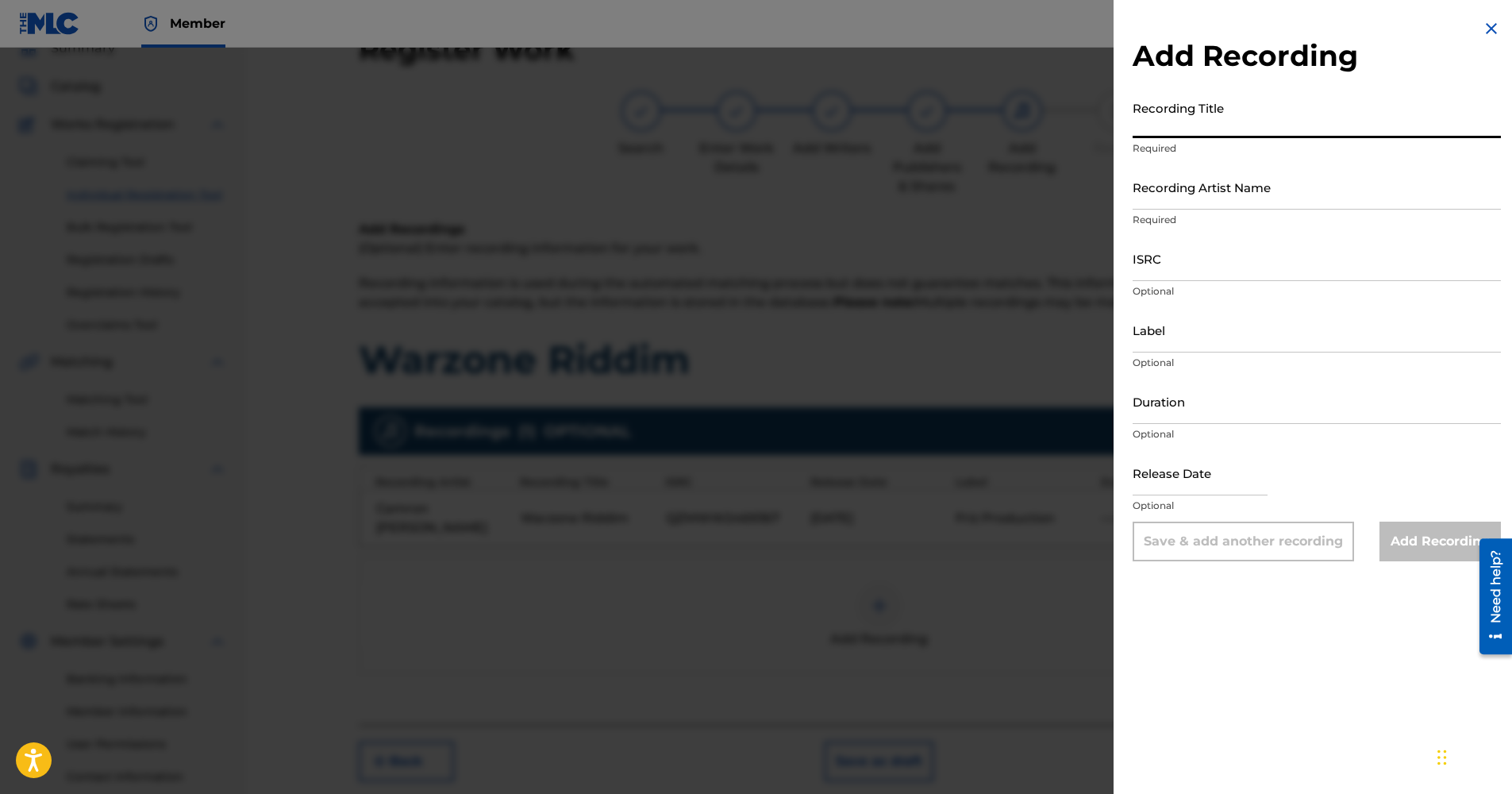
click at [1199, 118] on input "Recording Title" at bounding box center [1317, 115] width 368 height 46
paste input "Warzone Riddim (Instrumental)"
type input "Warzone Riddim (Instrumental)"
click at [1250, 198] on input "Recording Artist Name" at bounding box center [1317, 186] width 368 height 46
type input "Camron Wilfred Brooks"
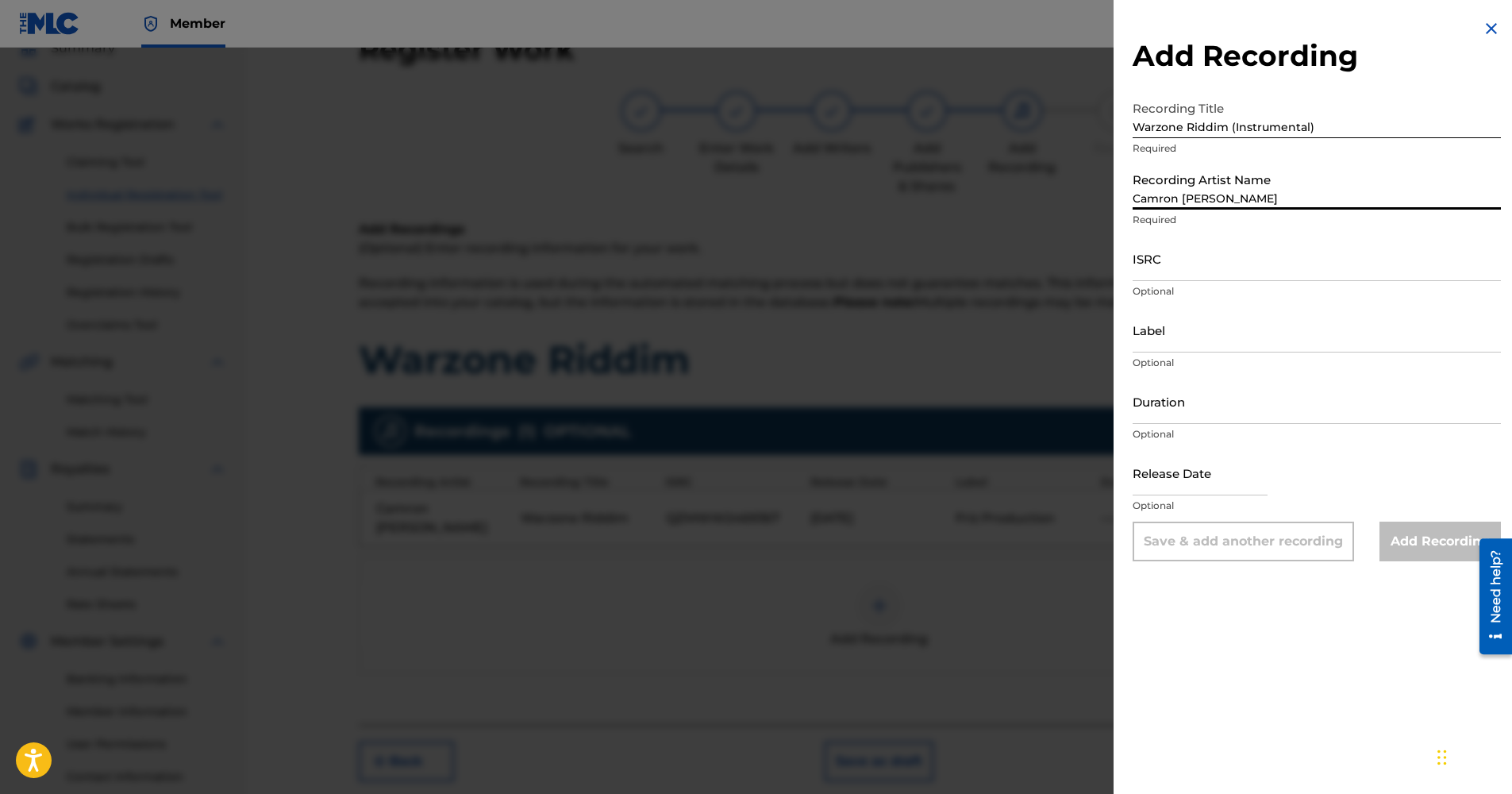
type input "Friz Production"
type input "August 2 2025"
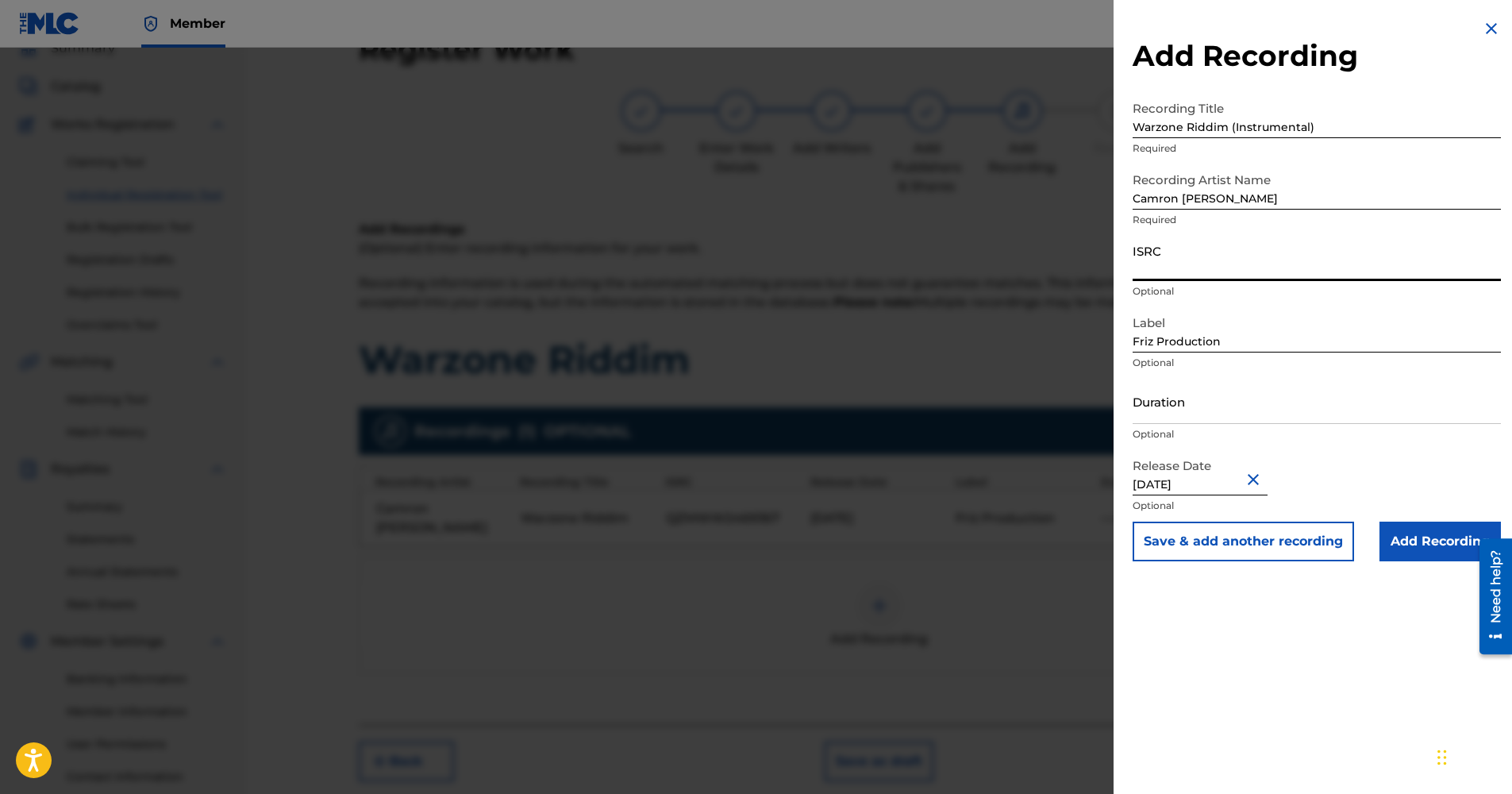
click at [1216, 270] on input "ISRC" at bounding box center [1317, 258] width 368 height 46
paste input "QZNMV2553844"
type input "QZNMV2553844"
click at [1423, 528] on input "Add Recording" at bounding box center [1440, 541] width 122 height 40
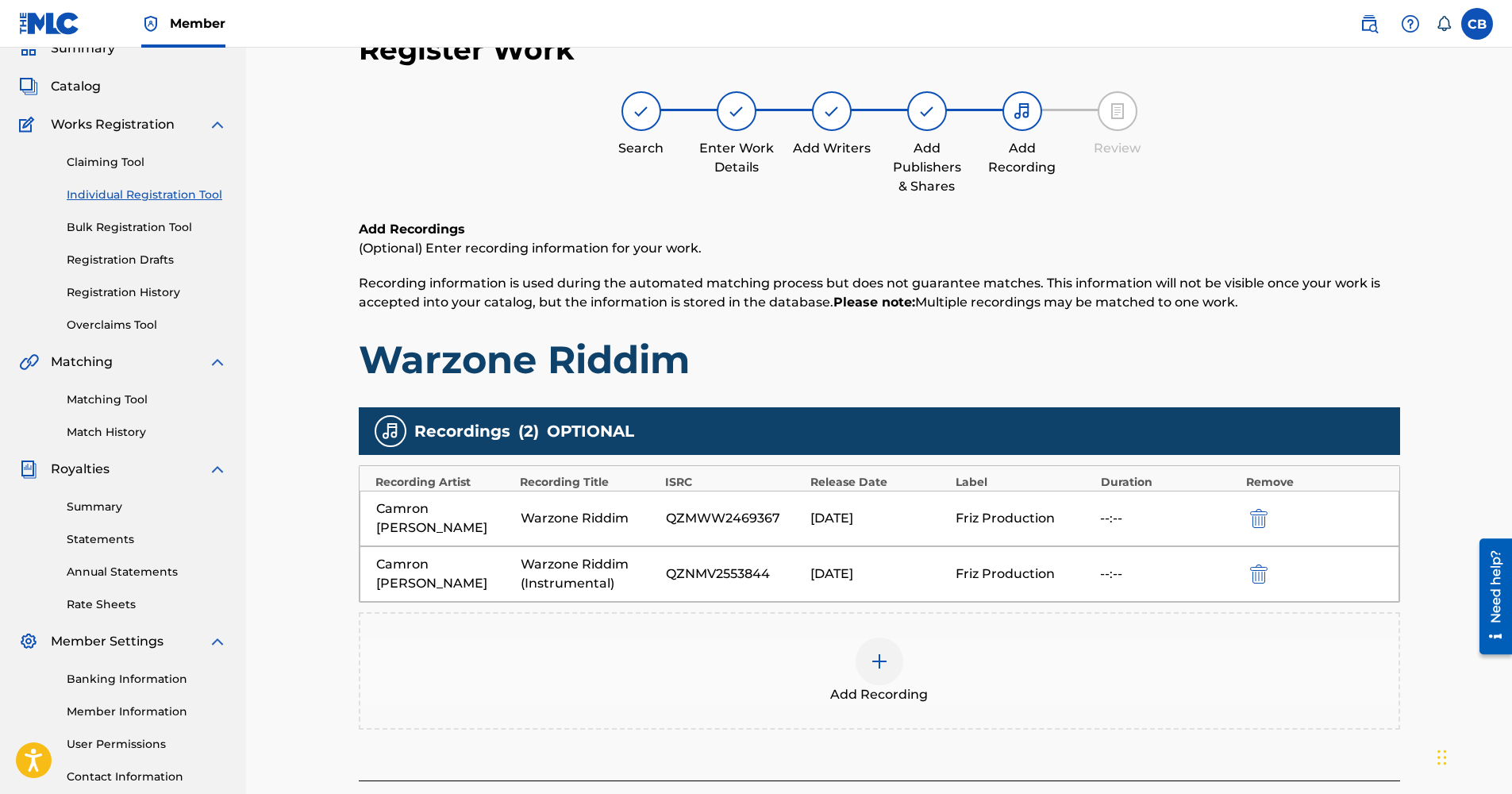
scroll to position [178, 0]
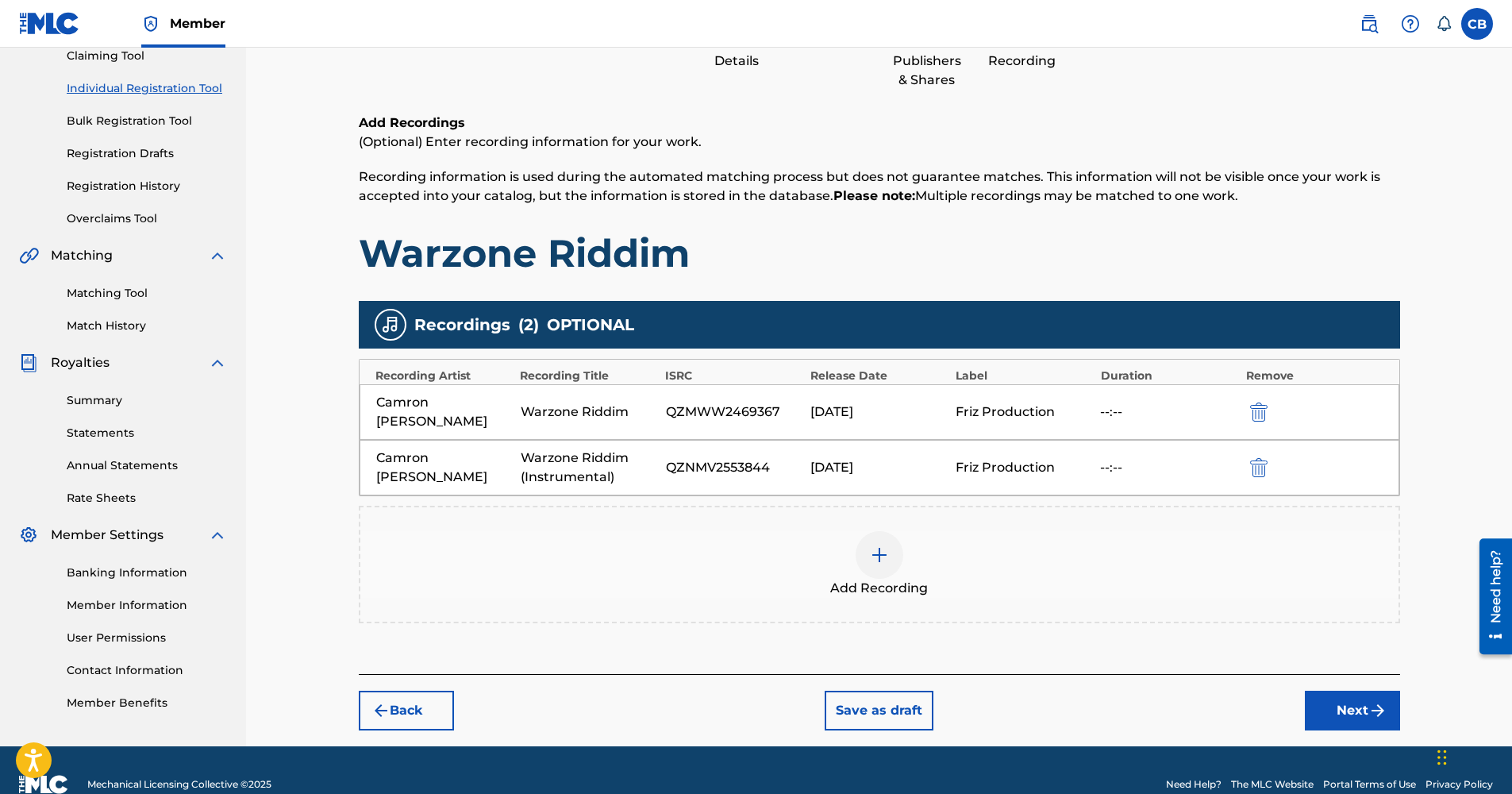
click at [1384, 700] on img "submit" at bounding box center [1377, 710] width 19 height 19
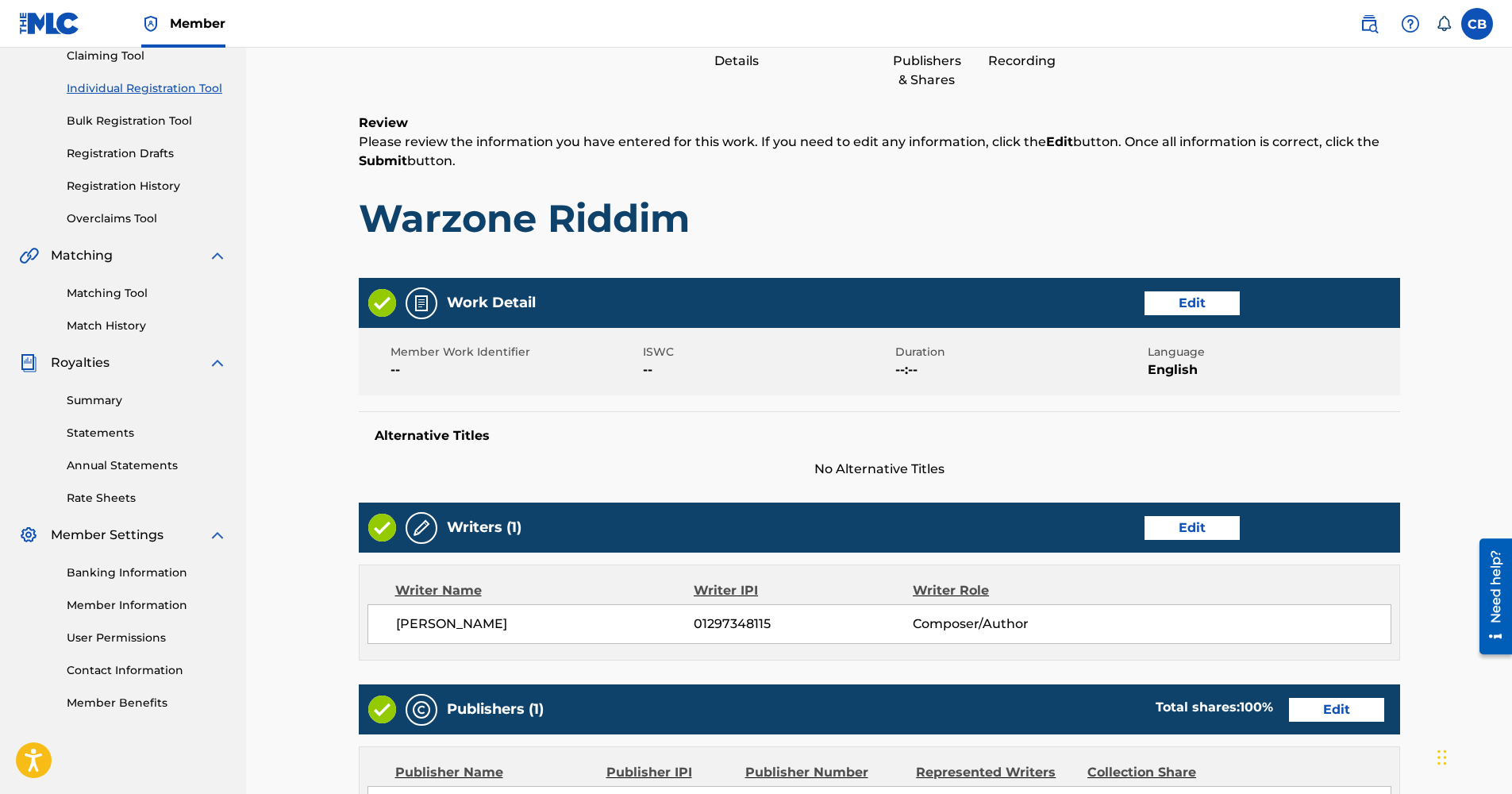
scroll to position [71, 0]
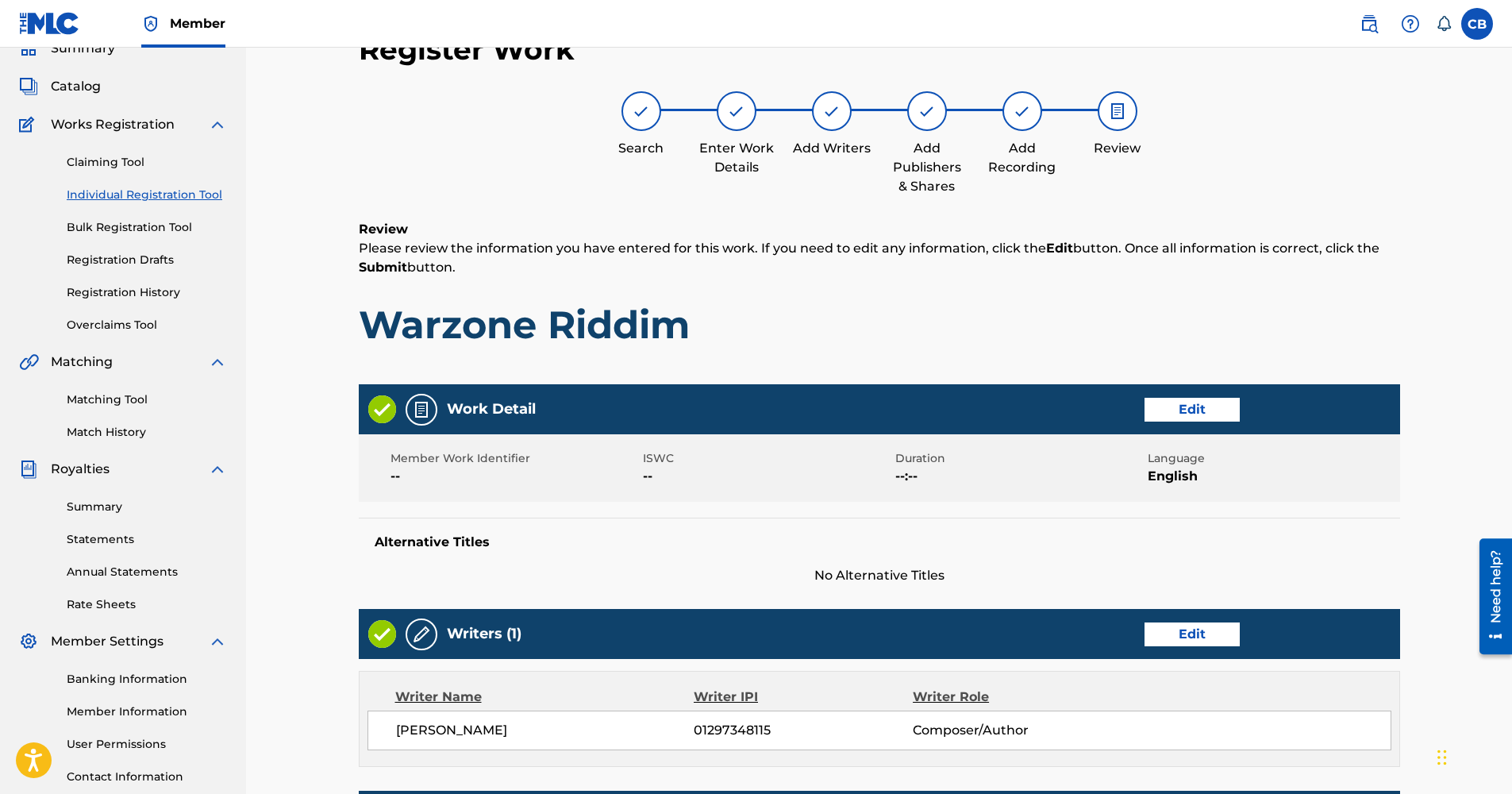
click at [441, 448] on div "Member Work Identifier -- ISWC -- Duration --:-- Language English" at bounding box center [879, 467] width 1042 height 67
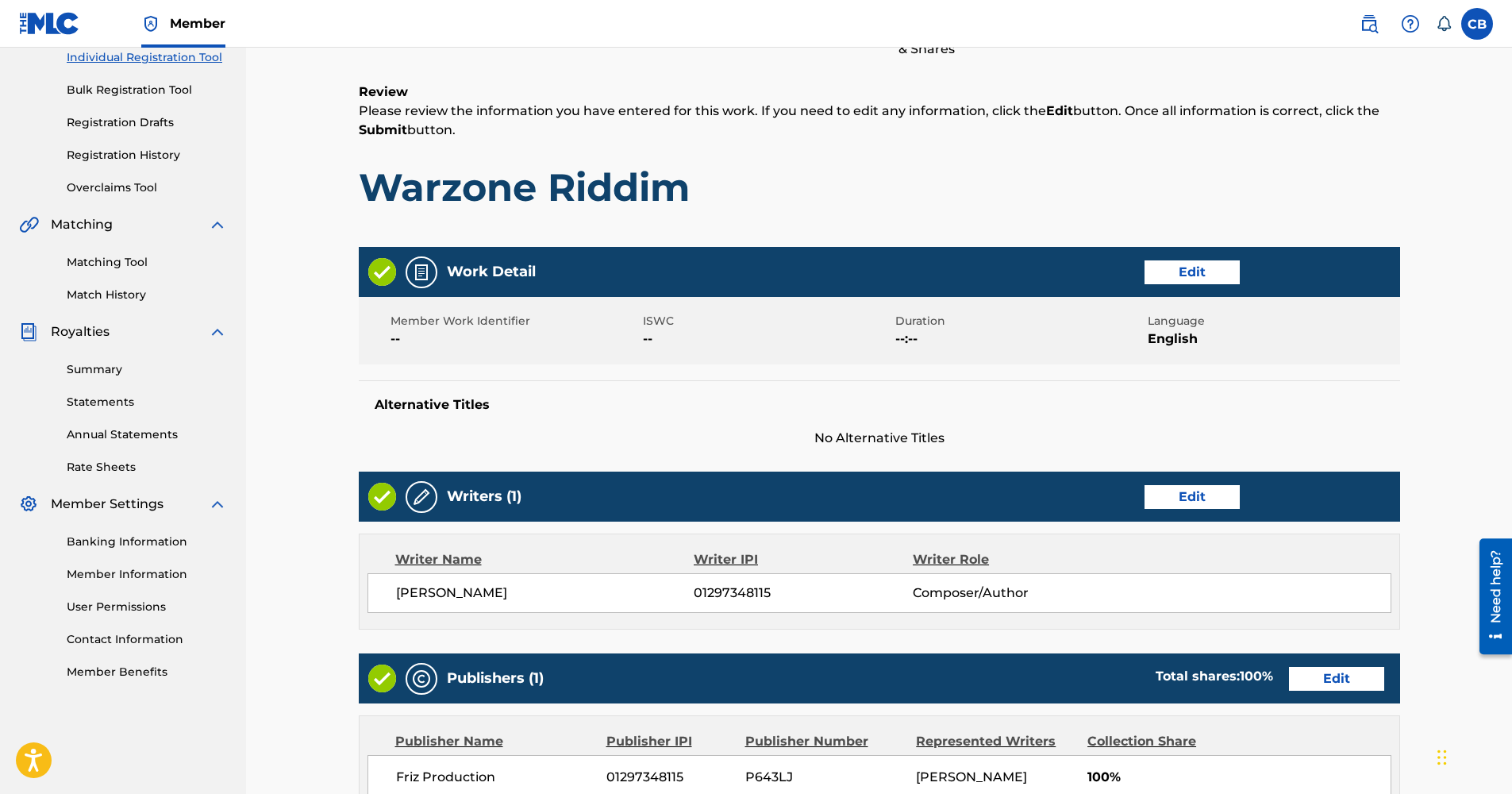
scroll to position [216, 0]
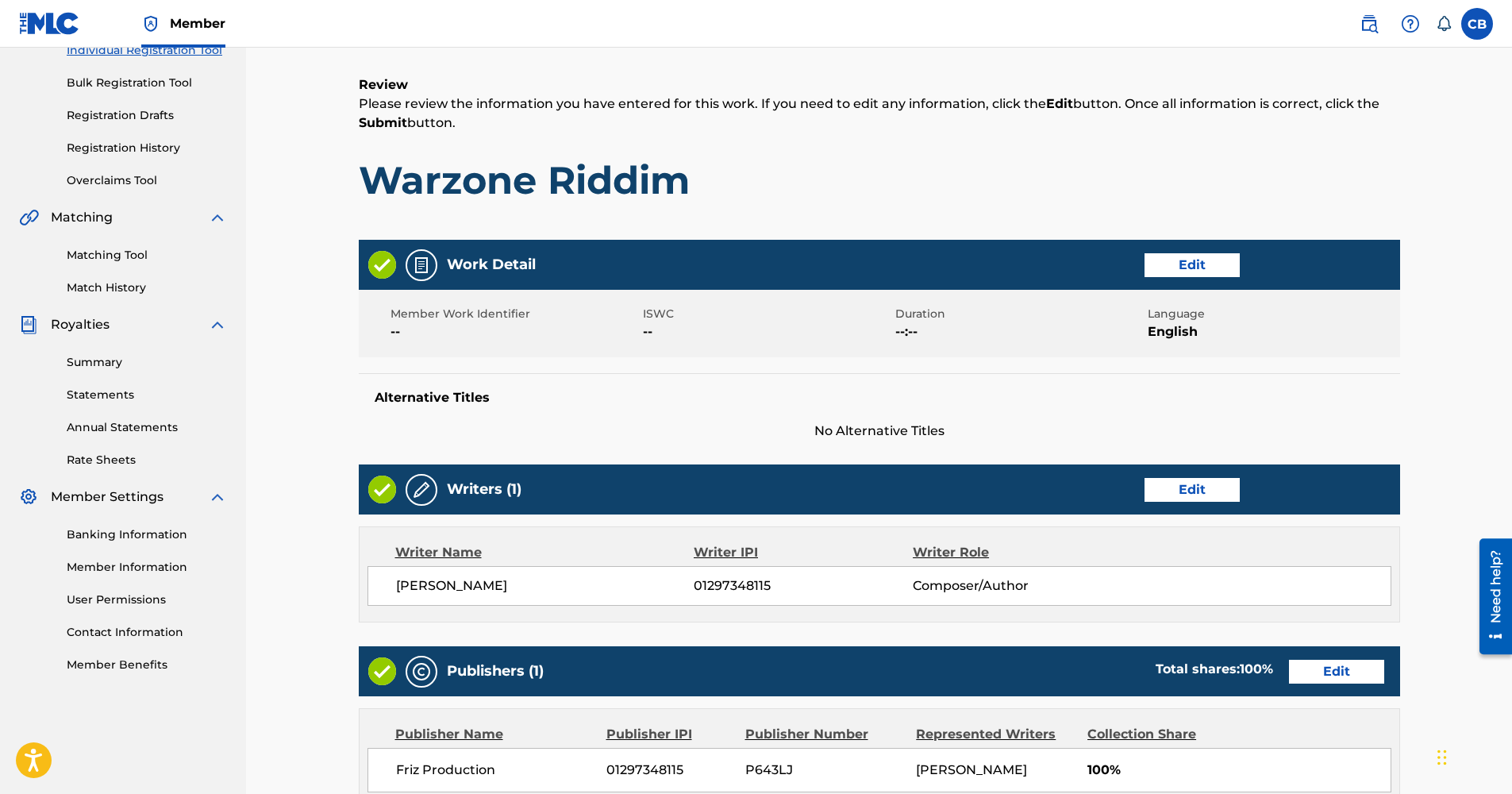
click at [1228, 265] on button "Edit" at bounding box center [1192, 265] width 95 height 24
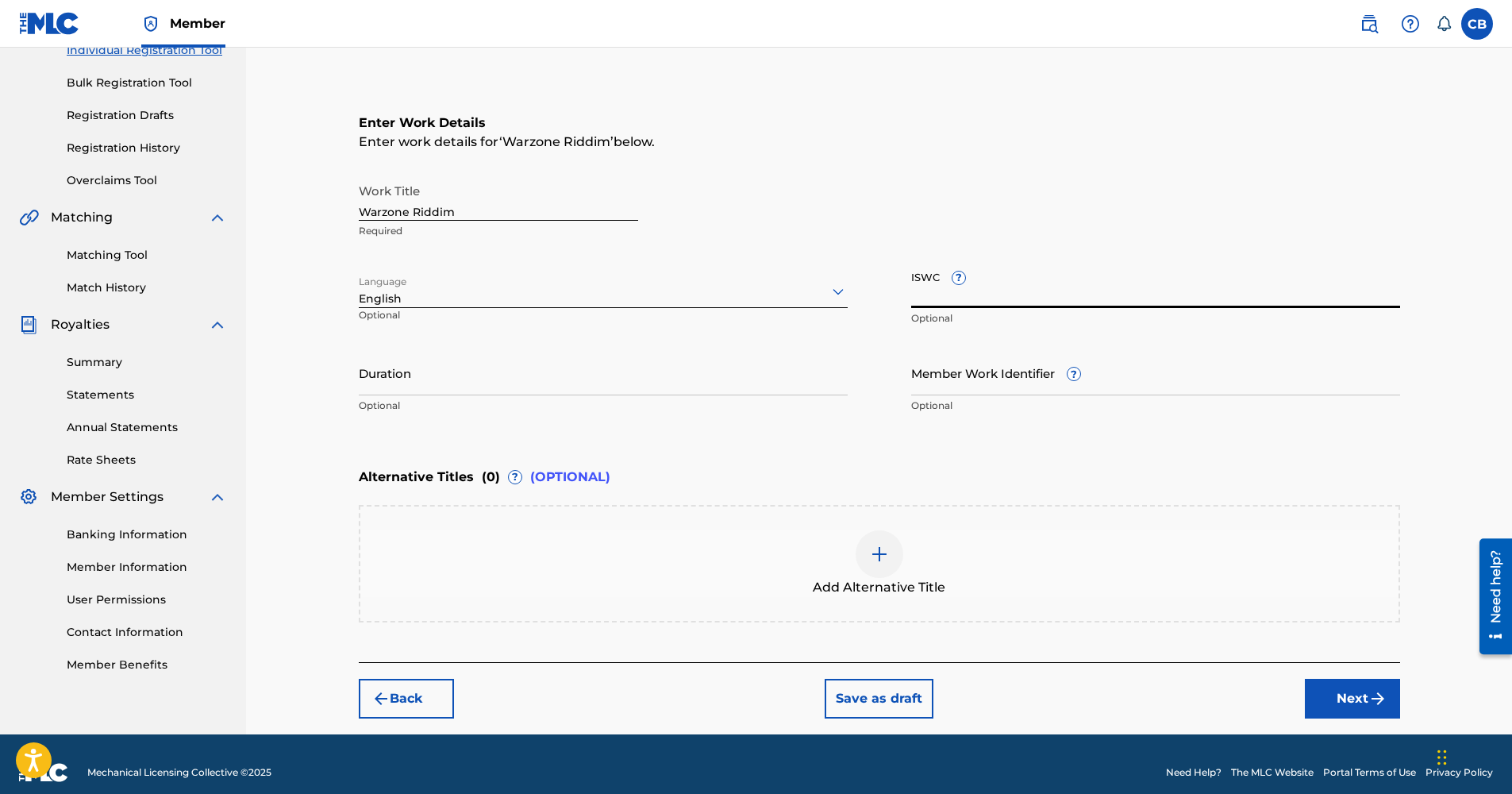
click at [963, 298] on input "ISWC ?" at bounding box center [1155, 285] width 489 height 46
paste input "T-333.515.782-5"
type input "T-333.515.782-5"
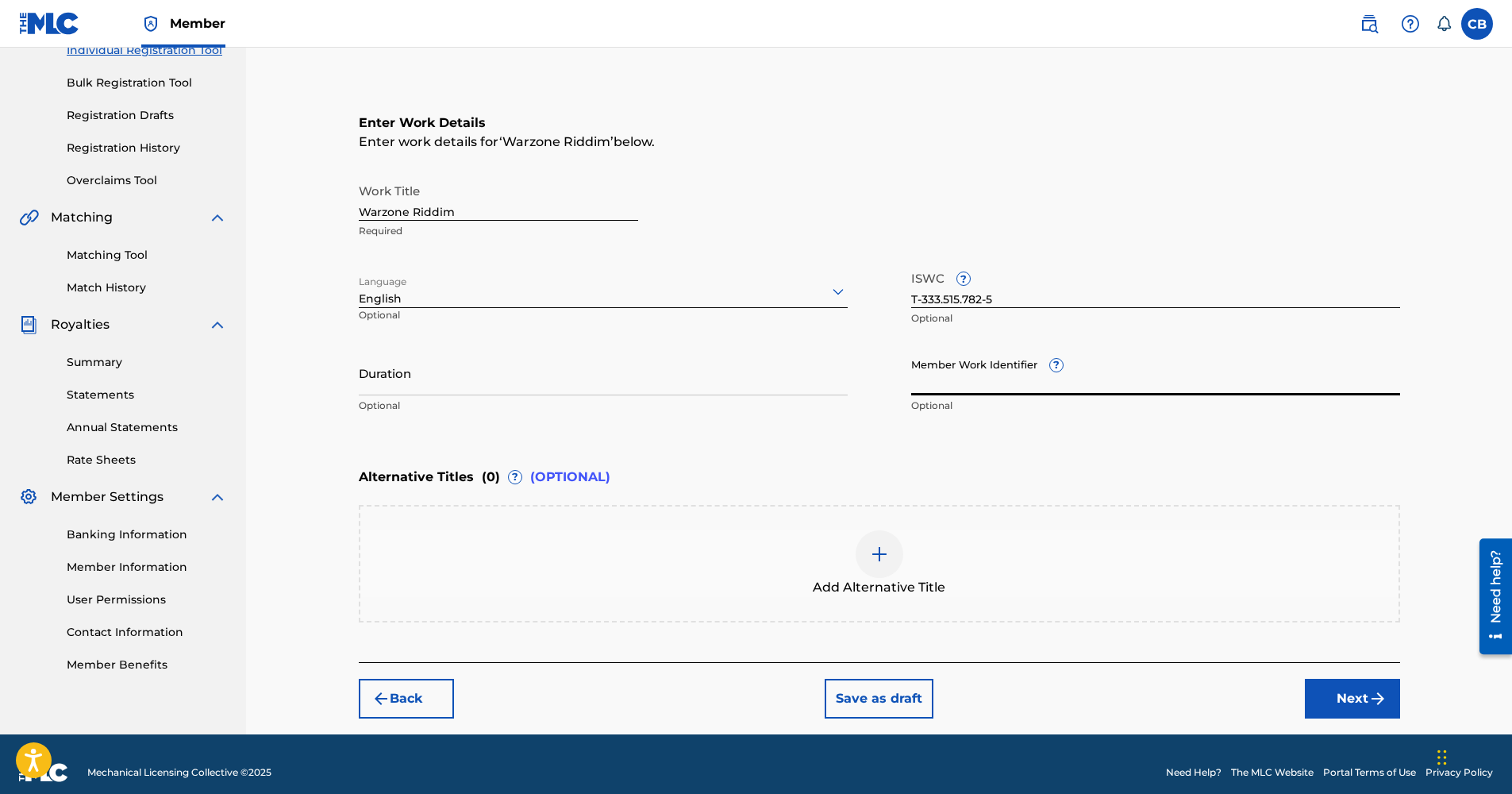
click at [1062, 388] on input "Member Work Identifier ?" at bounding box center [1155, 373] width 489 height 46
click at [946, 392] on input "Member Work Identifier ?" at bounding box center [1155, 373] width 489 height 46
paste input "74037521"
type input "74037521"
click at [1337, 696] on button "Next" at bounding box center [1352, 699] width 95 height 40
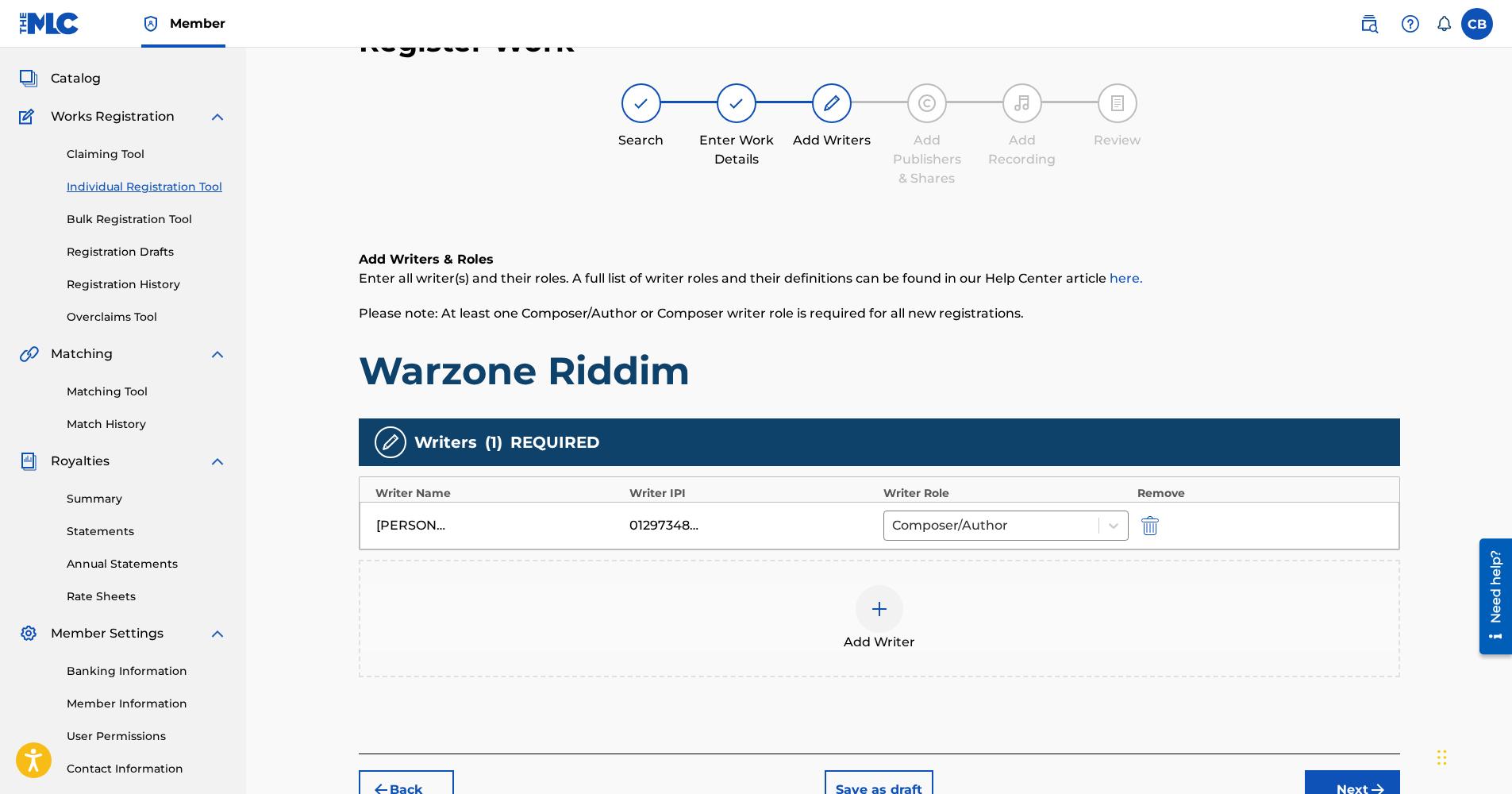
scroll to position [71, 0]
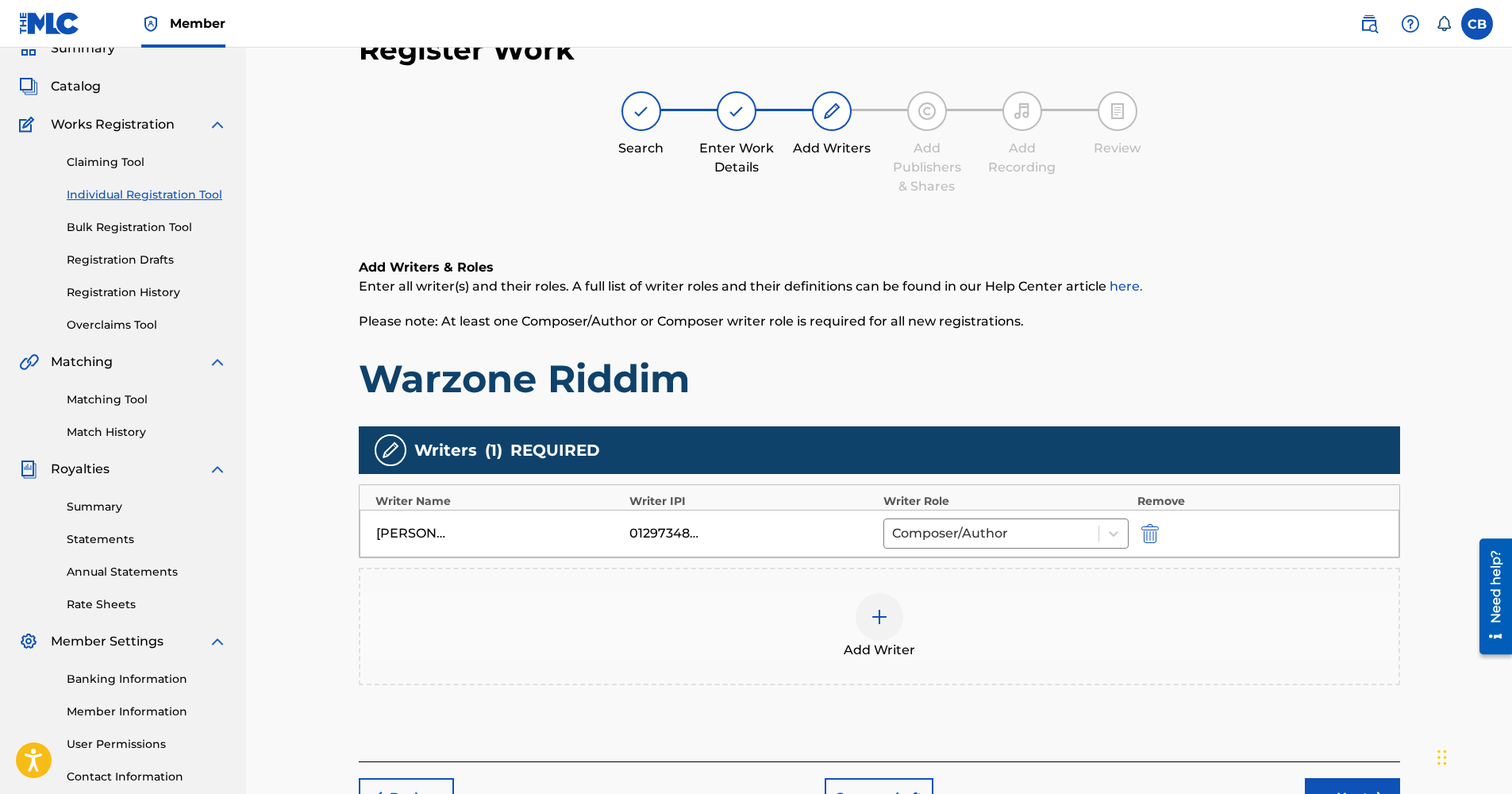
click at [884, 618] on img at bounding box center [879, 616] width 19 height 19
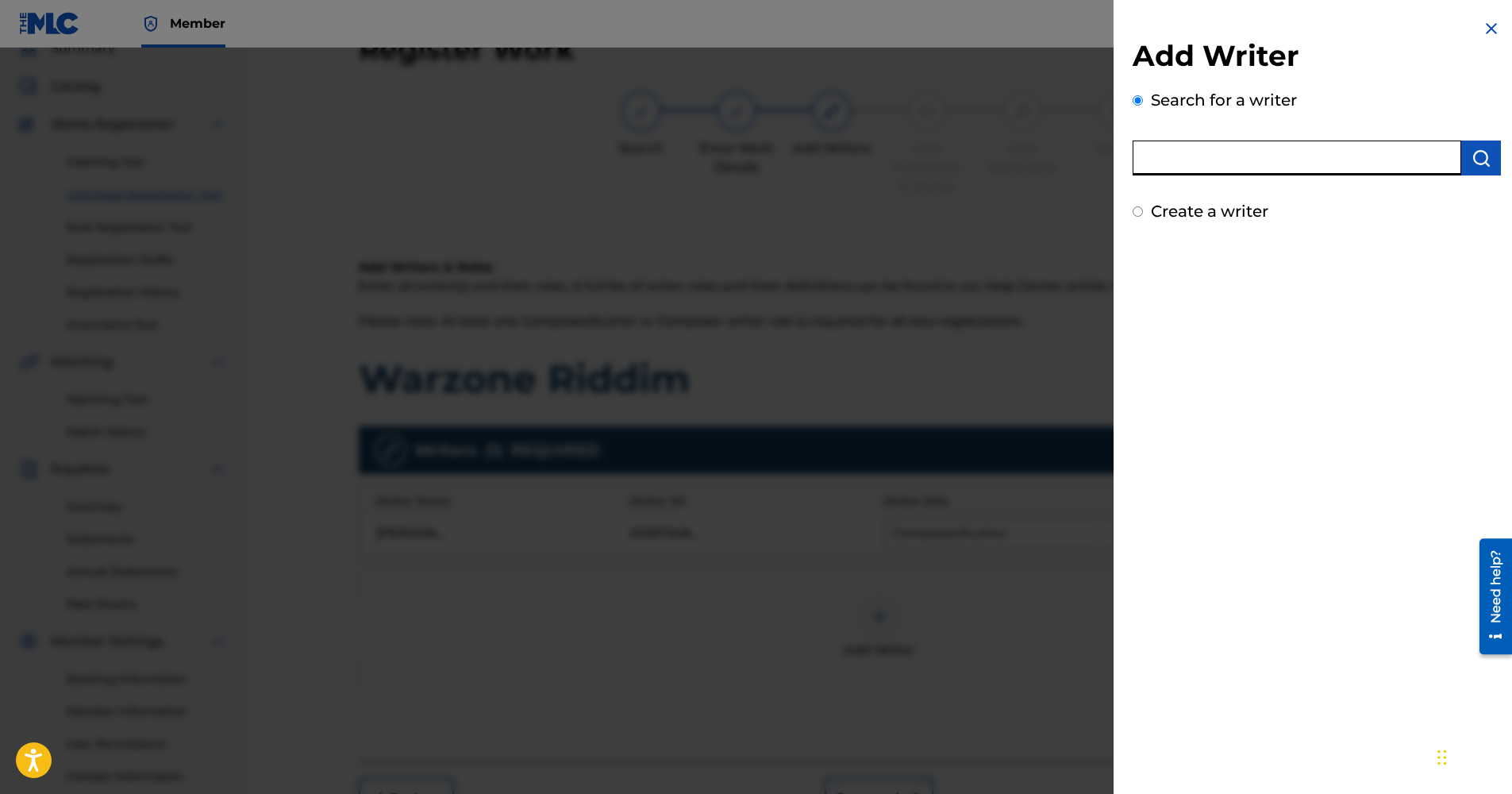
click at [1175, 165] on input "text" at bounding box center [1297, 158] width 329 height 35
click at [1202, 207] on label "Create a writer" at bounding box center [1210, 210] width 118 height 19
radio input "true"
click at [1143, 207] on input "Create a writer" at bounding box center [1138, 211] width 10 height 10
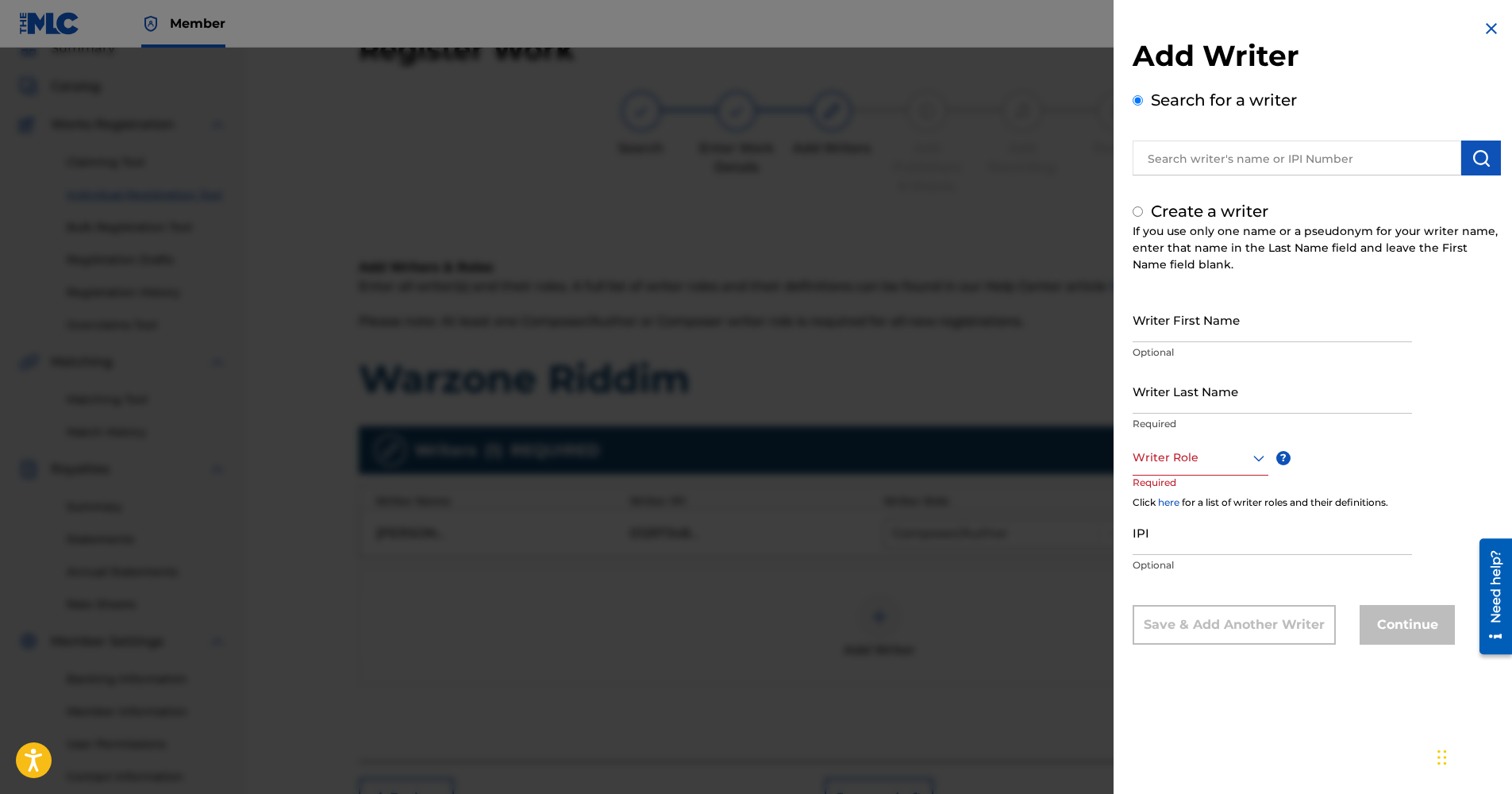
radio input "false"
radio input "true"
click at [1191, 465] on div at bounding box center [1201, 458] width 136 height 20
click at [1222, 557] on div "Arranger" at bounding box center [1201, 552] width 134 height 36
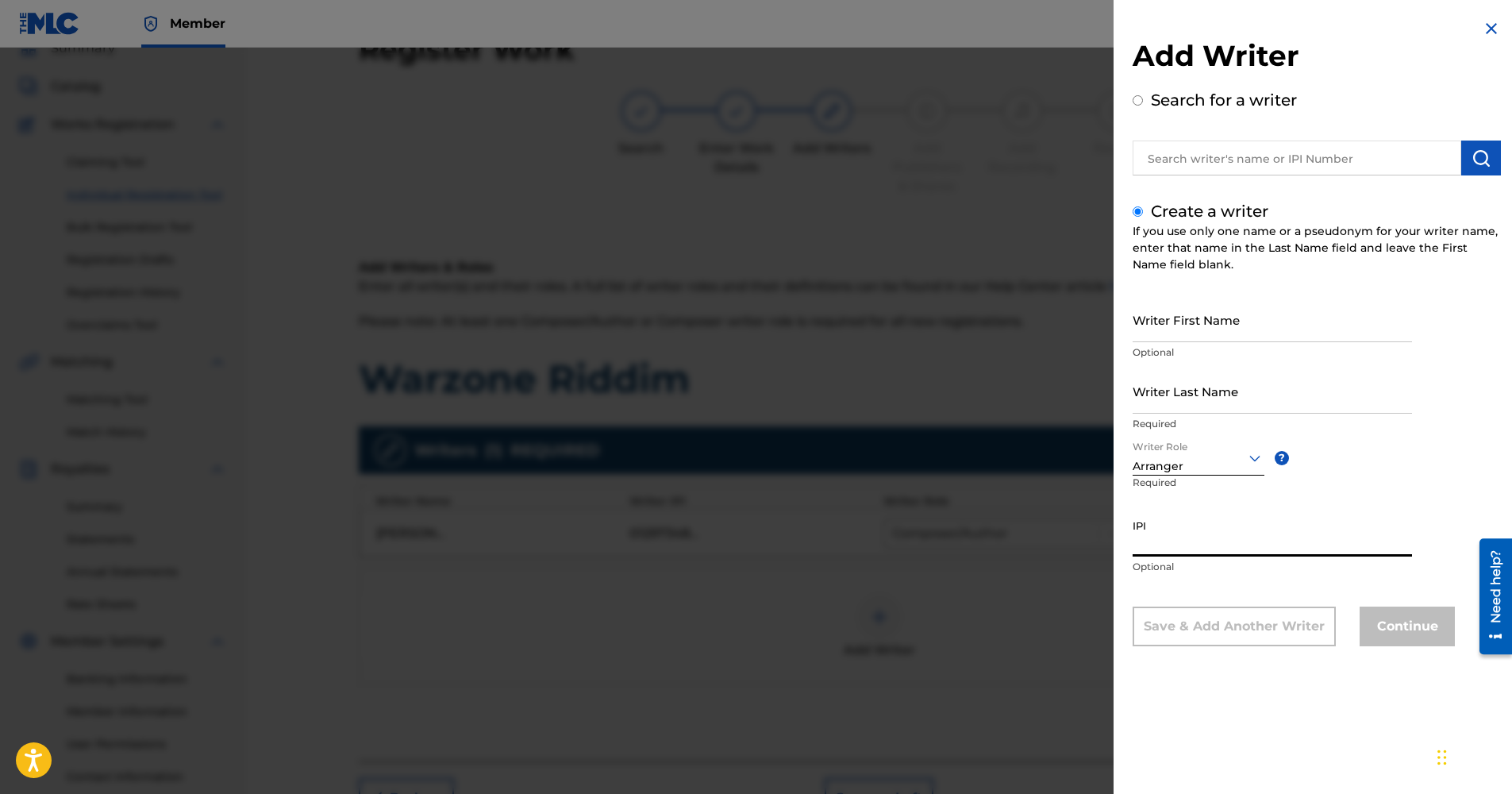
click at [1225, 546] on input "IPI" at bounding box center [1272, 533] width 279 height 46
paste input "01073918347"
type input "01073918347"
click at [1197, 339] on input "Writer First Name" at bounding box center [1272, 319] width 279 height 46
paste input "GABRIEL"
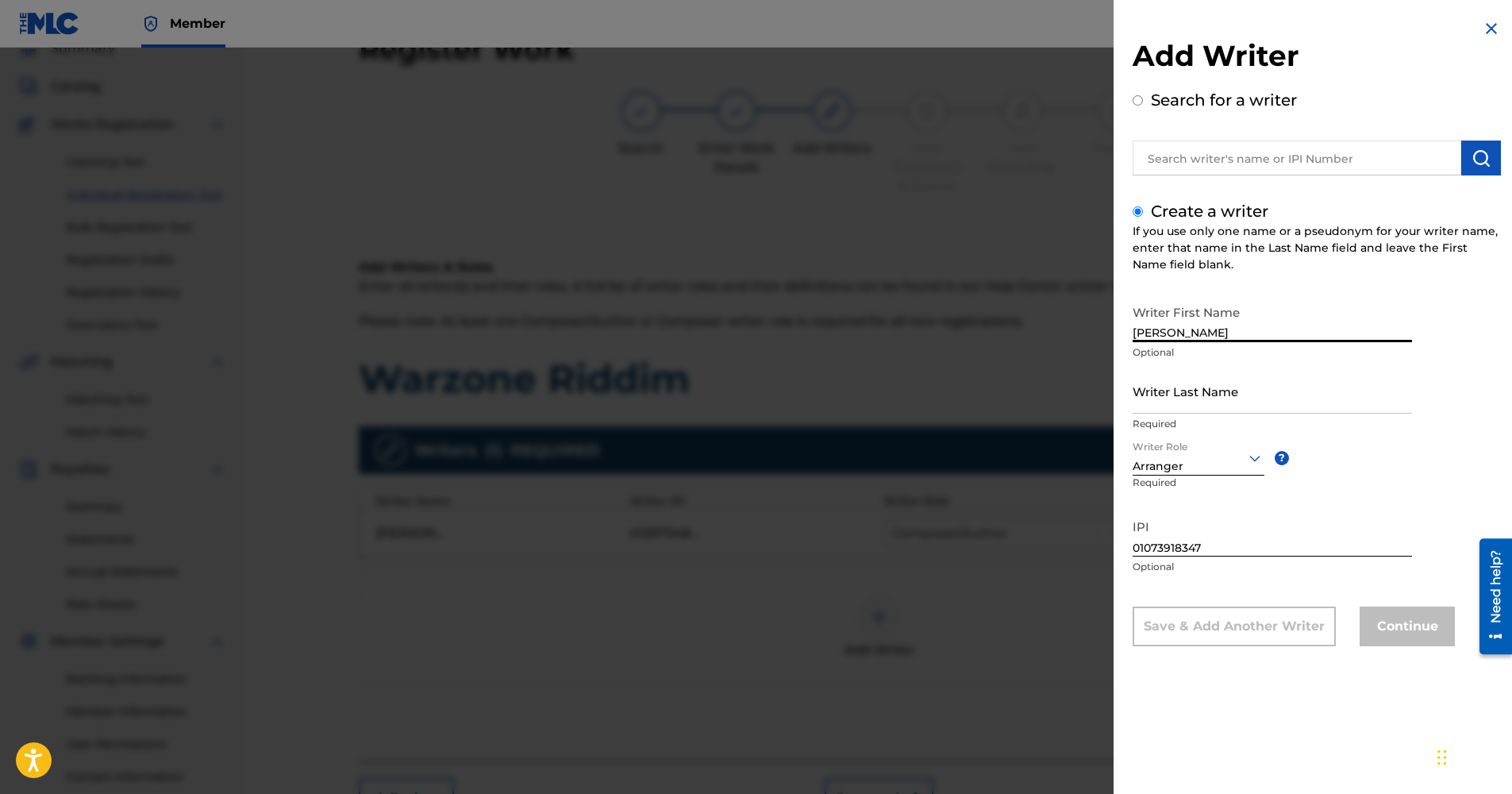
type input "GABRIEL"
click at [1227, 401] on input "Writer Last Name" at bounding box center [1272, 391] width 279 height 46
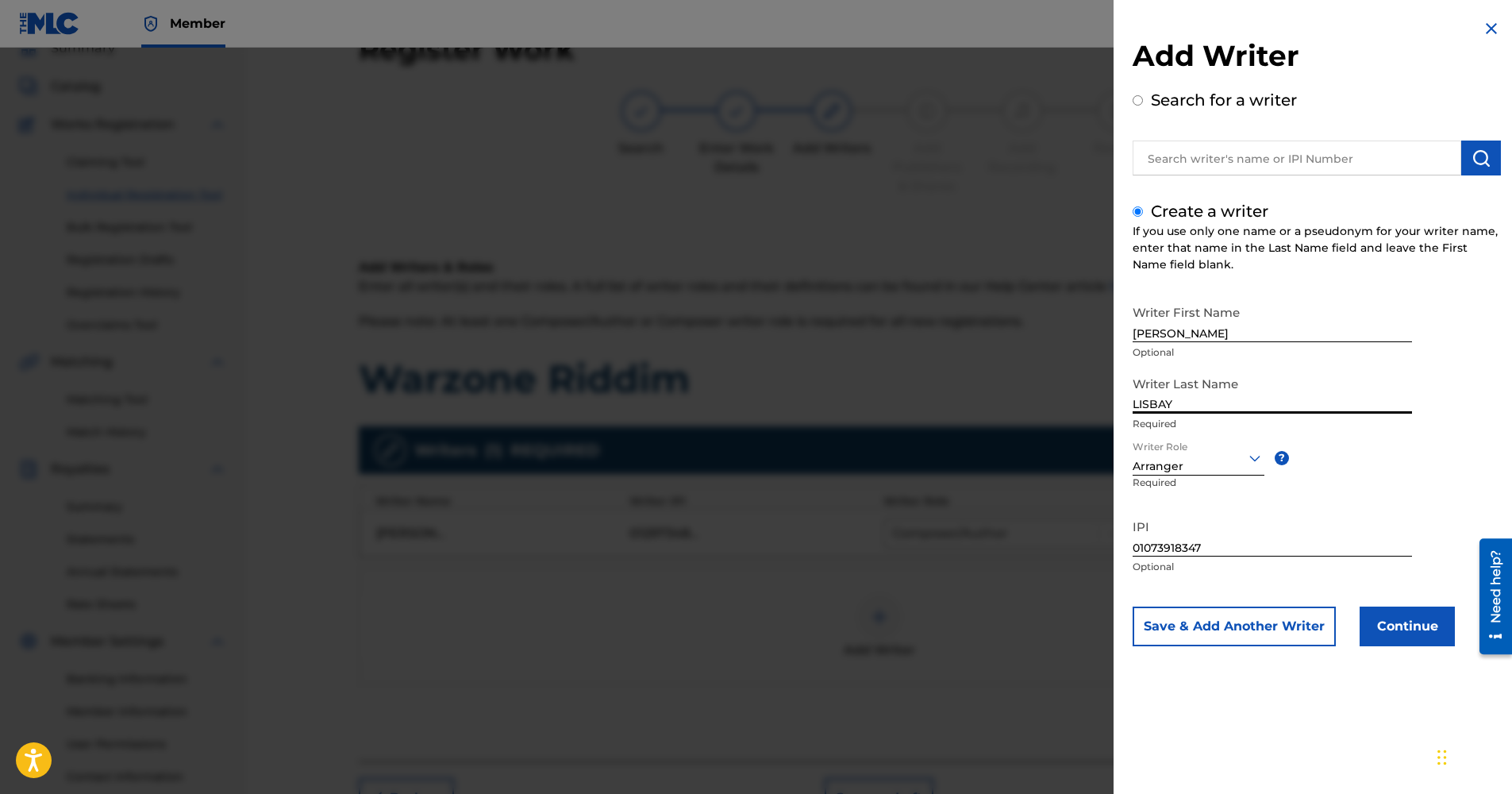
type input "LISBAY"
click at [1429, 623] on button "Continue" at bounding box center [1407, 626] width 95 height 40
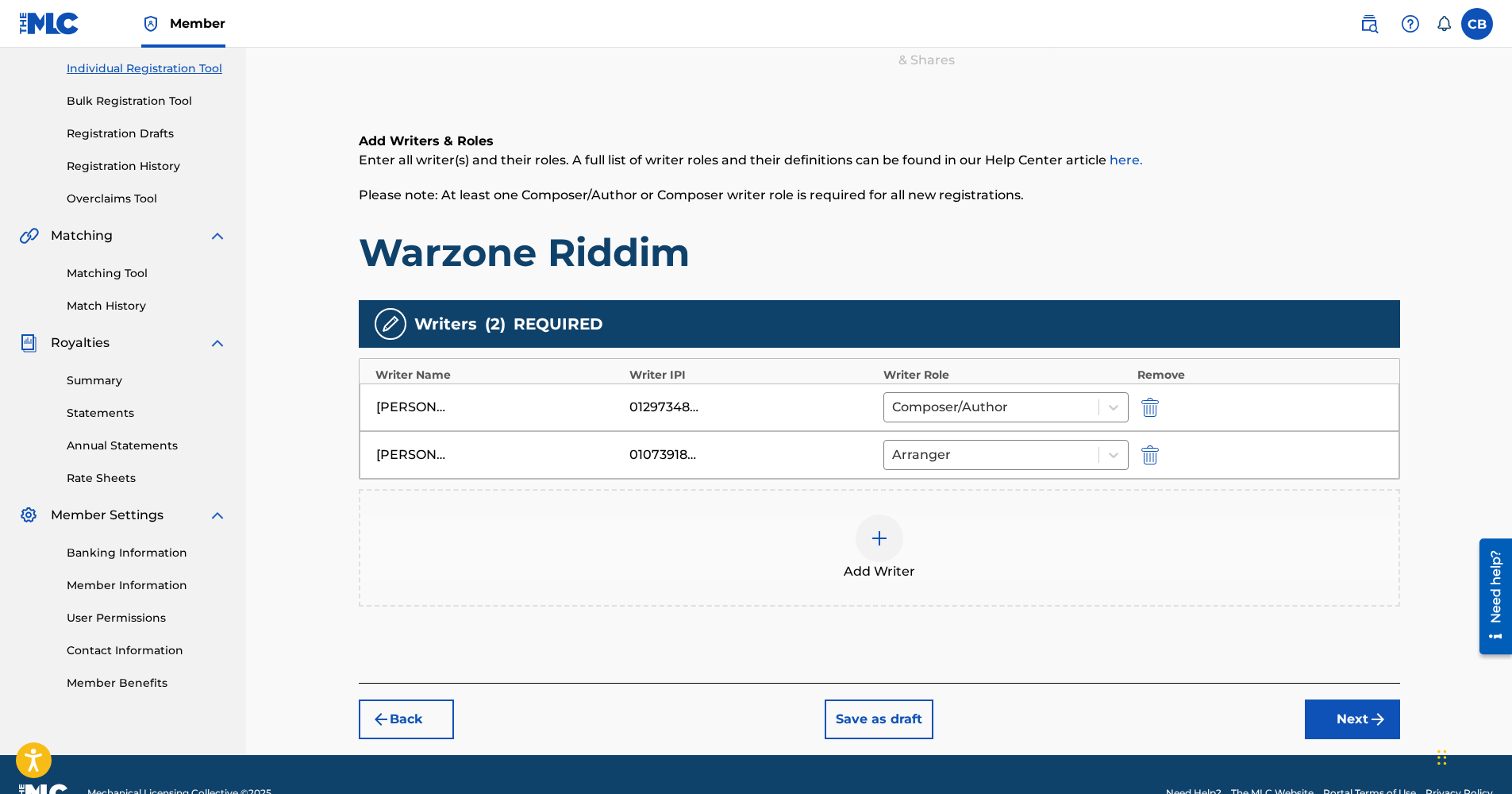
scroll to position [235, 0]
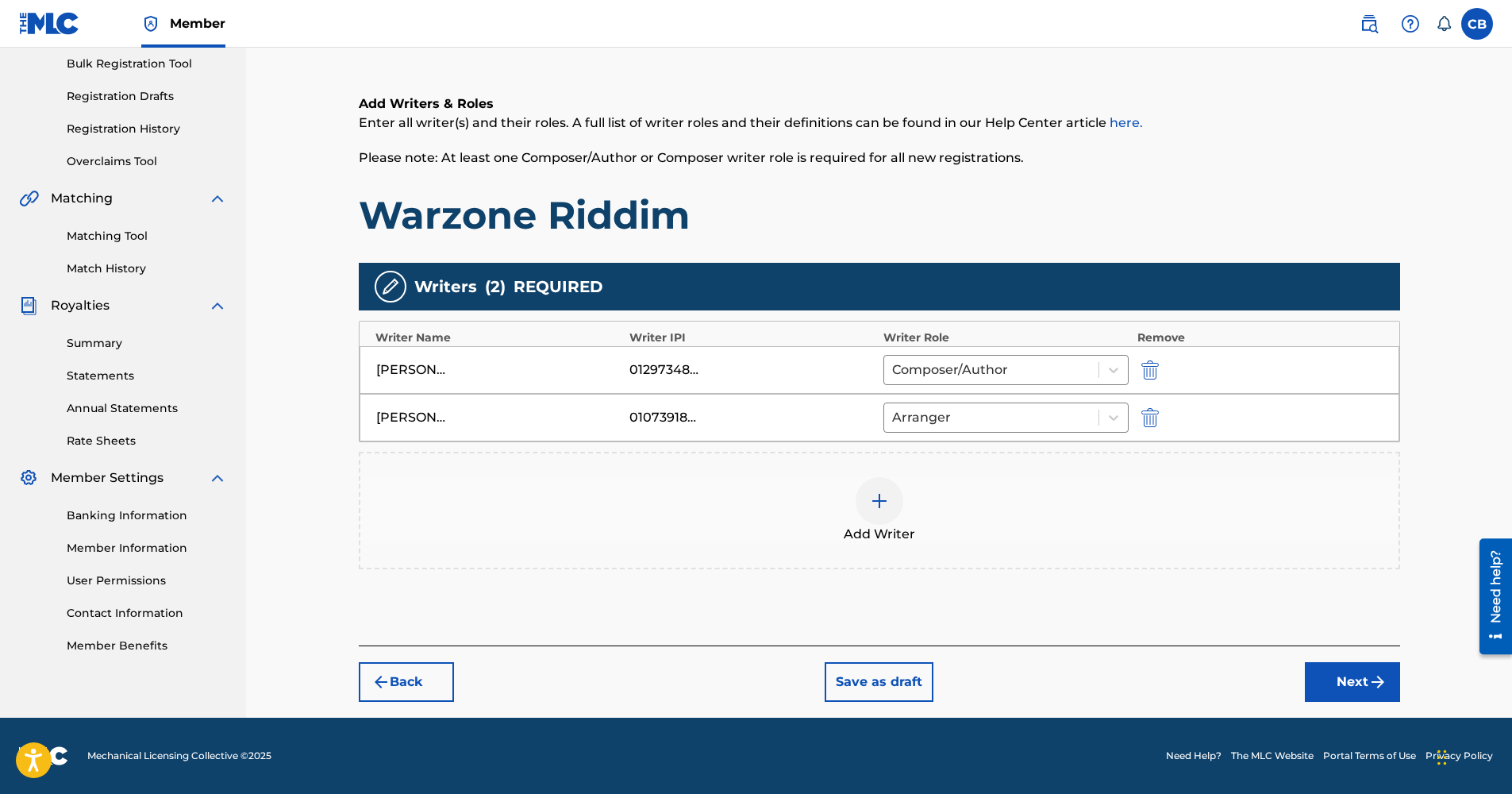
click at [1354, 677] on button "Next" at bounding box center [1352, 681] width 95 height 40
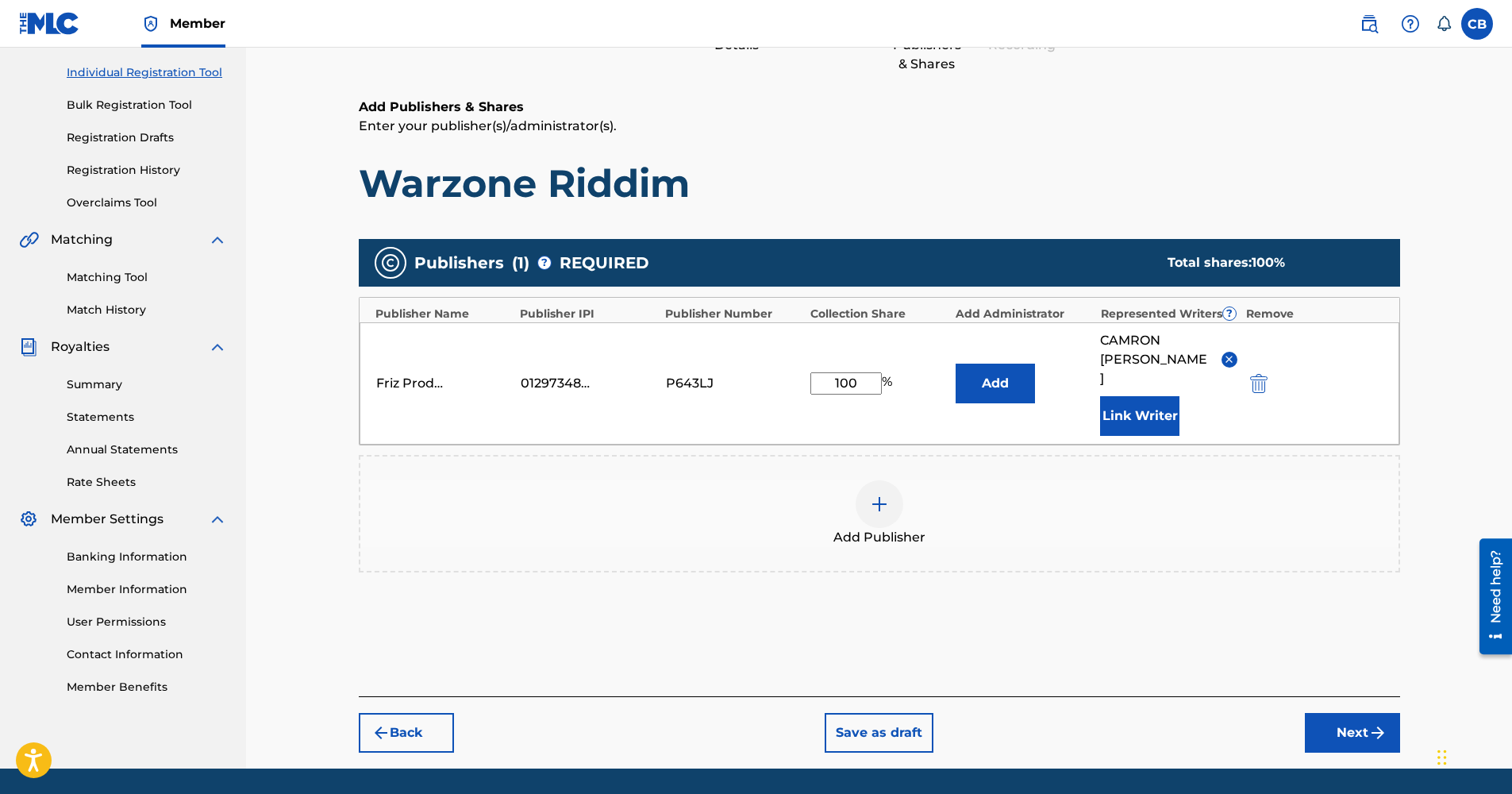
scroll to position [197, 0]
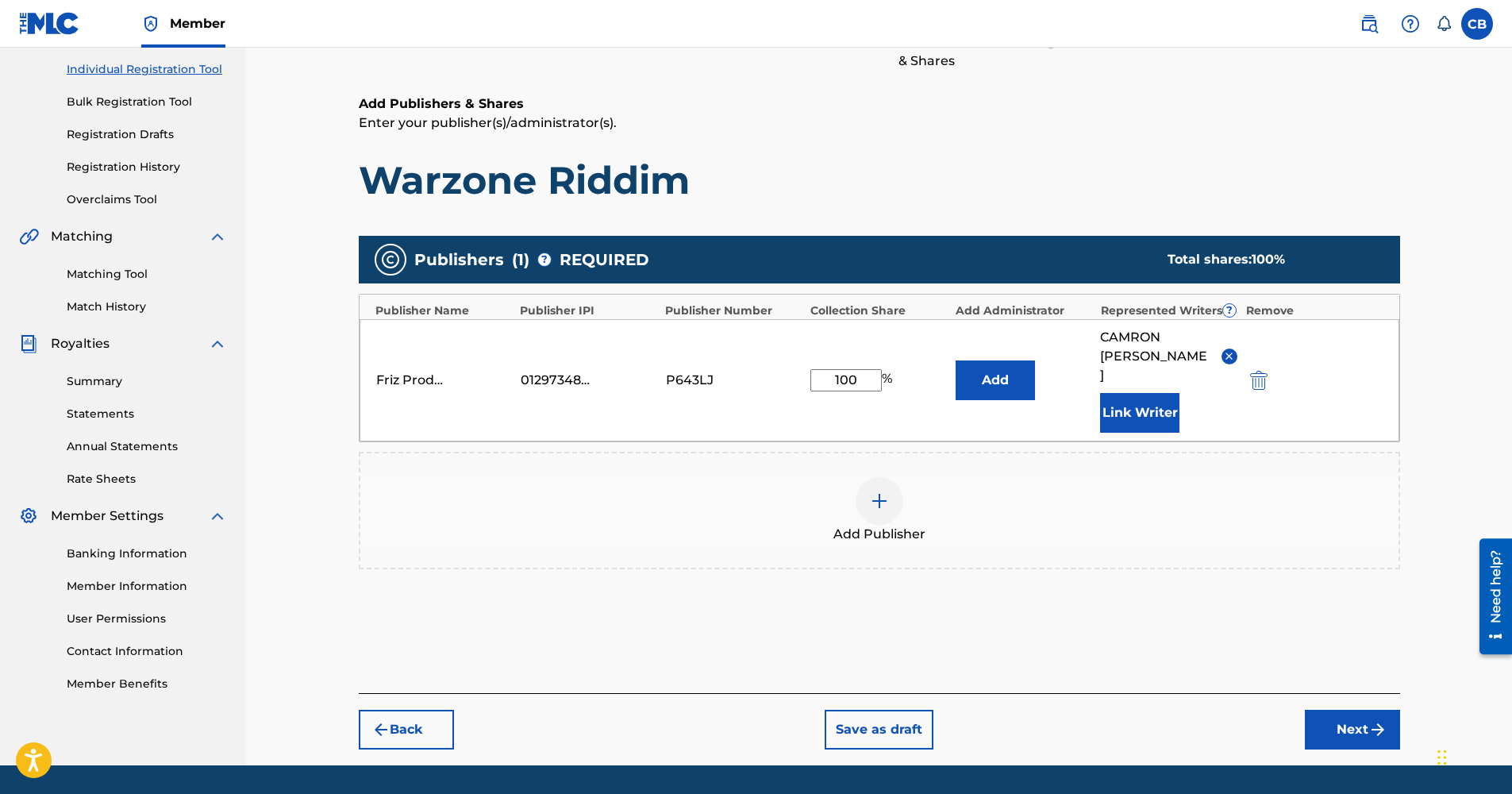
click at [1364, 732] on div "Register Work Search Enter Work Details Add Writers Add Publishers & Shares Add…" at bounding box center [879, 328] width 1073 height 874
click at [1375, 719] on img "submit" at bounding box center [1377, 729] width 19 height 19
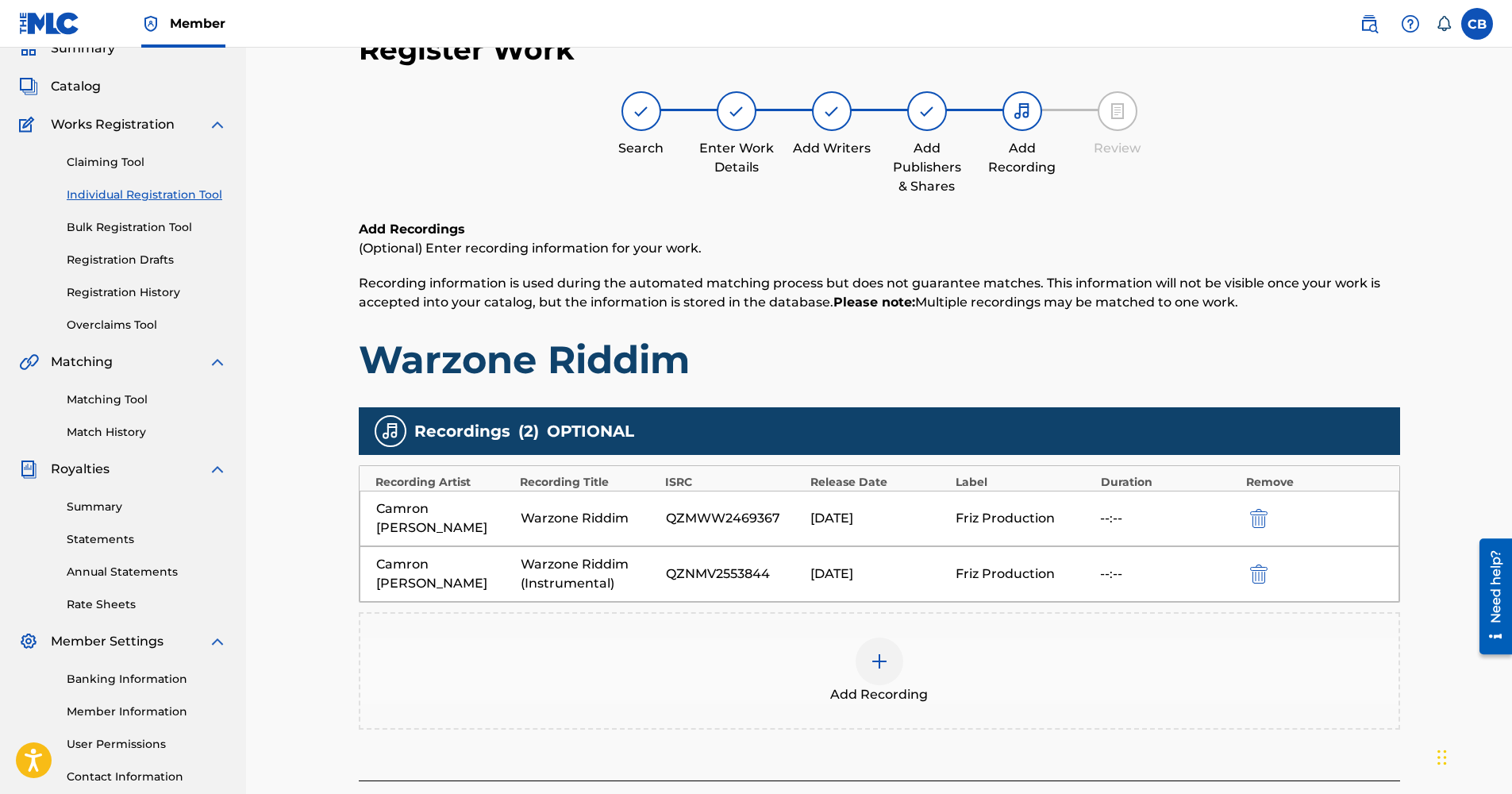
scroll to position [206, 0]
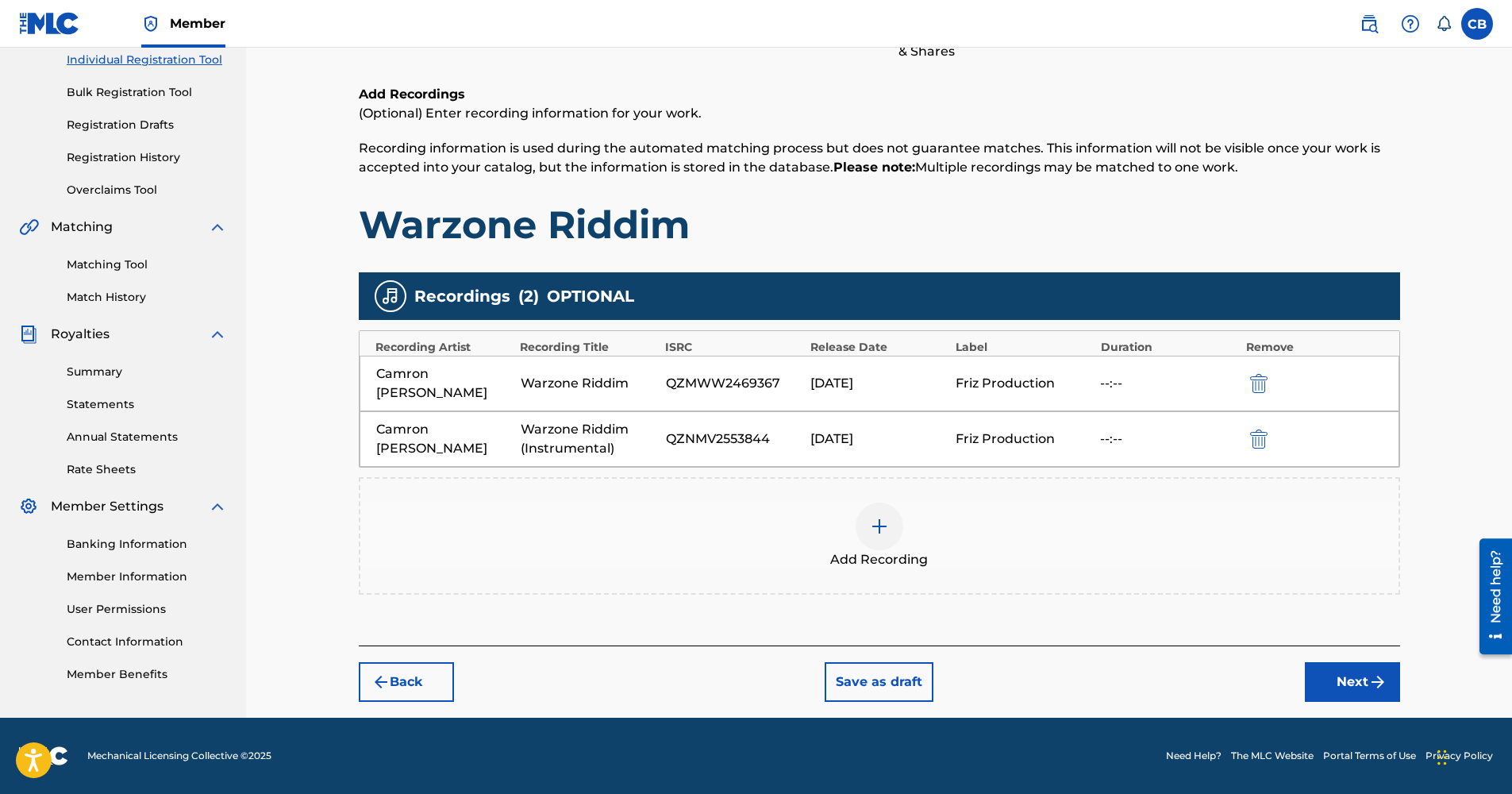
click at [1363, 671] on button "Next" at bounding box center [1352, 681] width 95 height 40
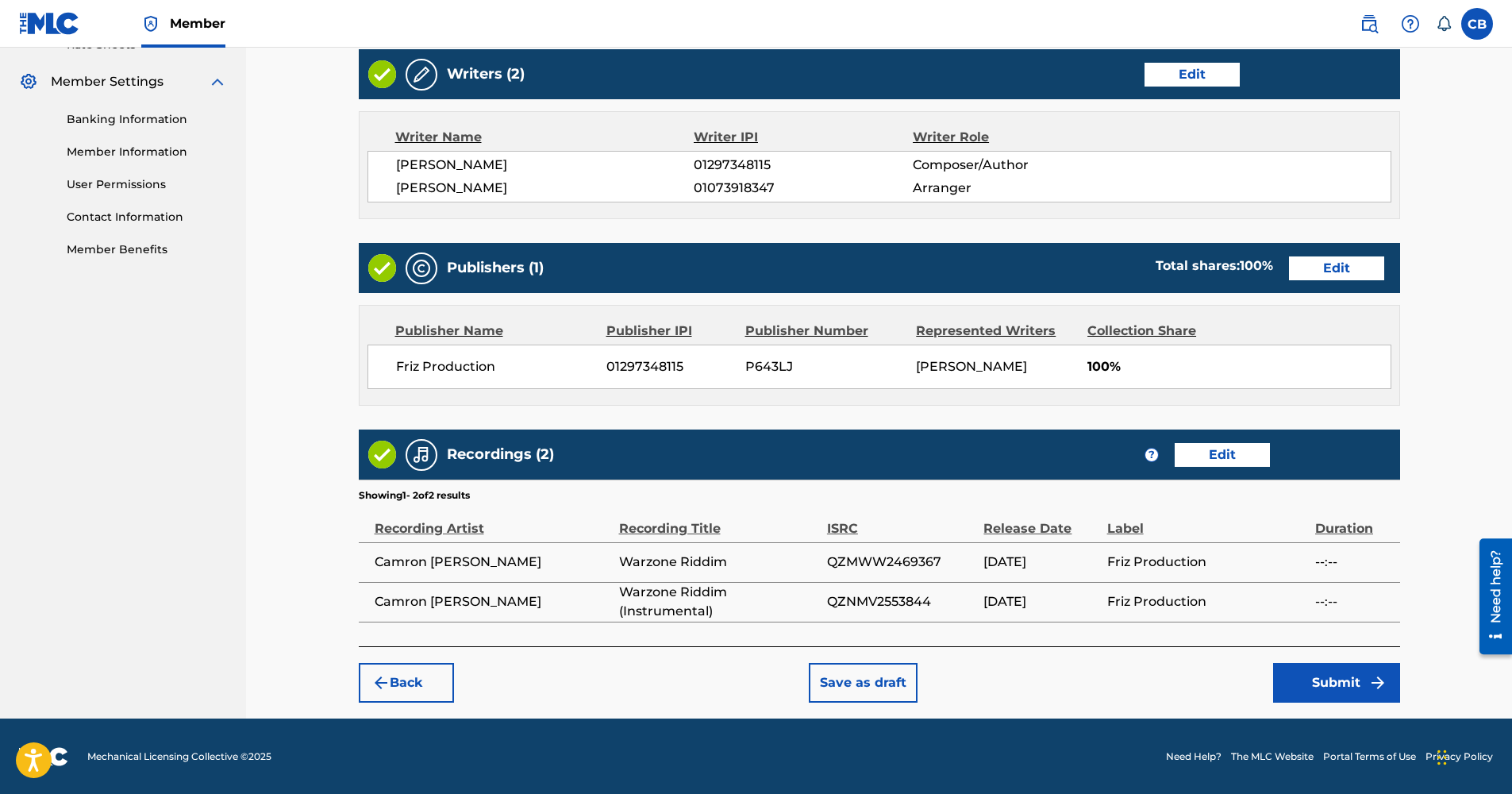
scroll to position [632, 0]
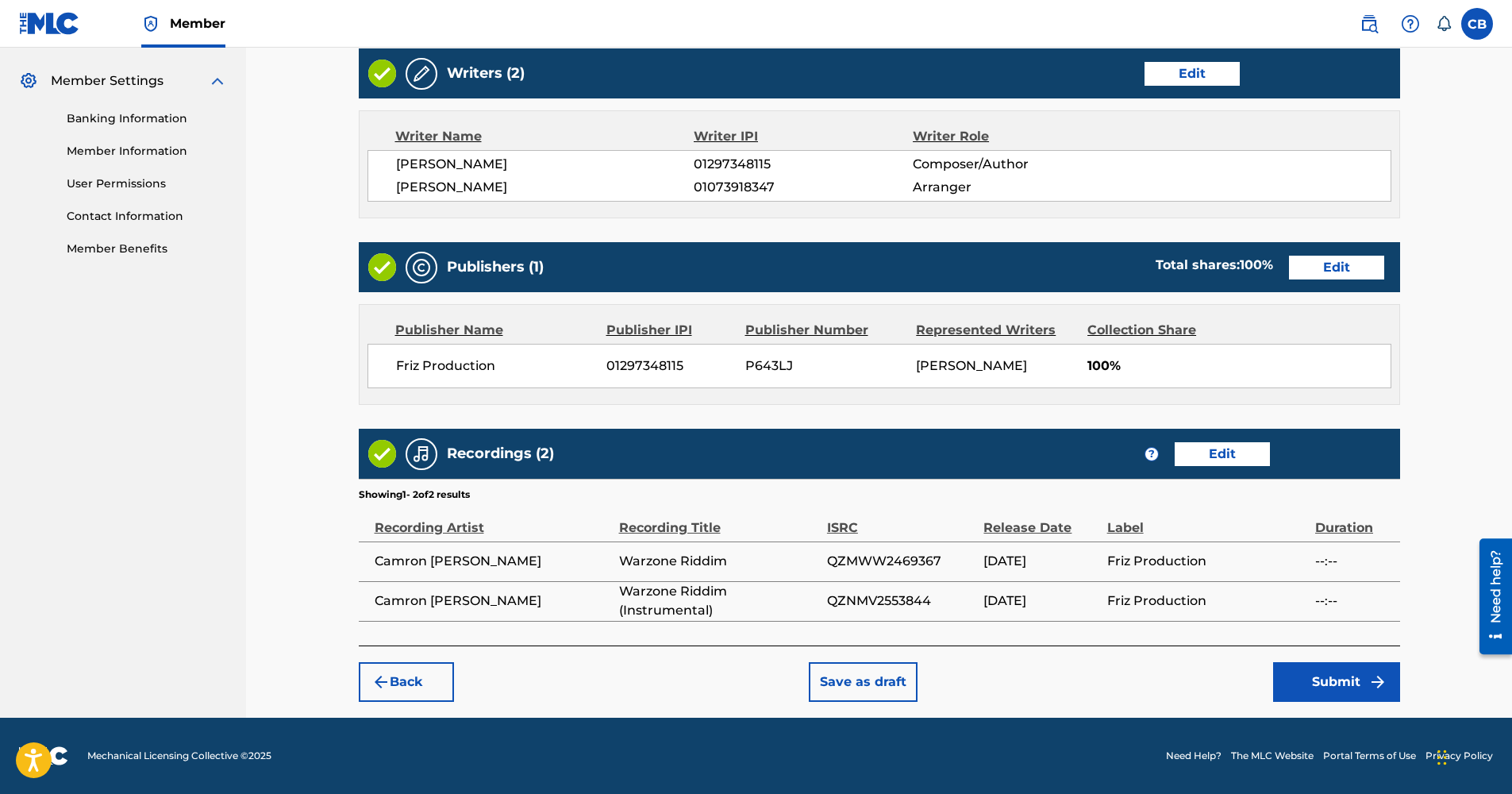
click at [1337, 678] on button "Submit" at bounding box center [1336, 681] width 127 height 40
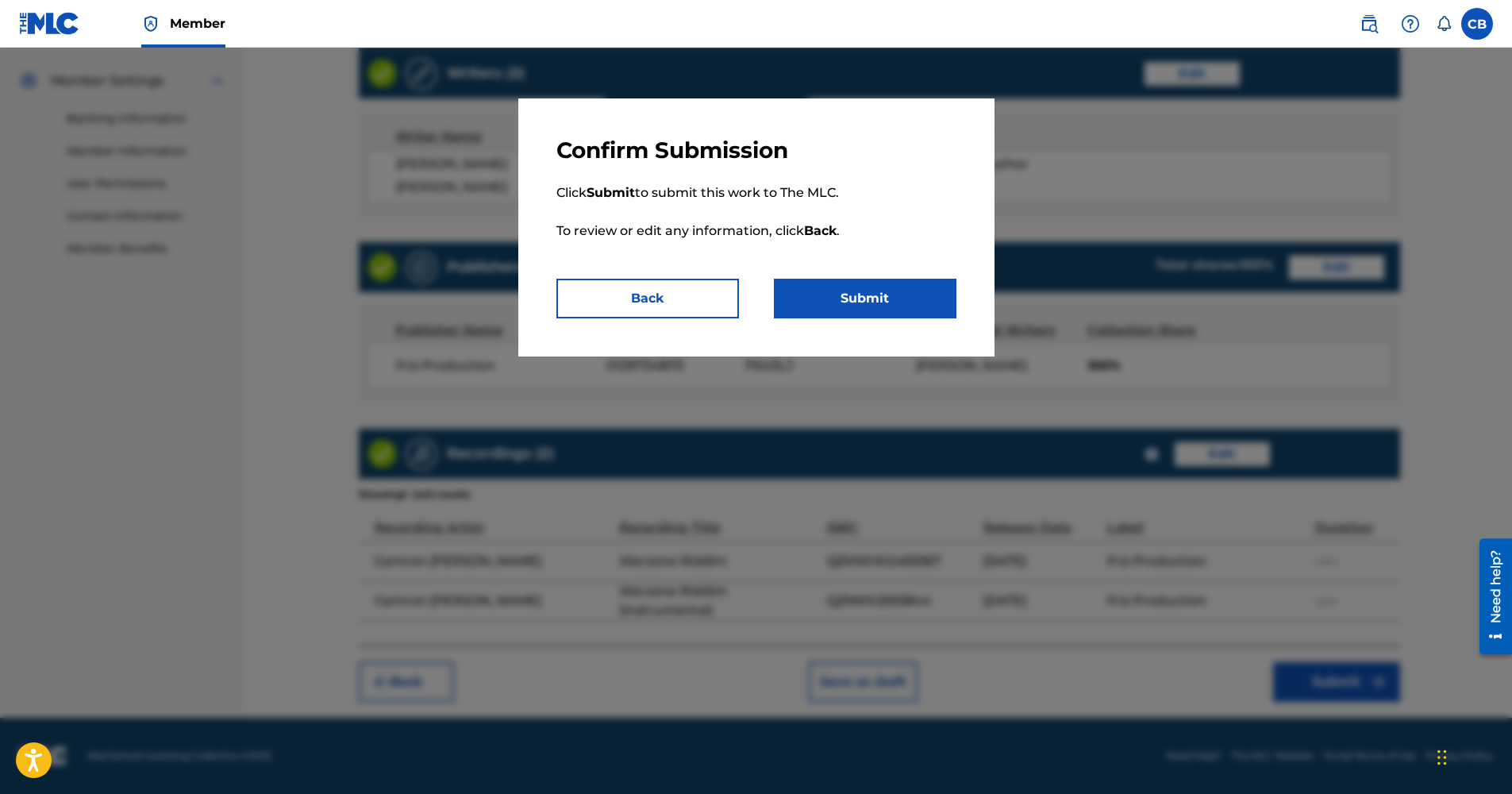
click at [654, 295] on button "Back" at bounding box center [648, 298] width 182 height 40
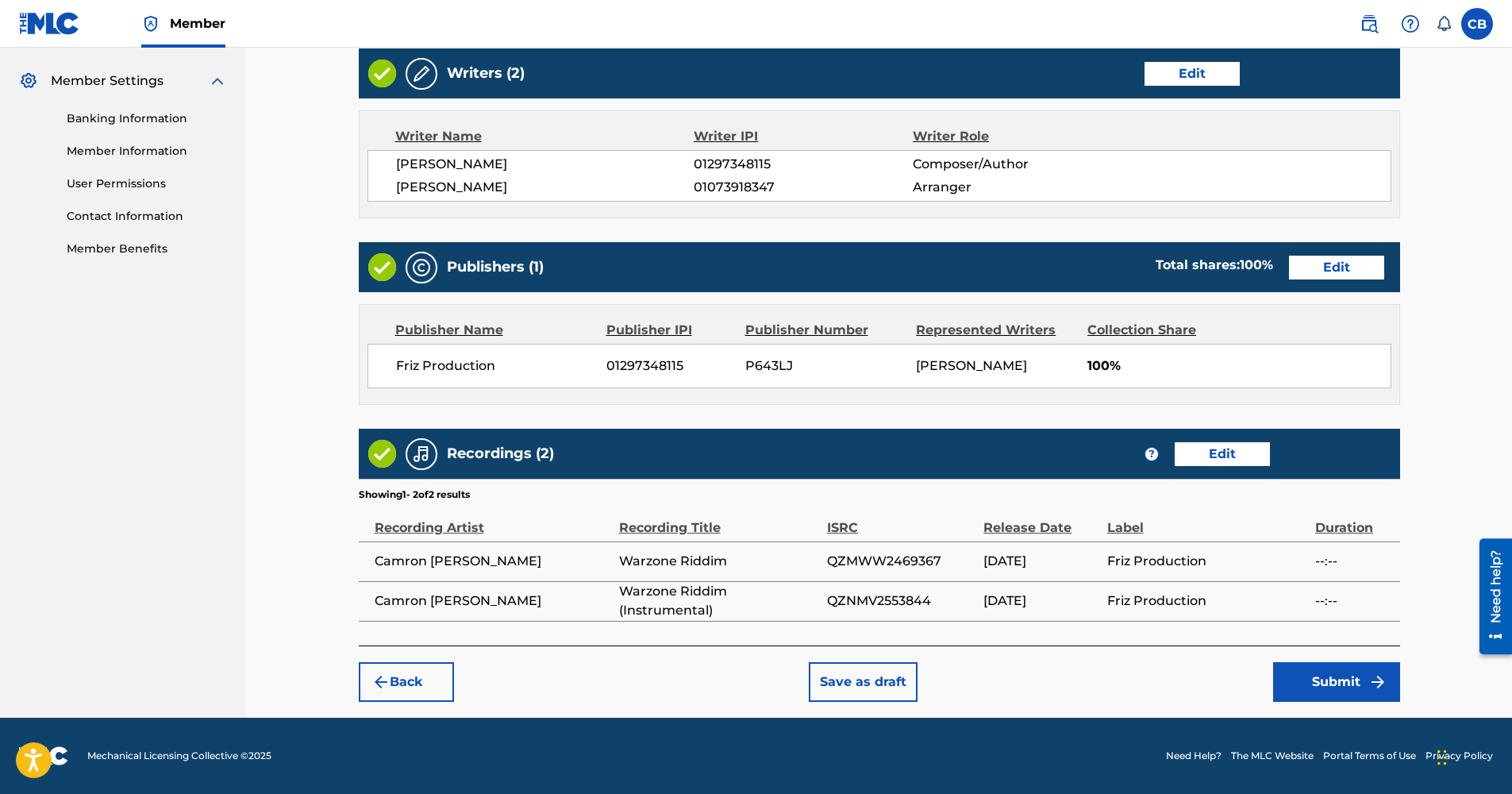
click at [1306, 676] on button "Submit" at bounding box center [1336, 681] width 127 height 40
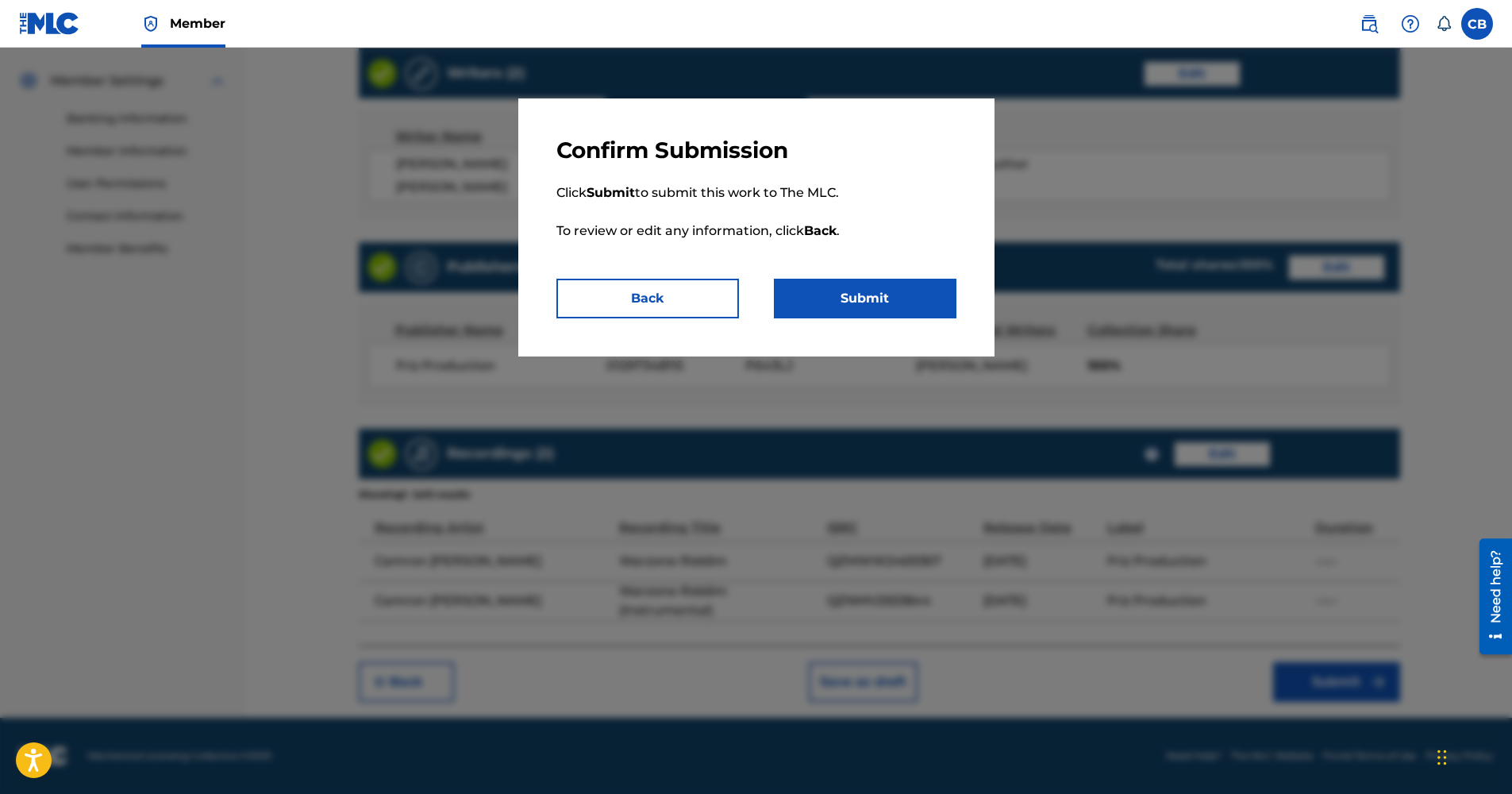
click at [864, 295] on button "Submit" at bounding box center [865, 298] width 182 height 40
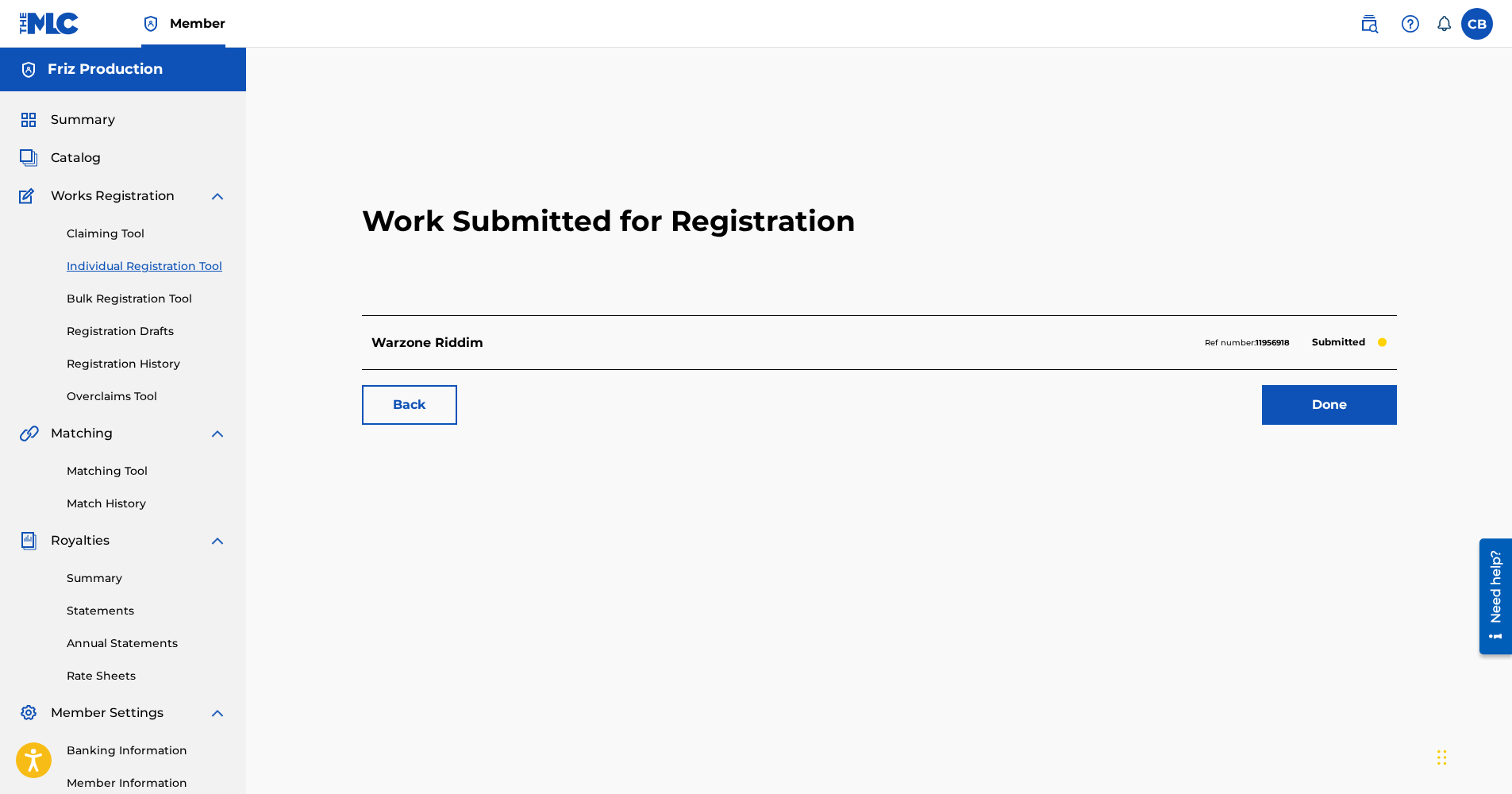
click at [1273, 345] on strong "11956918" at bounding box center [1272, 342] width 34 height 10
drag, startPoint x: 1273, startPoint y: 345, endPoint x: 1299, endPoint y: 396, distance: 57.2
click at [1299, 396] on link "Done" at bounding box center [1329, 405] width 135 height 40
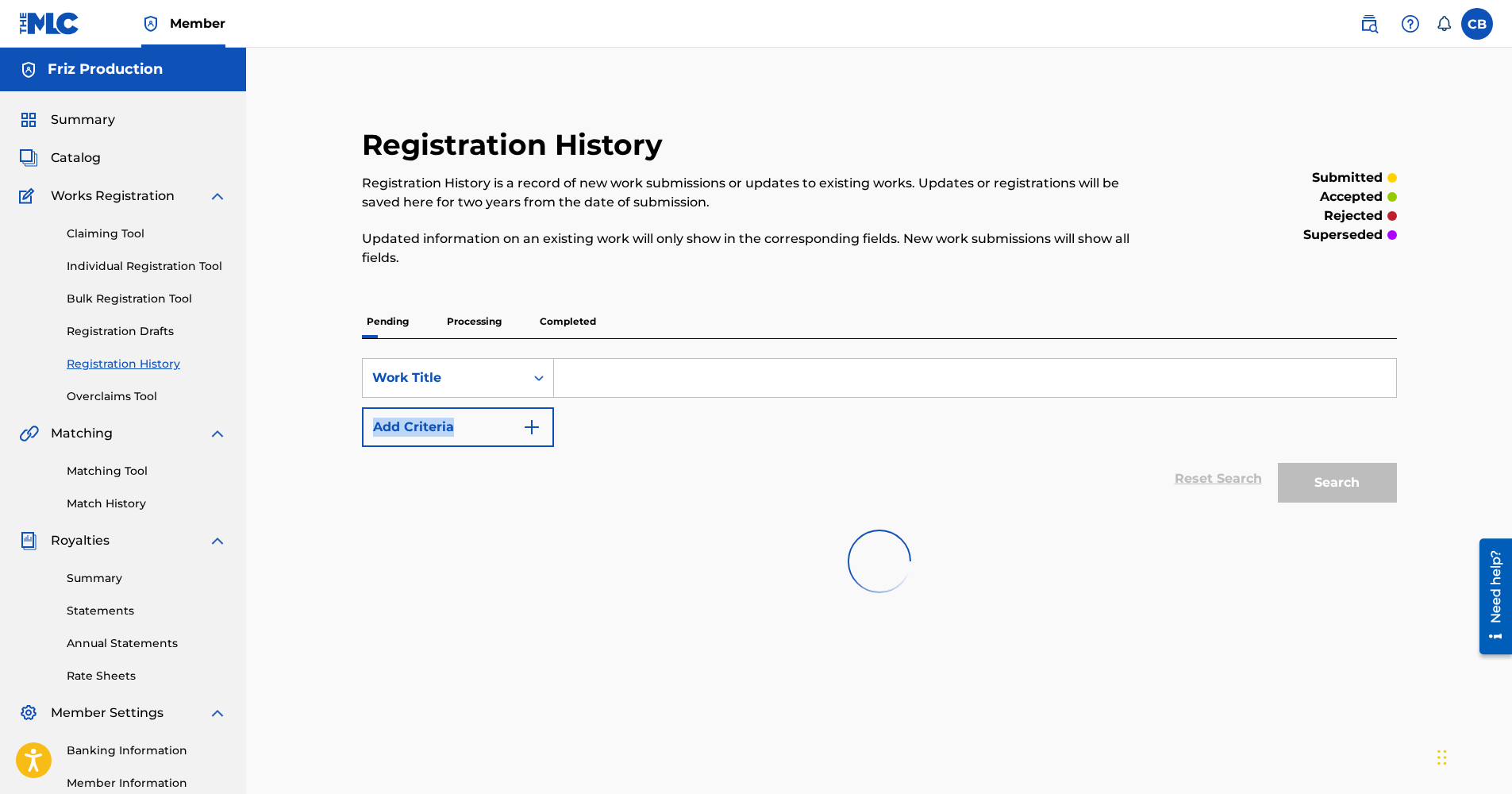
click at [1299, 396] on div "SearchWithCriteriaac576e70-054e-41b8-9c59-a4be8e3f5357 Work Title Add Criteria" at bounding box center [879, 402] width 1035 height 89
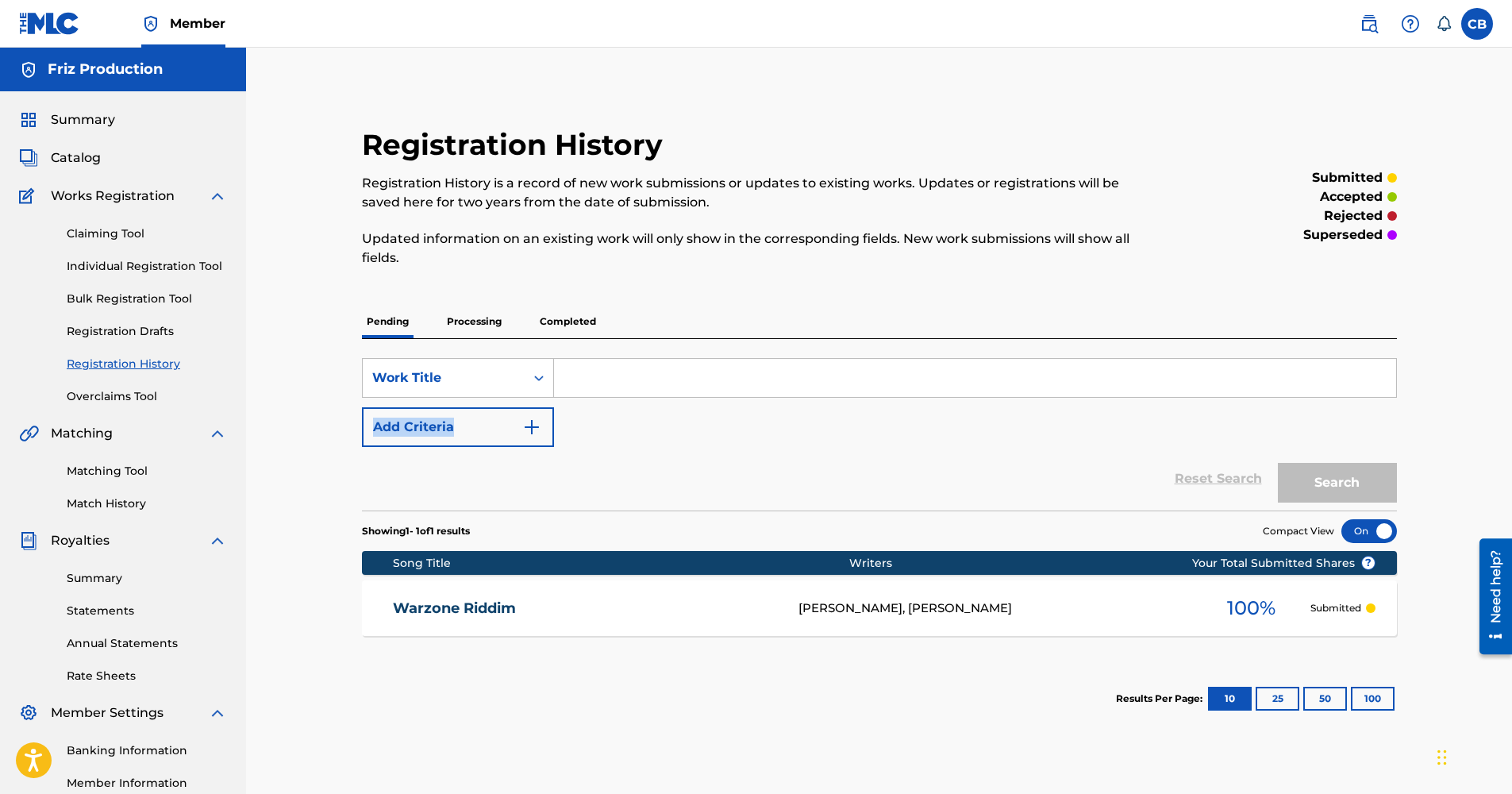
click at [488, 599] on link "Warzone Riddim" at bounding box center [585, 609] width 384 height 18
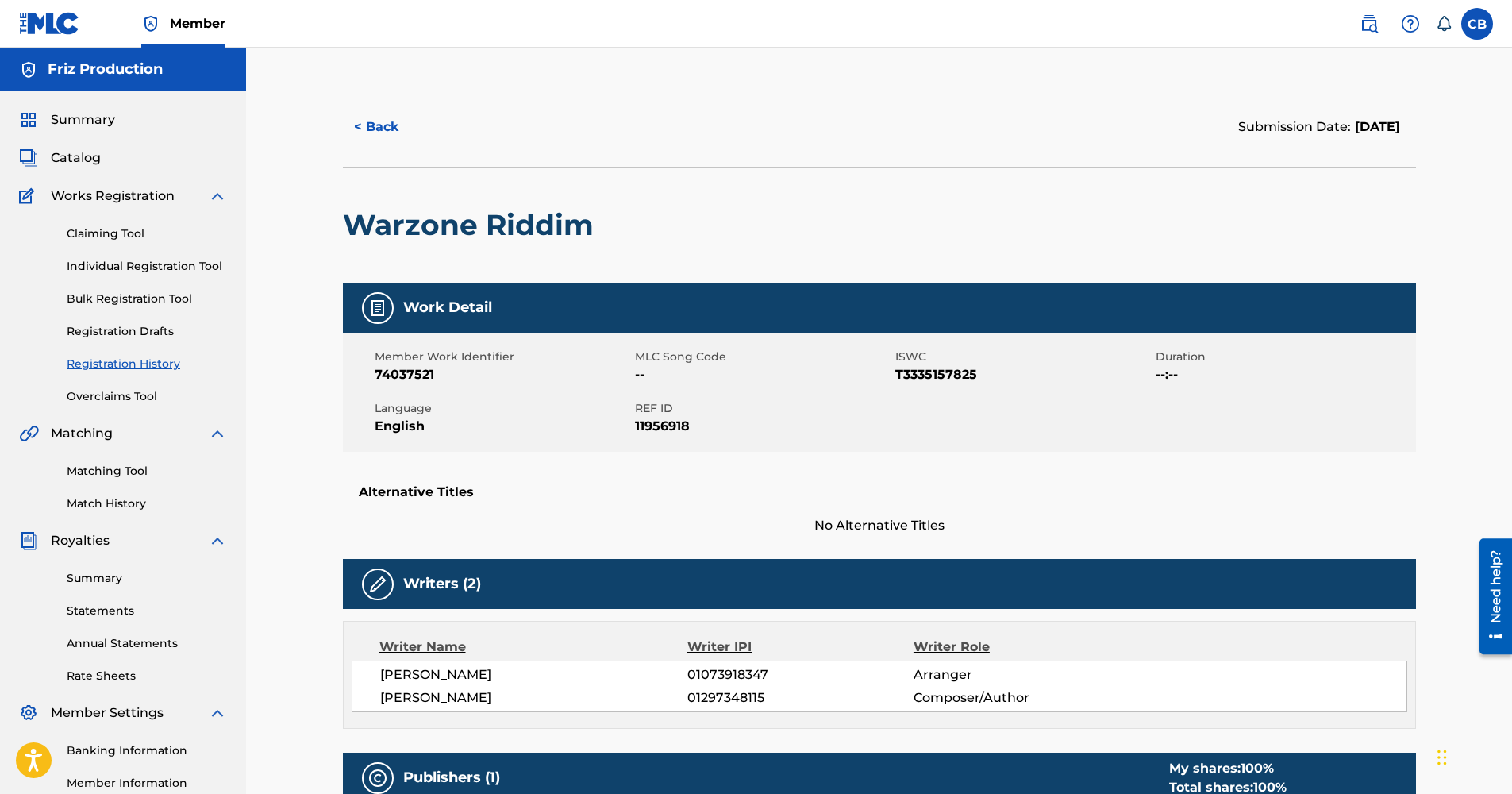
click at [118, 467] on link "Matching Tool" at bounding box center [147, 471] width 161 height 17
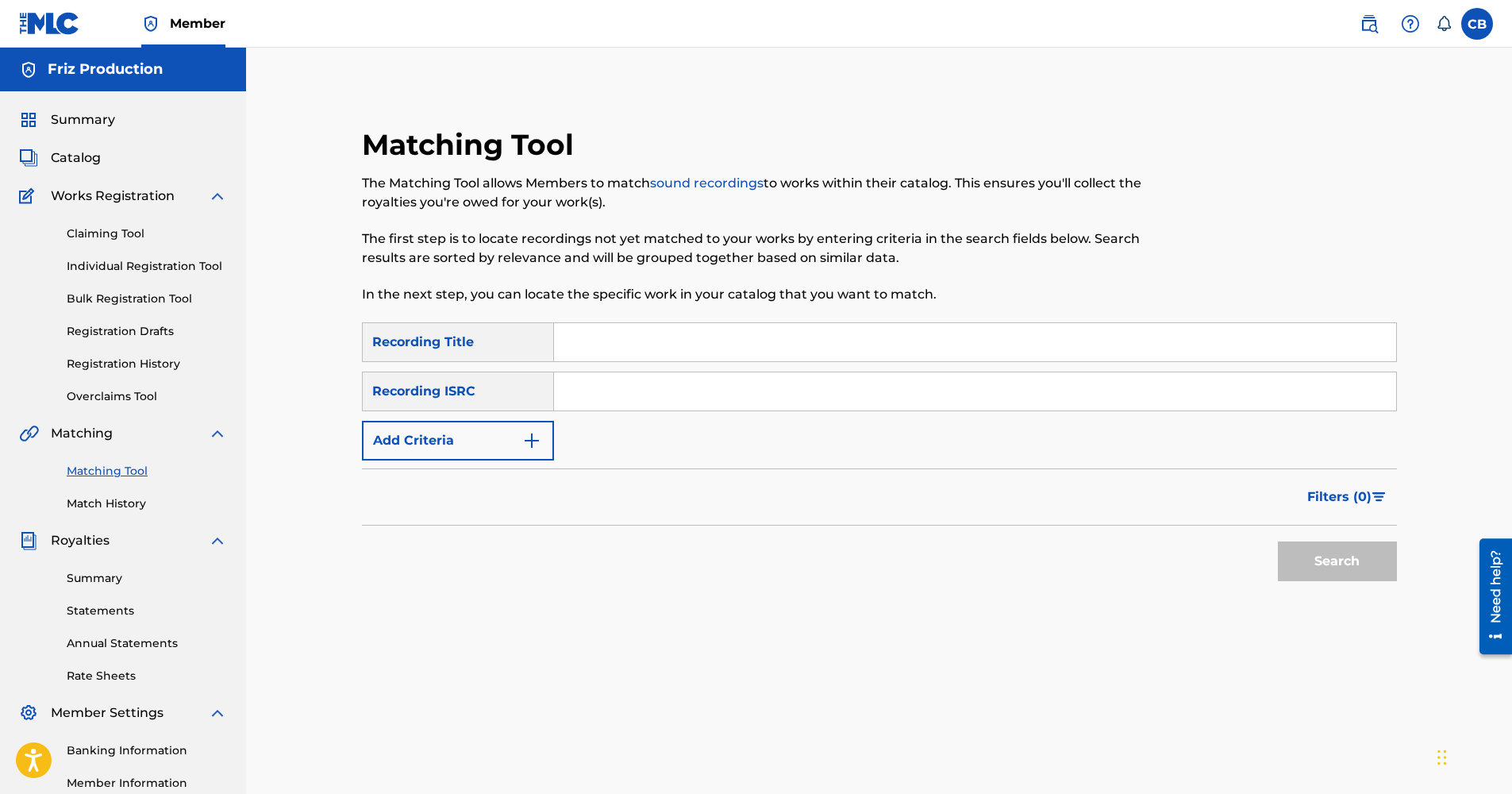
click at [595, 397] on input "Search Form" at bounding box center [975, 392] width 842 height 38
paste input "QZNMV2553844"
click at [1317, 561] on button "Search" at bounding box center [1337, 561] width 119 height 40
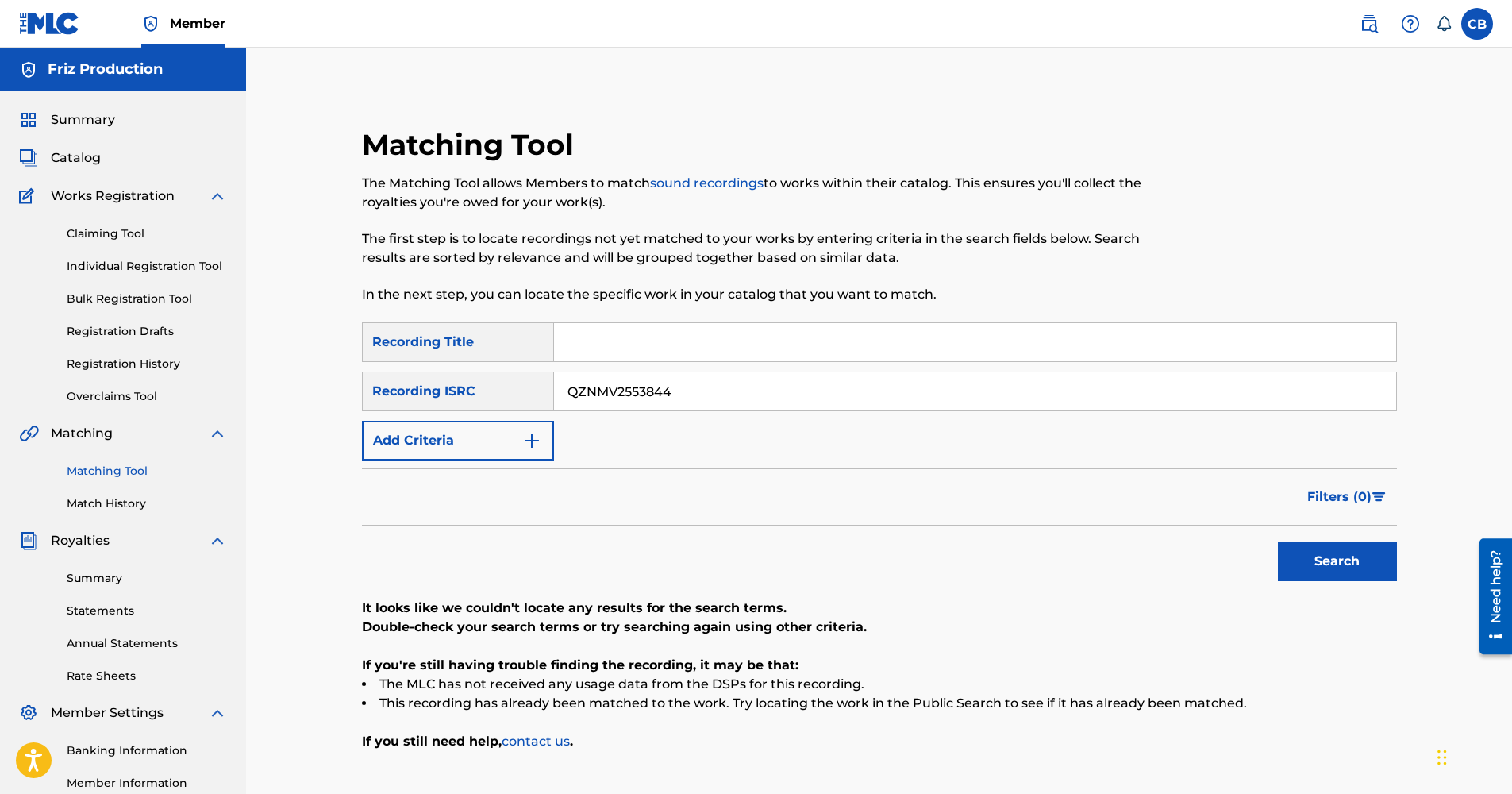
click at [709, 392] on input "QZNMV2553844" at bounding box center [975, 392] width 842 height 38
type input "Q"
click at [731, 181] on link "sound recordings" at bounding box center [706, 183] width 113 height 15
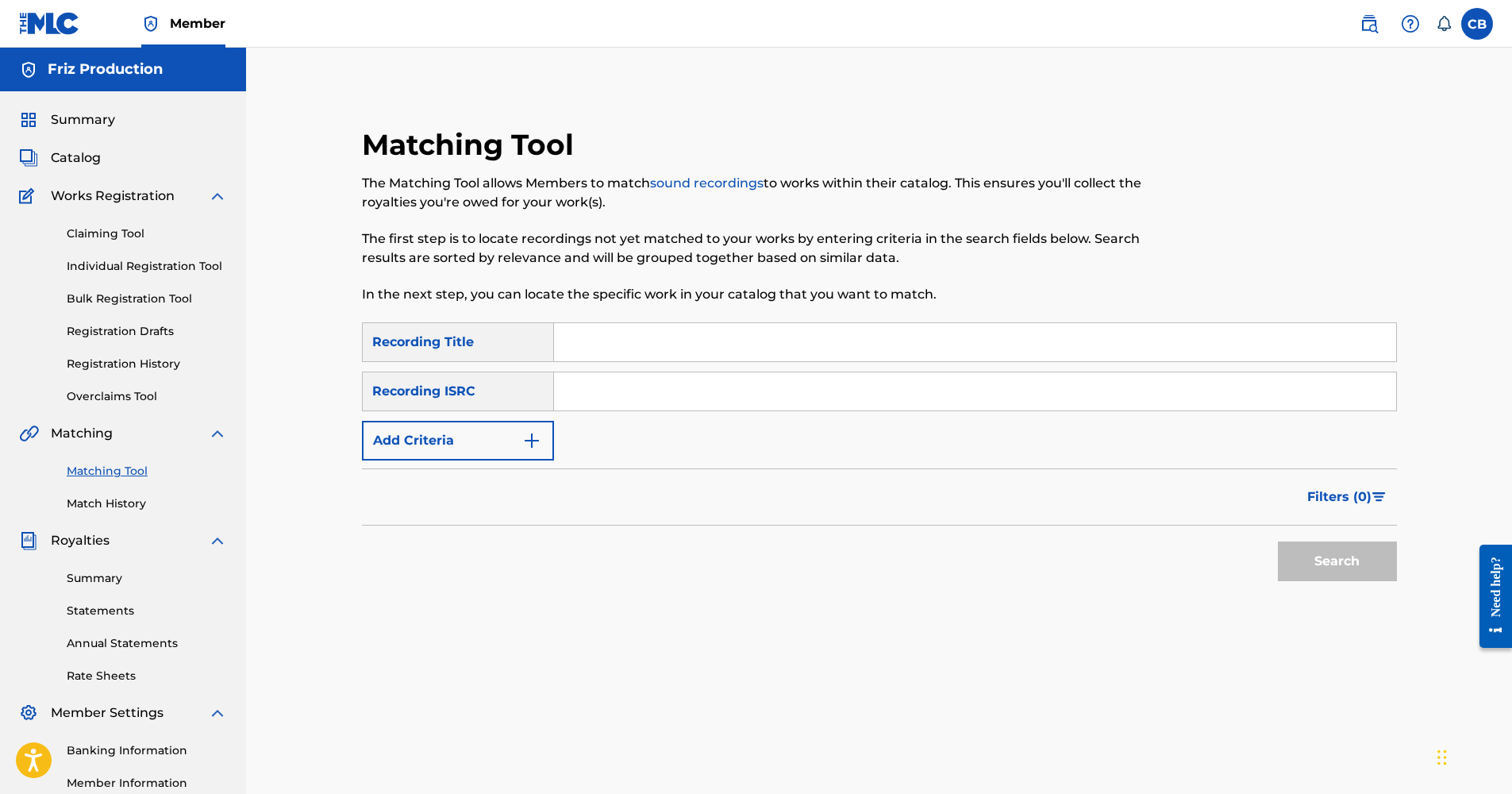
click at [80, 153] on span "Catalog" at bounding box center [75, 157] width 50 height 19
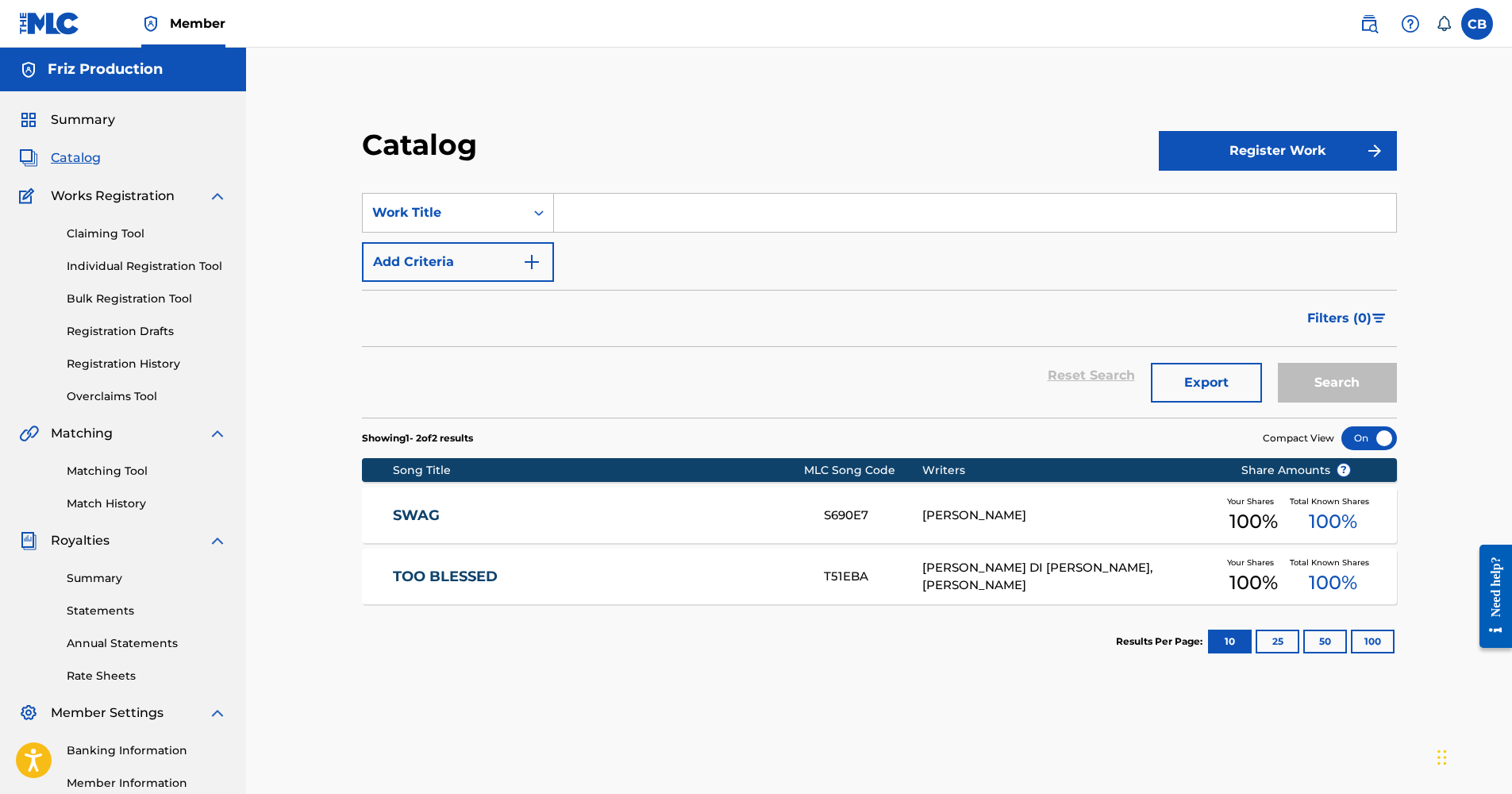
click at [84, 115] on span "Summary" at bounding box center [83, 119] width 65 height 19
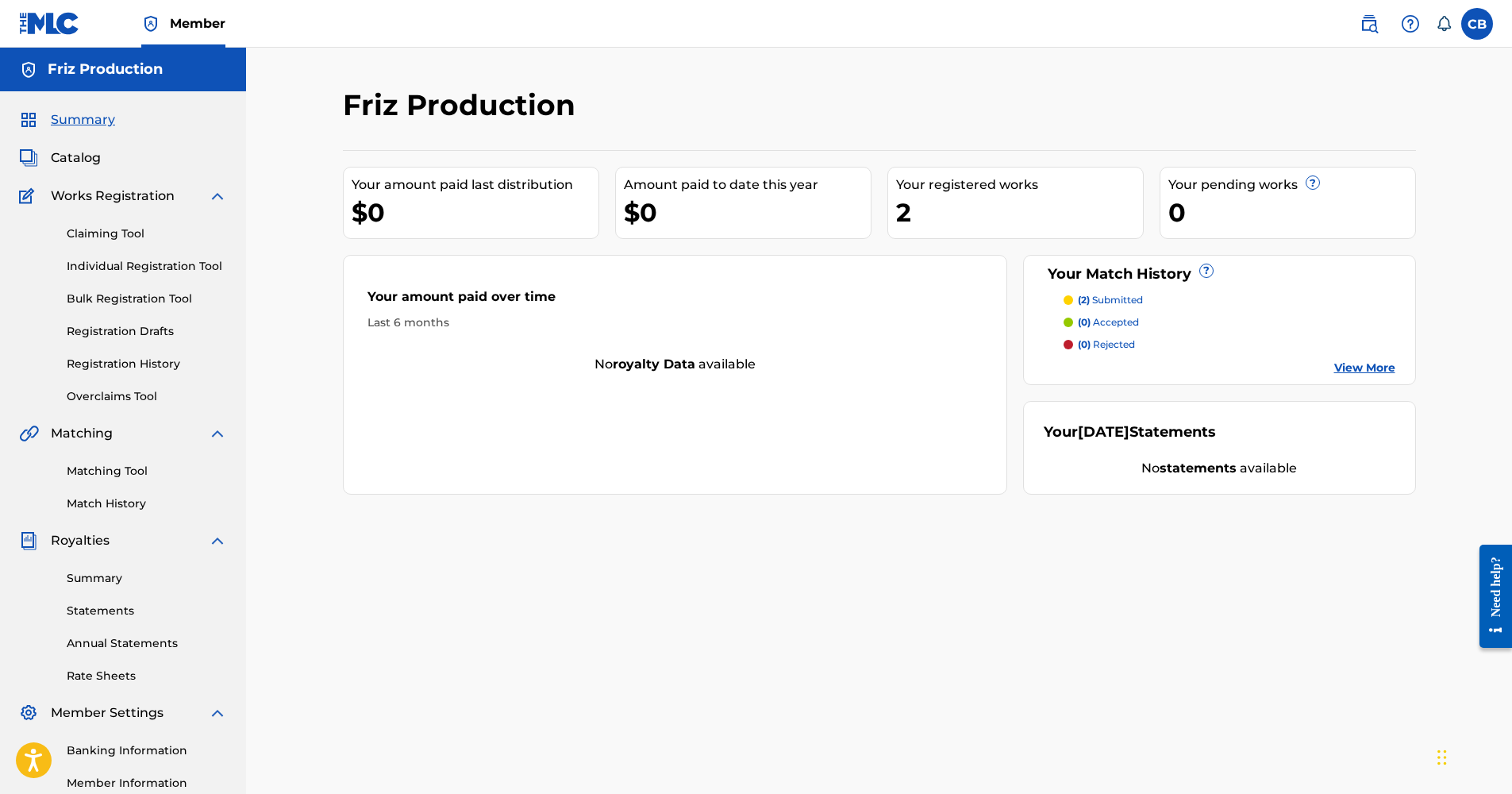
click at [1083, 297] on span "(2)" at bounding box center [1084, 300] width 12 height 12
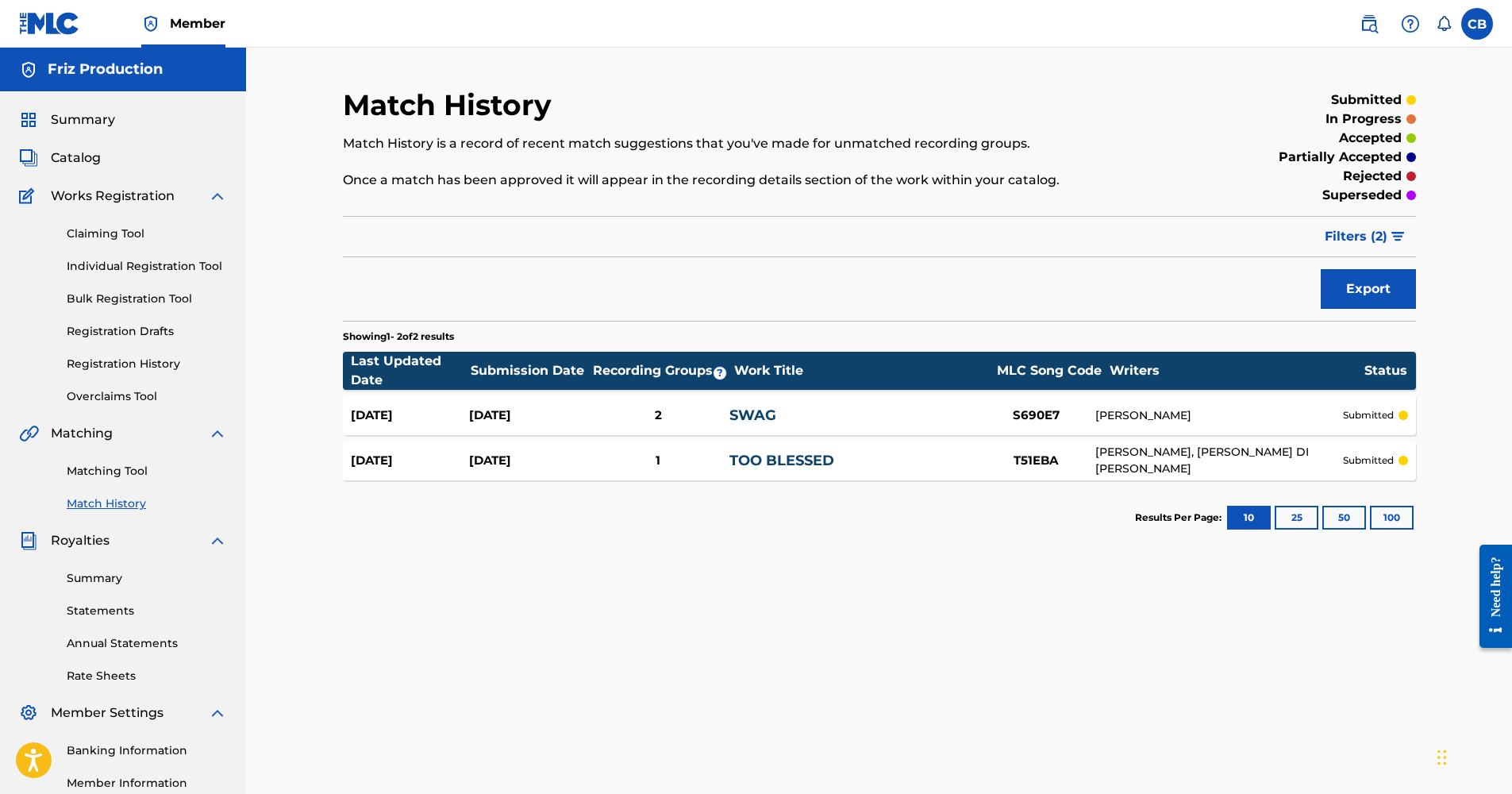
click at [657, 425] on div "Jul 24, 2025 Jul 24, 2025 2 SWAG S690E7 CAMRON BROOKS submitted" at bounding box center [879, 415] width 1073 height 40
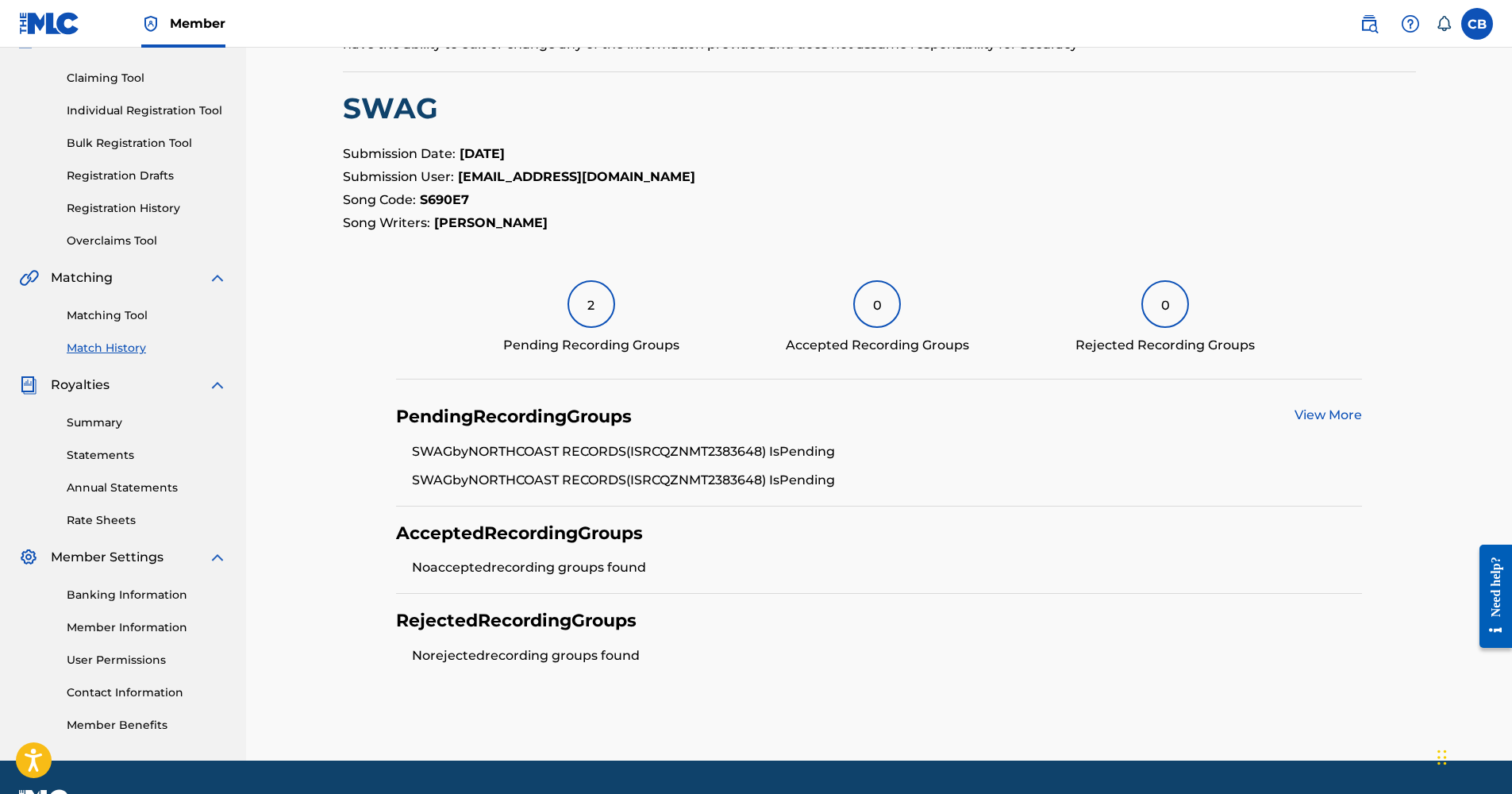
scroll to position [161, 0]
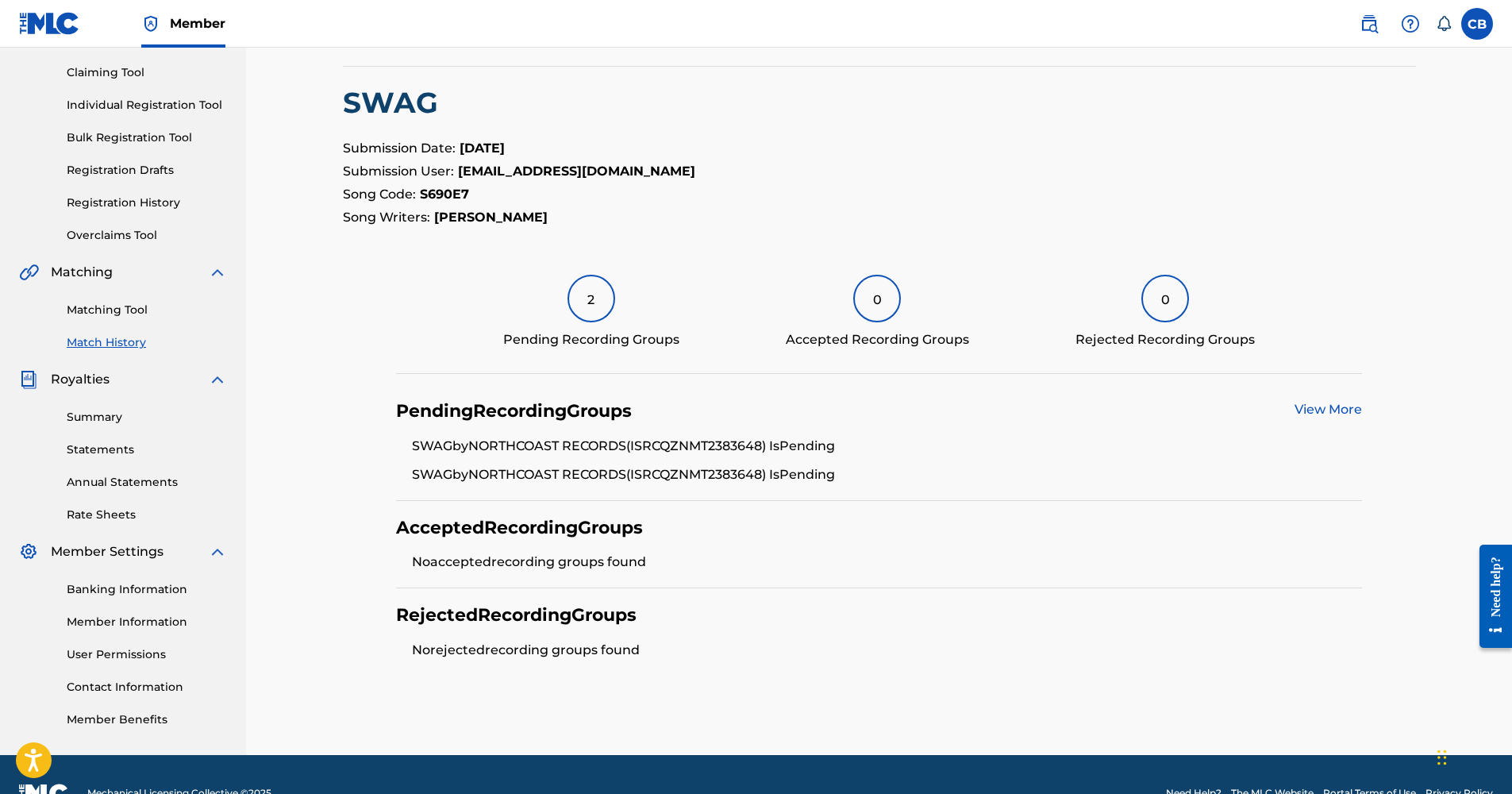
click at [1340, 410] on link "View More" at bounding box center [1327, 409] width 67 height 15
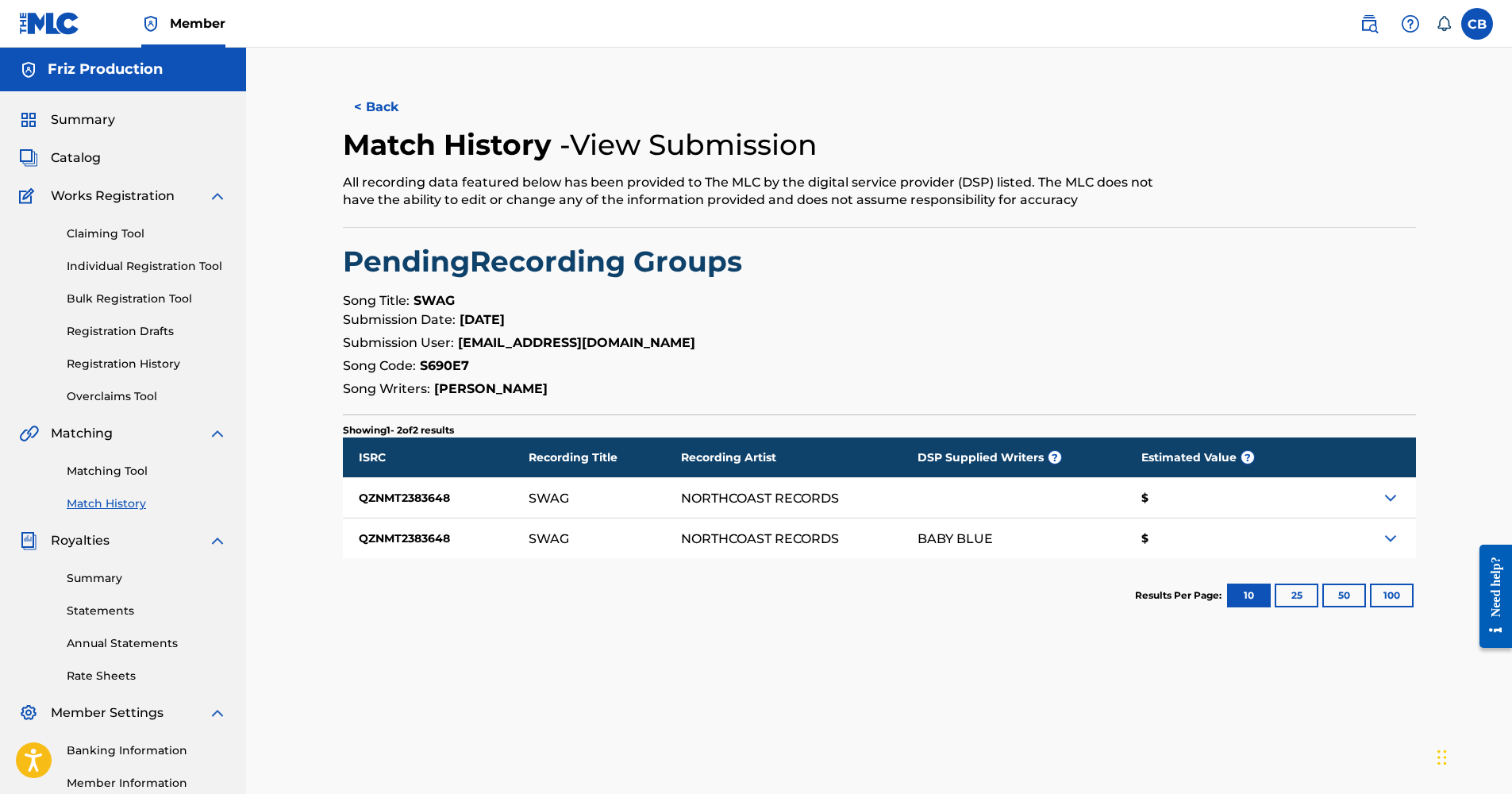
click at [1382, 489] on img at bounding box center [1390, 497] width 19 height 19
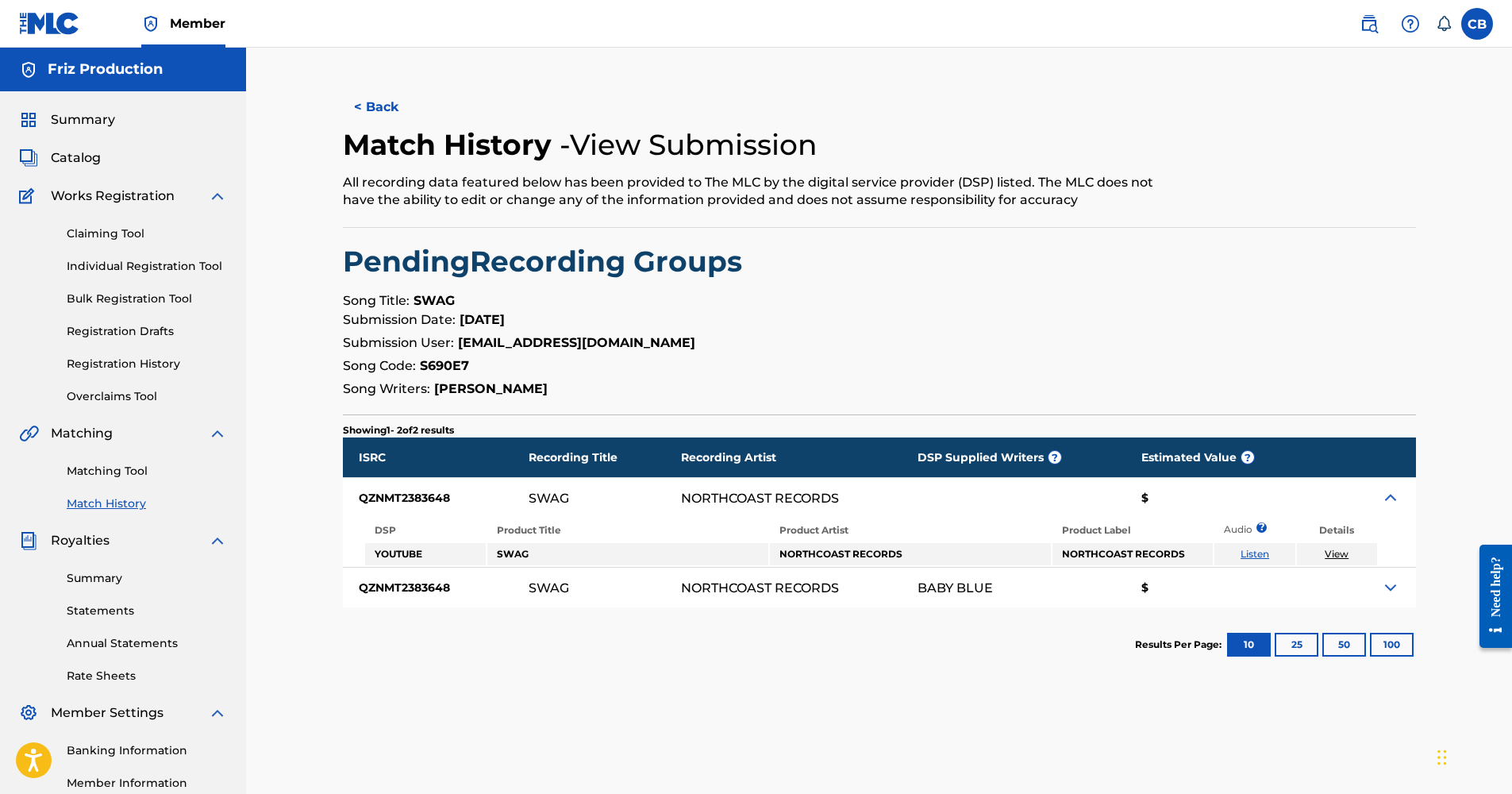
click at [1242, 548] on link "Listen" at bounding box center [1254, 553] width 29 height 12
